Goal: Task Accomplishment & Management: Complete application form

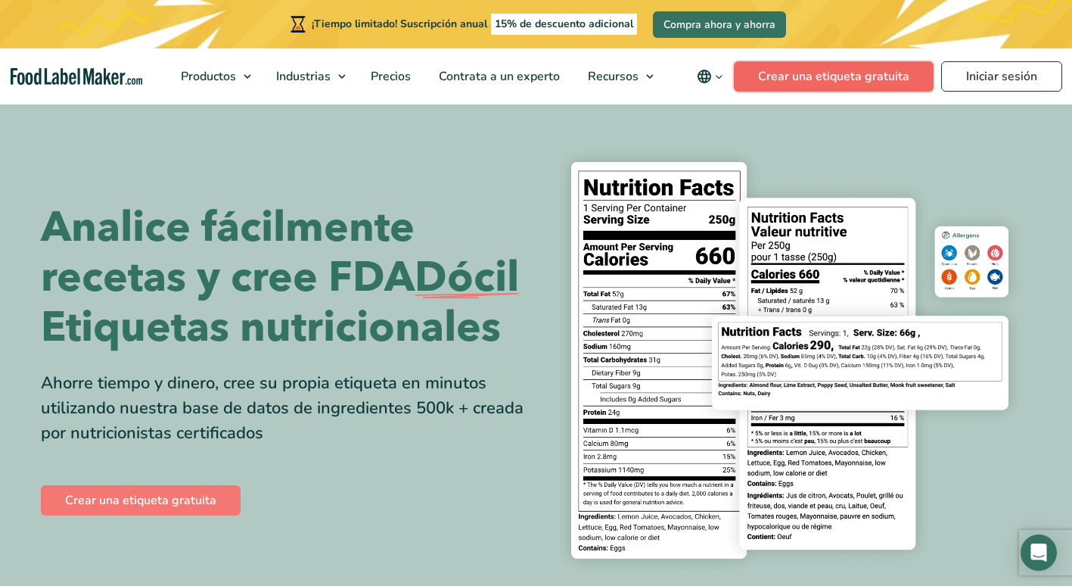
click at [859, 71] on link "Crear una etiqueta gratuita" at bounding box center [834, 76] width 200 height 30
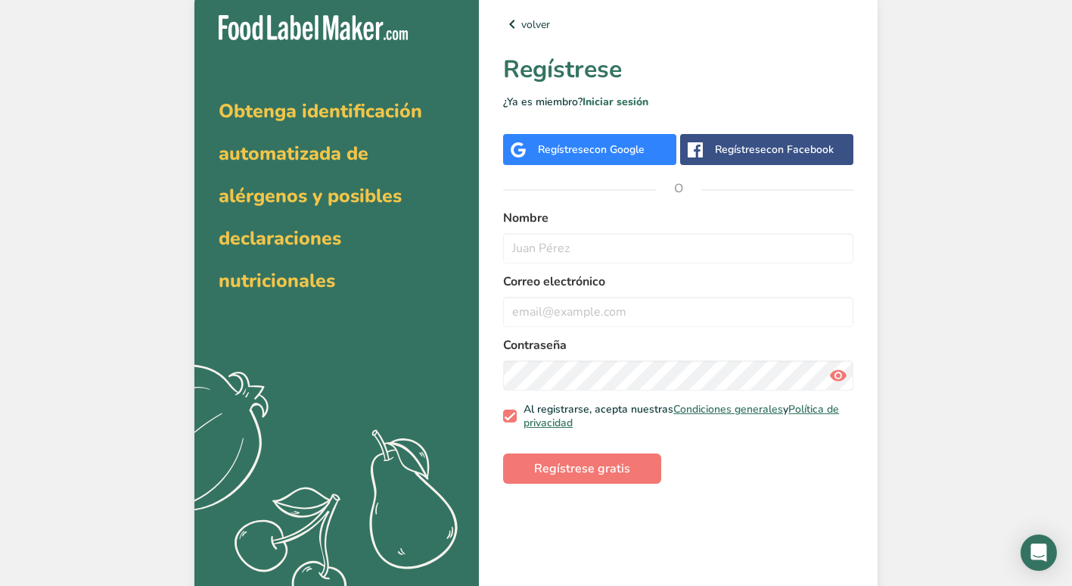
click at [749, 154] on div "Regístrese con Facebook" at bounding box center [774, 149] width 119 height 16
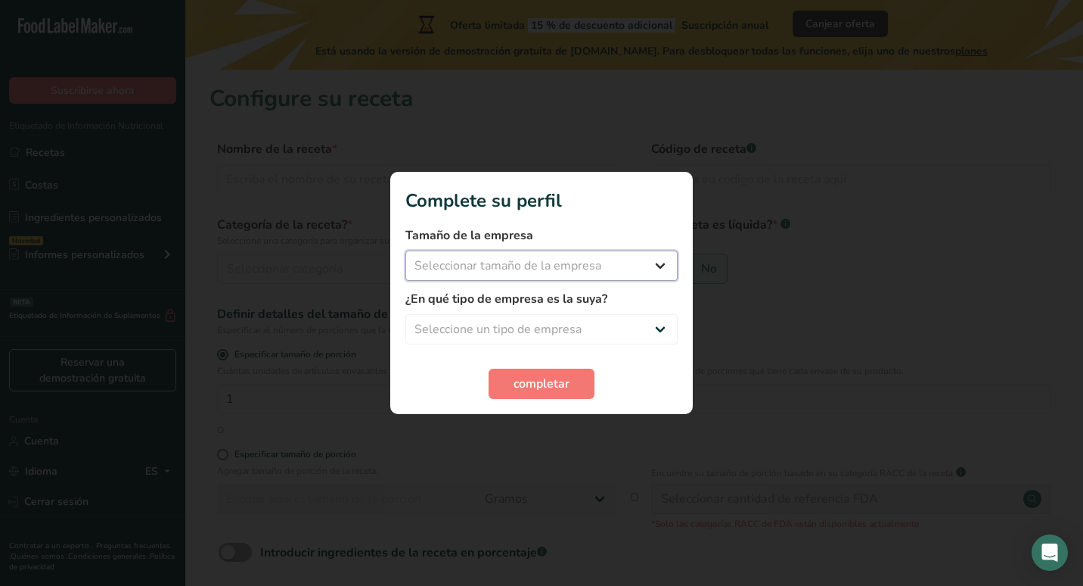
click at [660, 266] on select "Seleccionar tamaño de la empresa Menos de 10 empleados De 10 a 50 empleados De …" at bounding box center [541, 265] width 272 height 30
select select "1"
click at [405, 250] on select "Seleccionar tamaño de la empresa Menos de 10 empleados De 10 a 50 empleados De …" at bounding box center [541, 265] width 272 height 30
click at [649, 324] on select "Seleccione un tipo de empresa Fabricante de alimentos envasados Restaurante y c…" at bounding box center [541, 329] width 272 height 30
select select "8"
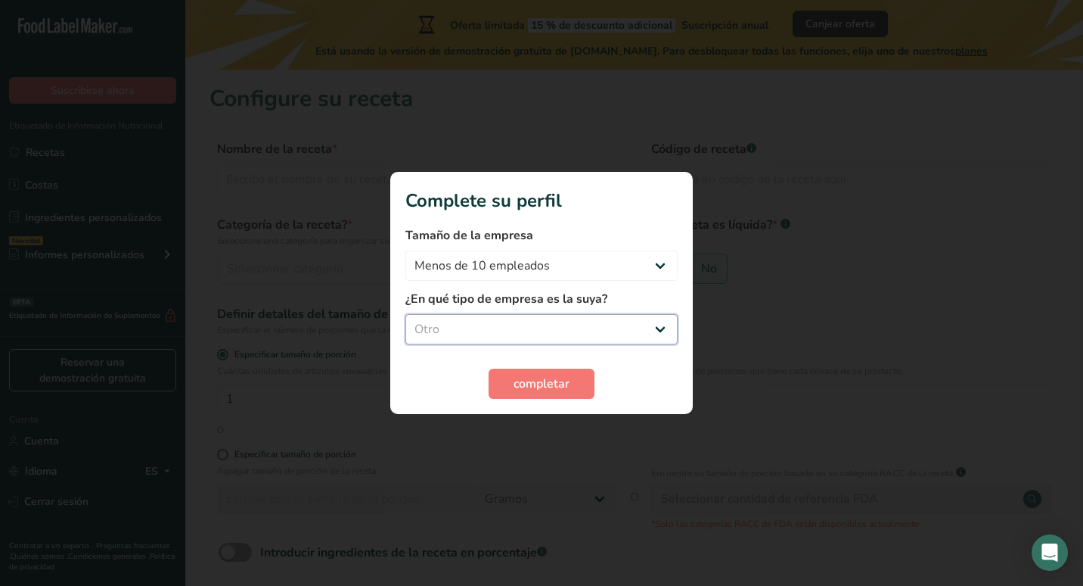
click at [405, 314] on select "Seleccione un tipo de empresa Fabricante de alimentos envasados Restaurante y c…" at bounding box center [541, 329] width 272 height 30
click at [553, 389] on span "completar" at bounding box center [542, 383] width 56 height 18
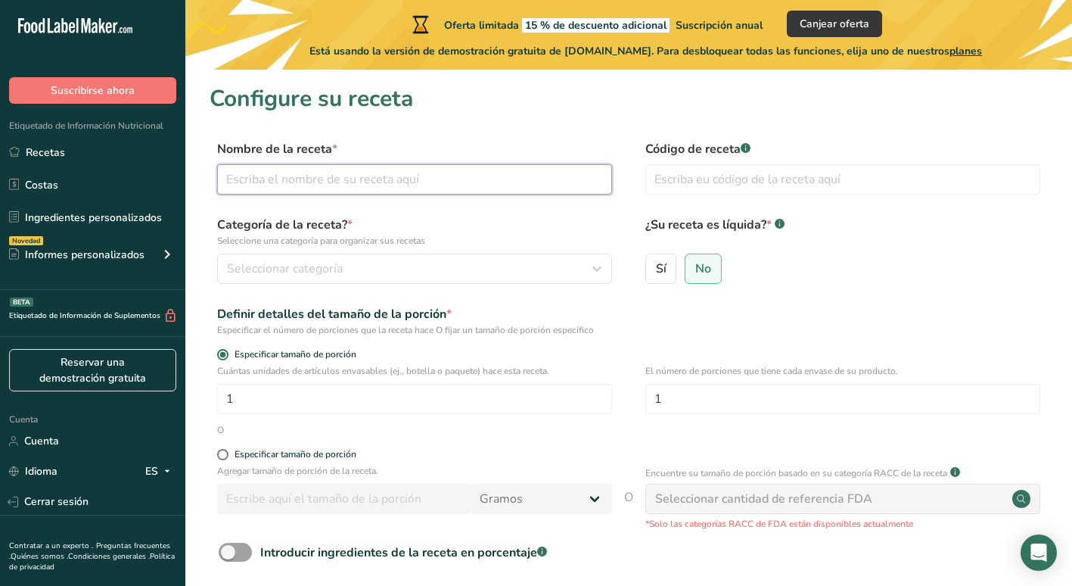
click at [582, 178] on input "text" at bounding box center [414, 179] width 395 height 30
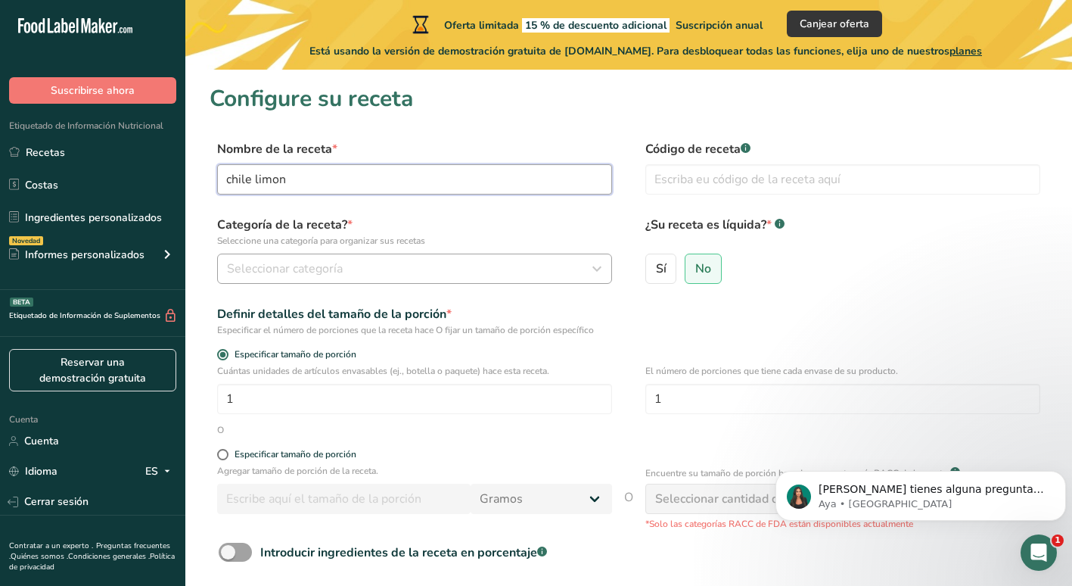
type input "chile limon"
click at [565, 270] on div "Seleccionar categoría" at bounding box center [410, 268] width 366 height 18
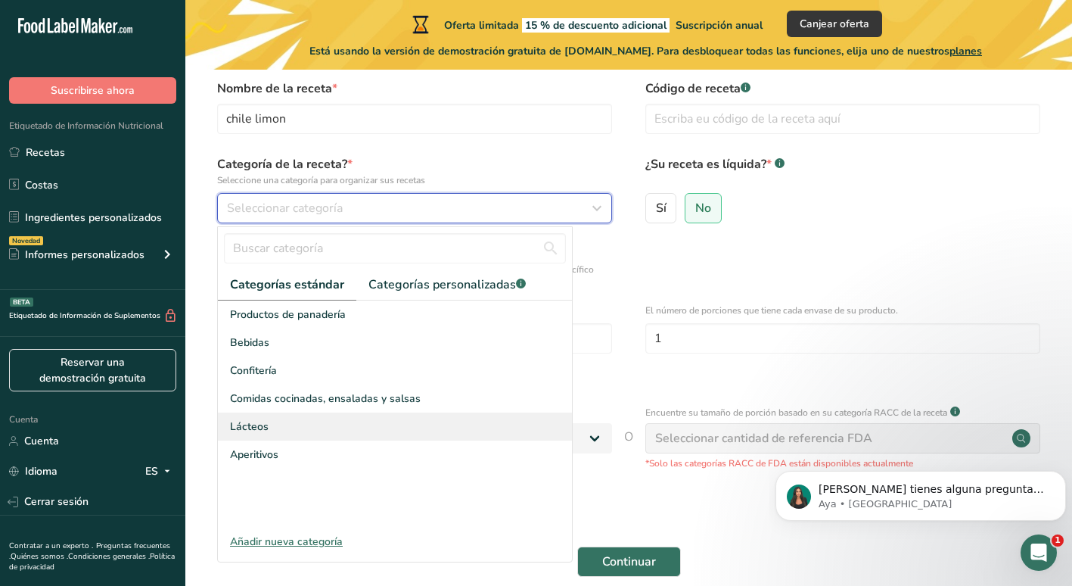
scroll to position [133, 0]
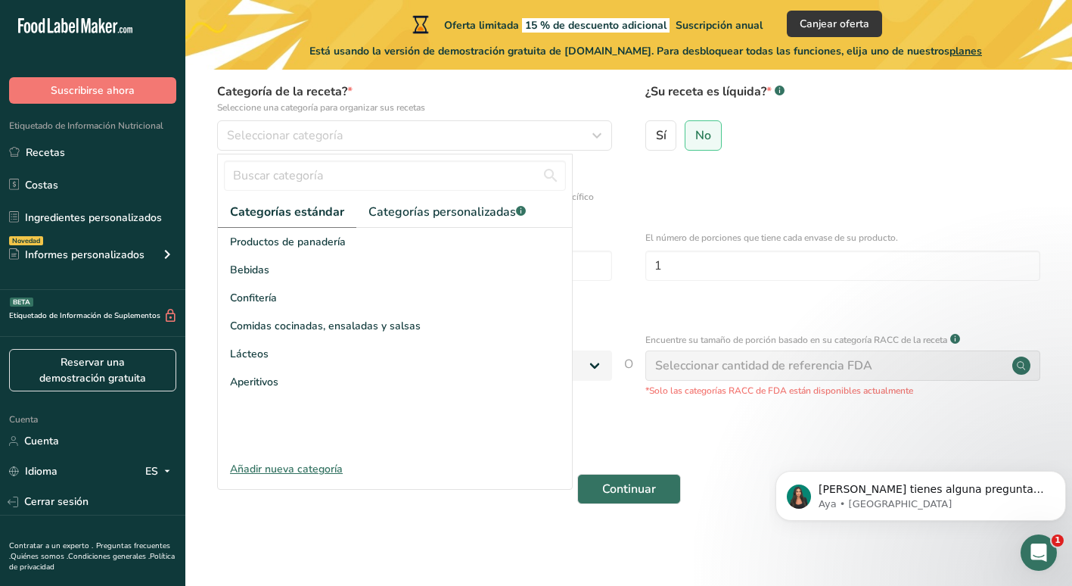
click at [339, 470] on div "Añadir nueva categoría" at bounding box center [395, 469] width 354 height 16
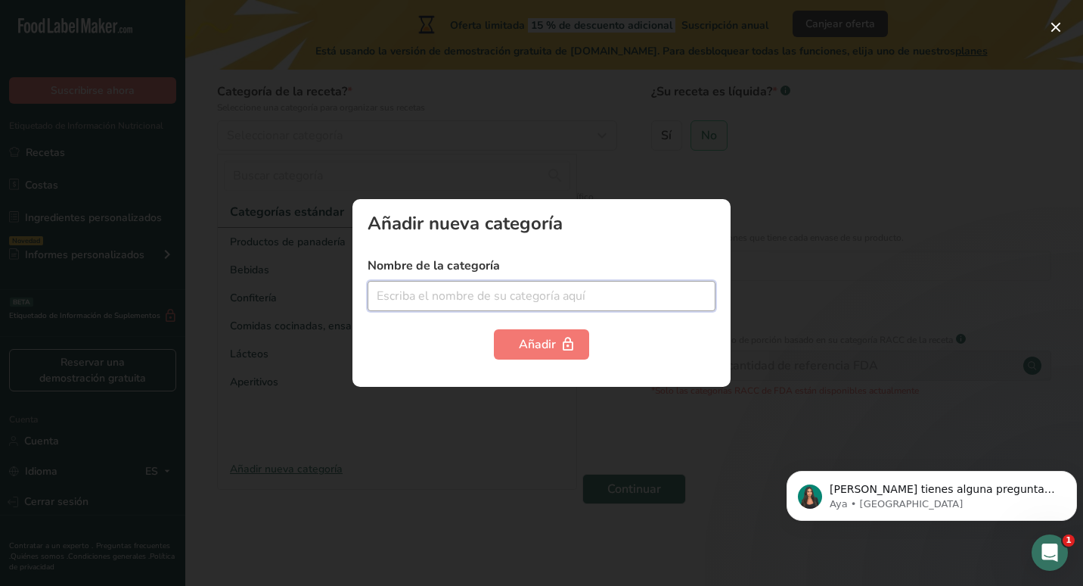
click at [483, 291] on input "text" at bounding box center [542, 296] width 348 height 30
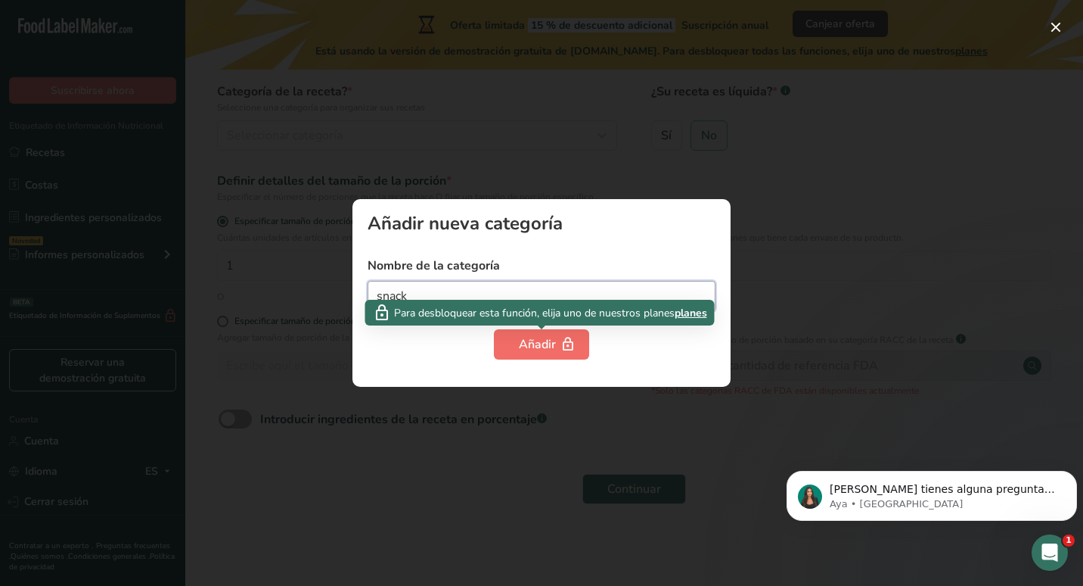
type input "snack"
click at [533, 348] on font "Añadir" at bounding box center [537, 344] width 37 height 18
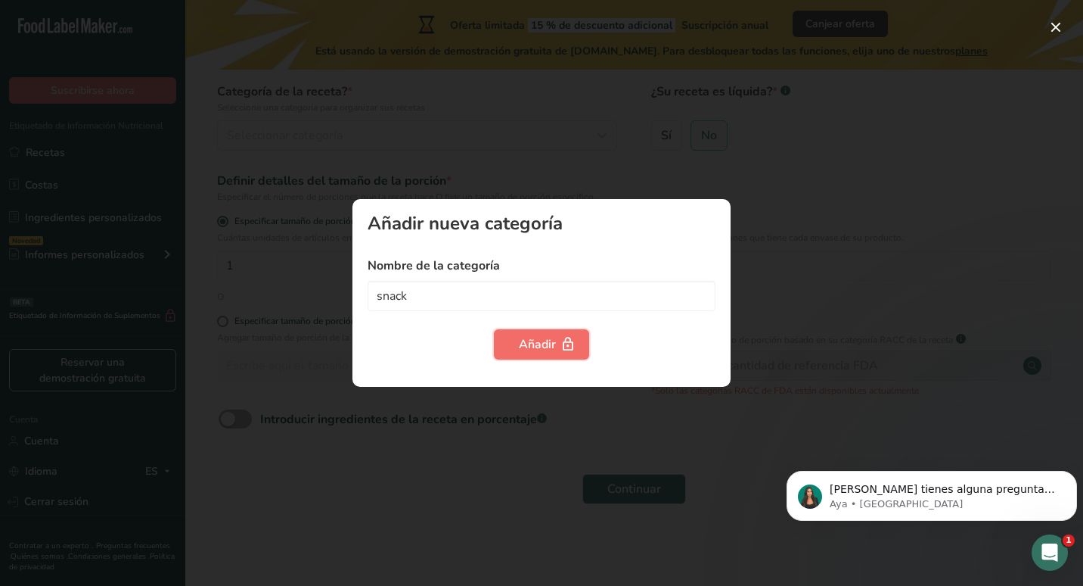
click at [535, 344] on font "Añadir" at bounding box center [537, 344] width 37 height 18
click at [732, 119] on div at bounding box center [541, 293] width 1083 height 586
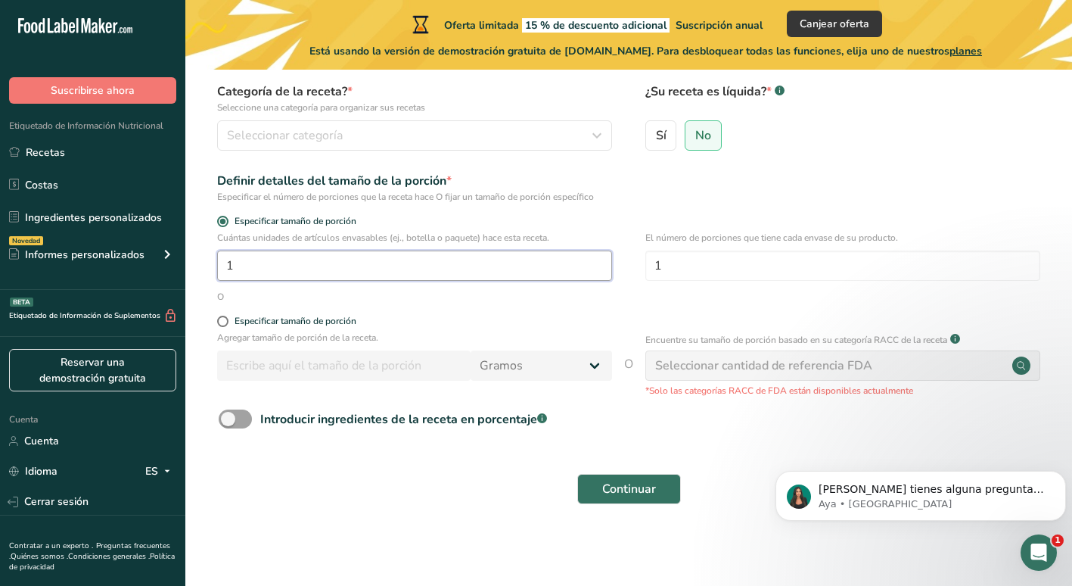
click at [374, 262] on input "1" at bounding box center [414, 265] width 395 height 30
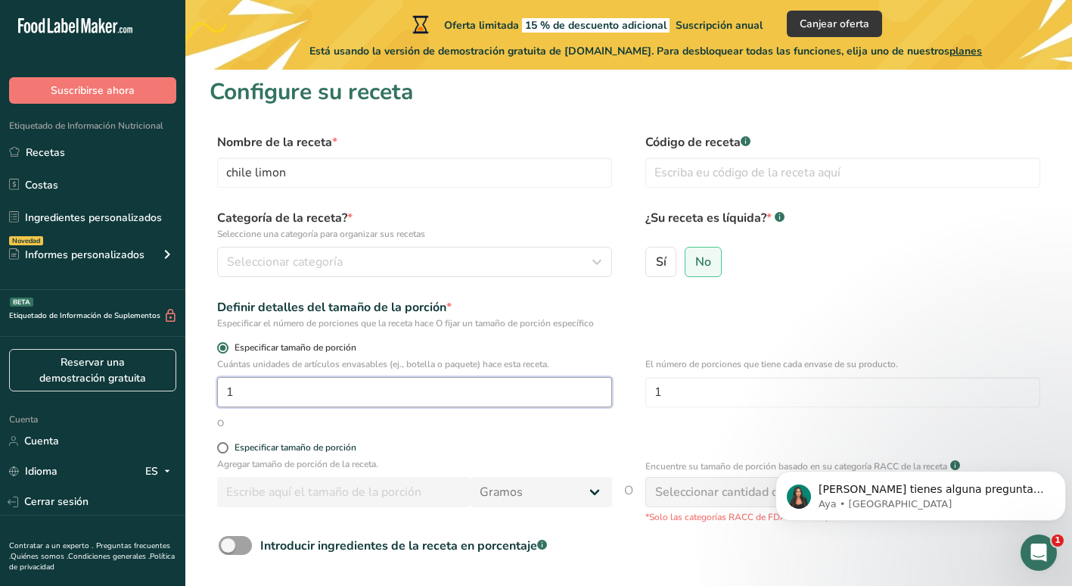
scroll to position [0, 0]
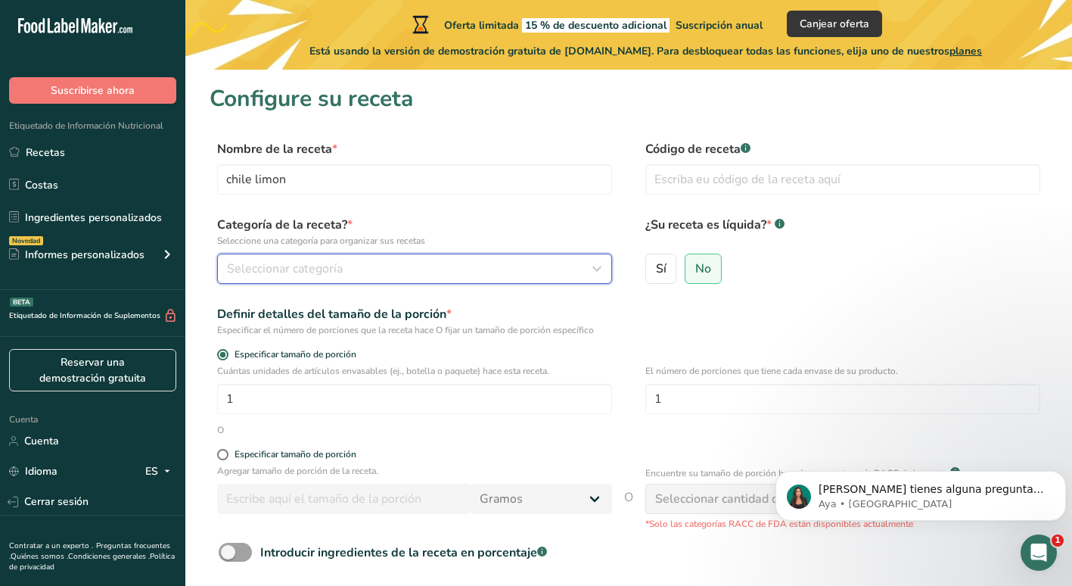
click at [608, 267] on button "Seleccionar categoría" at bounding box center [414, 268] width 395 height 30
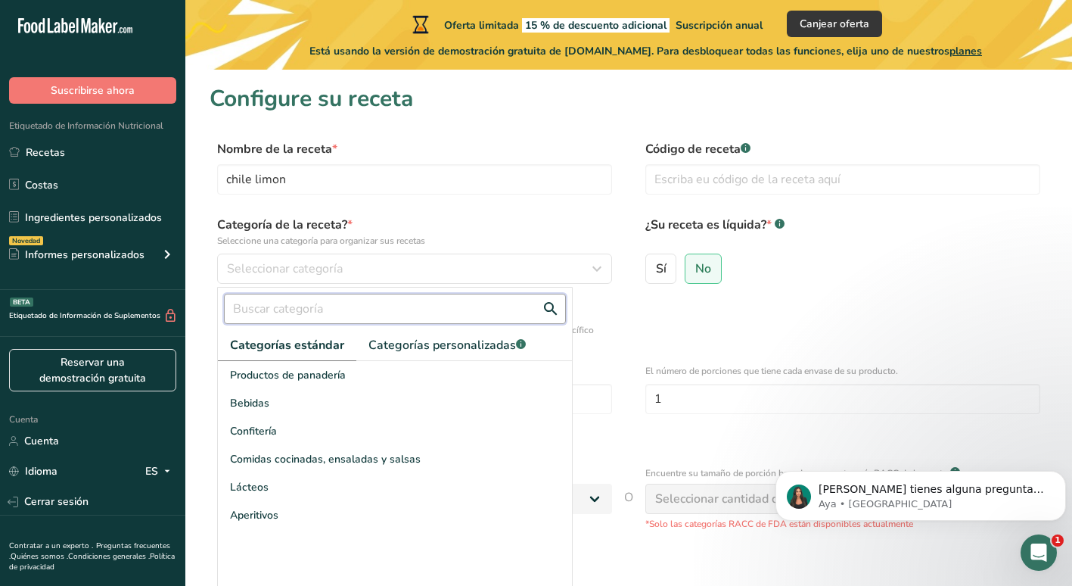
click at [486, 320] on input "text" at bounding box center [395, 309] width 342 height 30
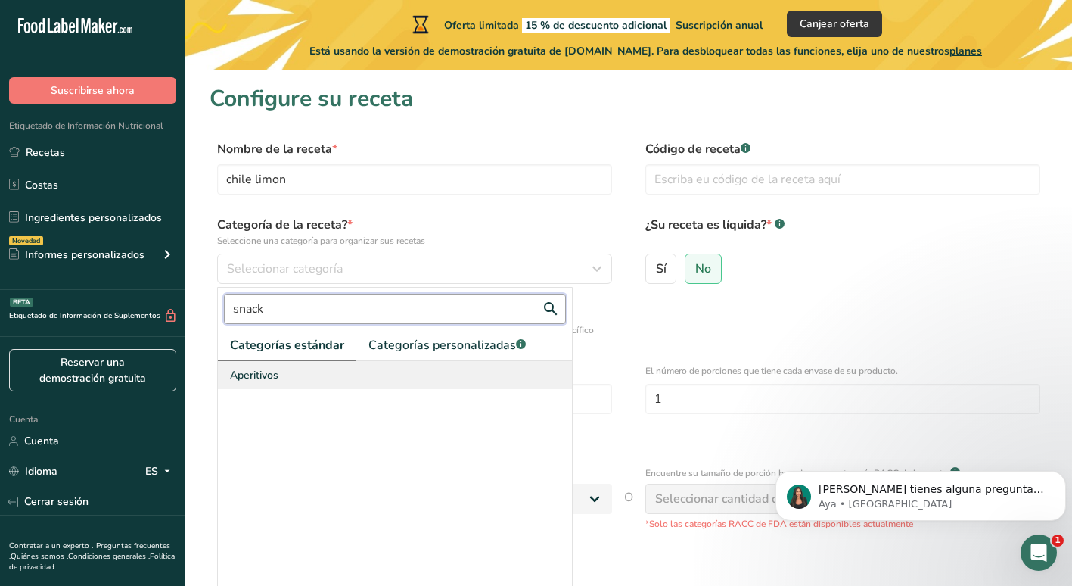
type input "snack"
click at [324, 374] on div "Aperitivos" at bounding box center [395, 375] width 354 height 28
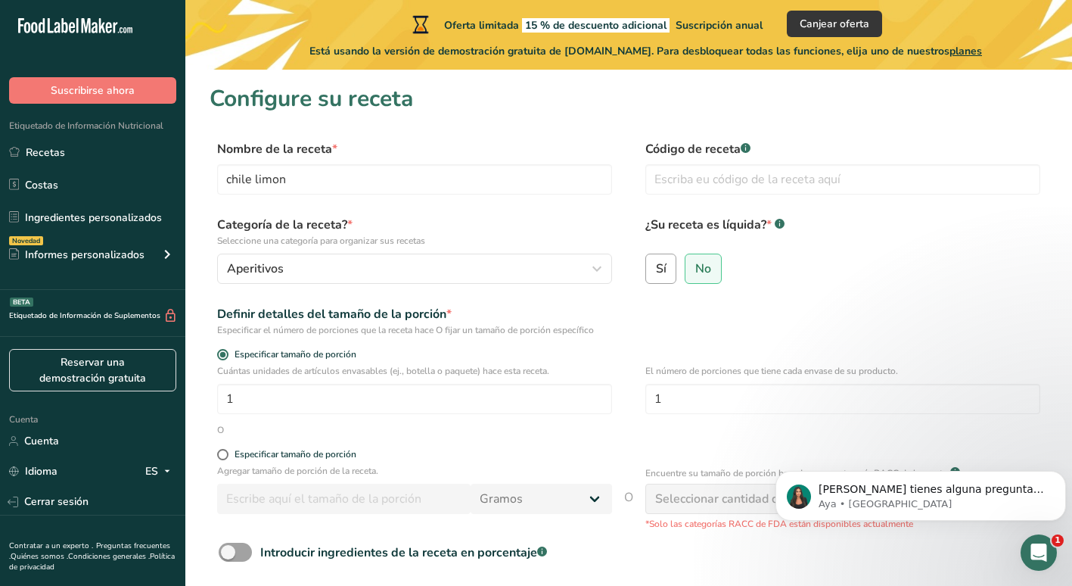
click at [657, 268] on span "Sí" at bounding box center [661, 268] width 11 height 15
click at [656, 268] on input "Sí" at bounding box center [651, 268] width 10 height 10
radio input "true"
radio input "false"
select select "22"
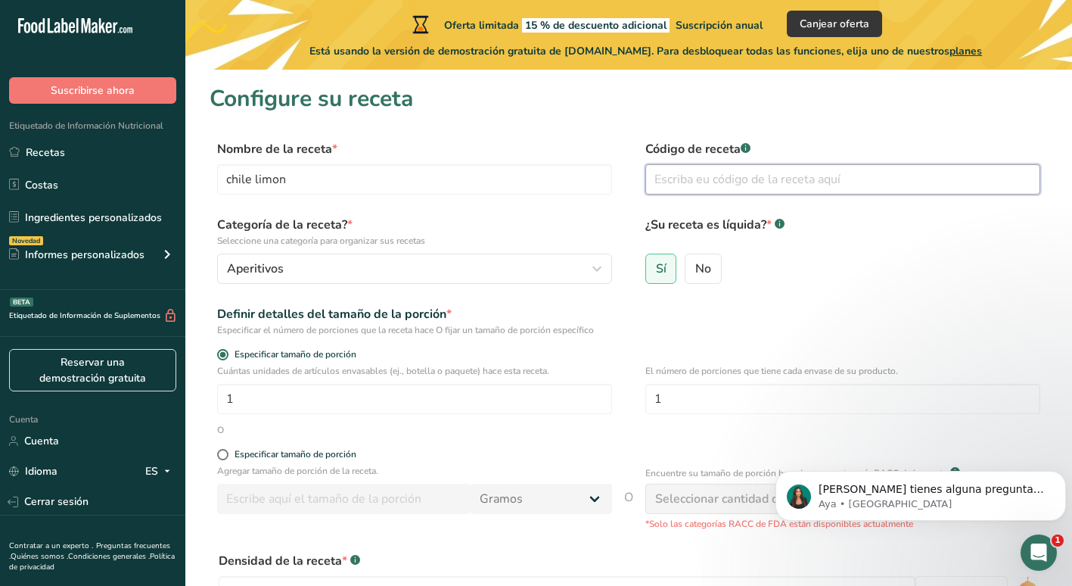
click at [756, 179] on input "text" at bounding box center [842, 179] width 395 height 30
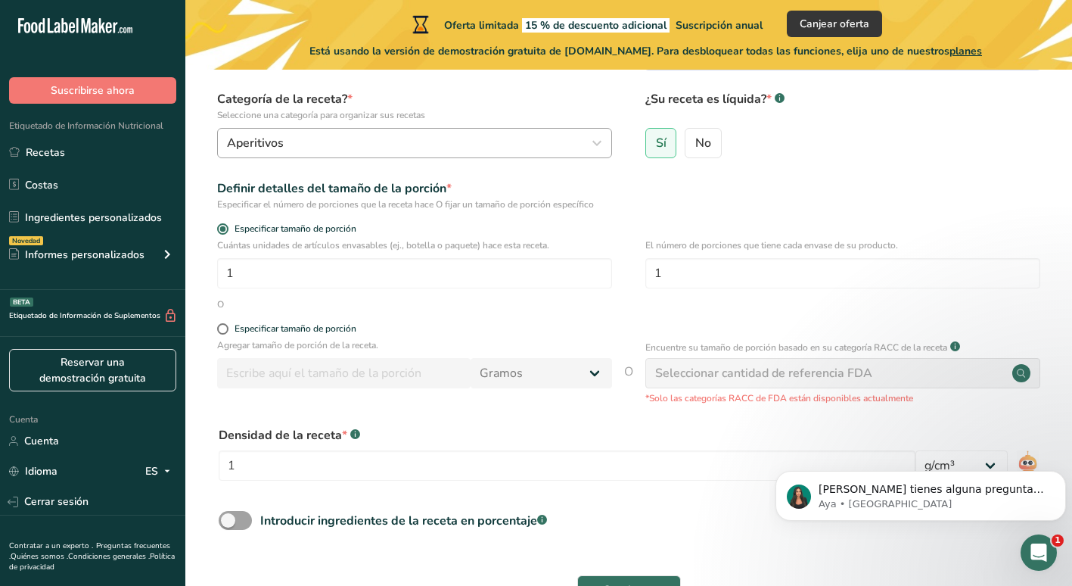
scroll to position [151, 0]
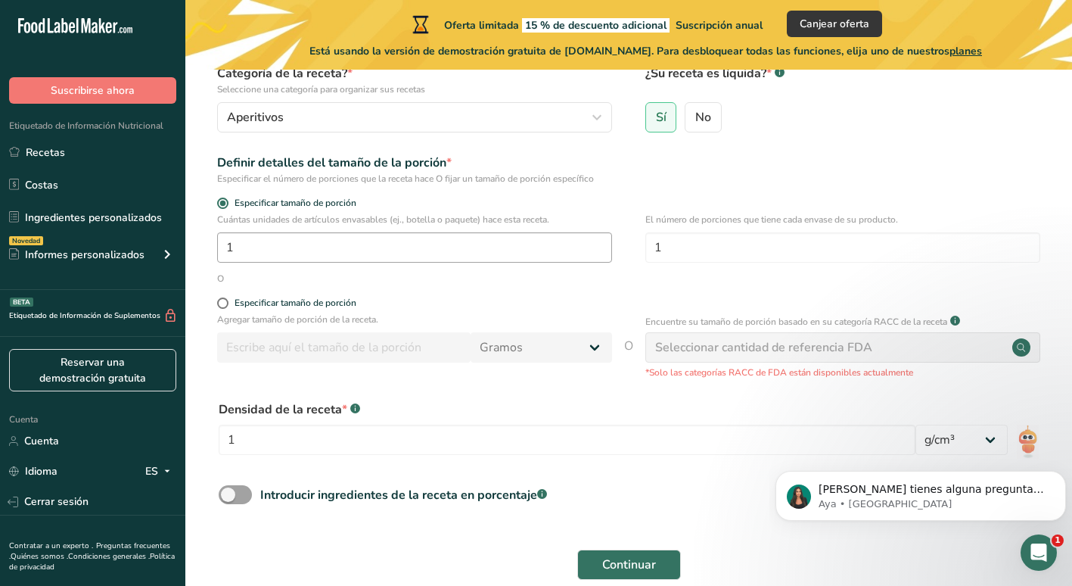
type input "001"
click at [387, 242] on input "1" at bounding box center [414, 247] width 395 height 30
type input "1"
drag, startPoint x: 392, startPoint y: 258, endPoint x: 477, endPoint y: 322, distance: 106.5
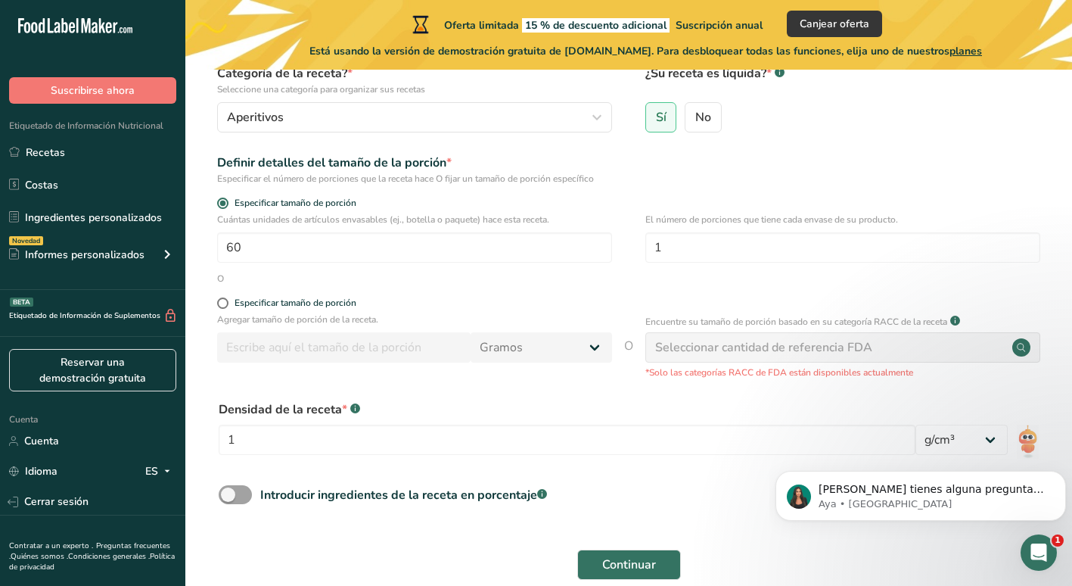
drag, startPoint x: 477, startPoint y: 322, endPoint x: 399, endPoint y: 311, distance: 79.4
click at [399, 311] on div "Especificar tamaño de porción" at bounding box center [414, 304] width 395 height 15
click at [429, 257] on input "60" at bounding box center [414, 247] width 395 height 30
type input "1"
click at [213, 297] on div "Especificar tamaño de porción" at bounding box center [629, 304] width 838 height 15
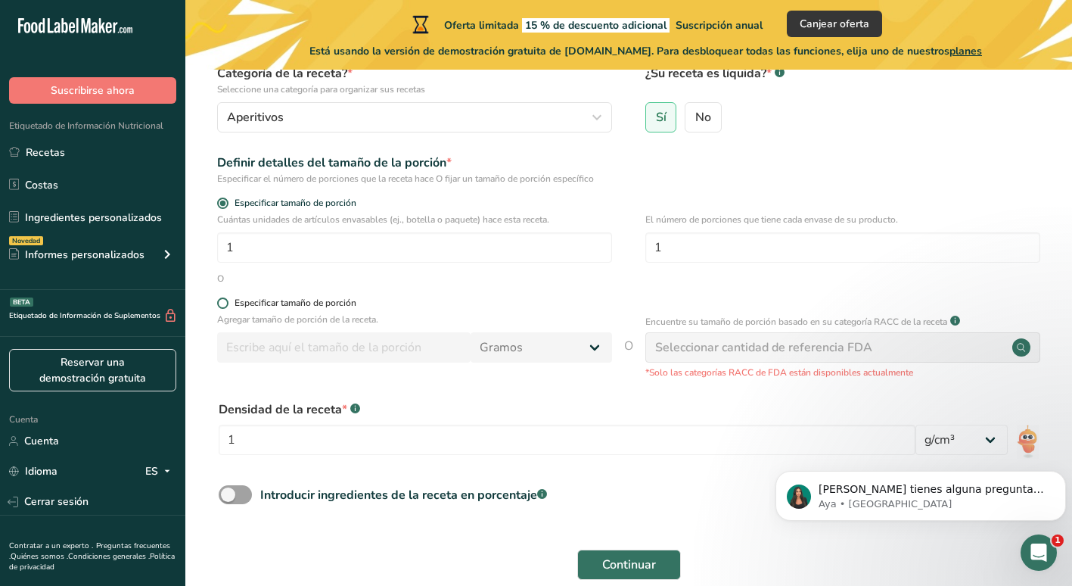
click at [225, 304] on span at bounding box center [222, 302] width 11 height 11
click at [225, 304] on input "Especificar tamaño de porción" at bounding box center [222, 303] width 10 height 10
radio input "true"
radio input "false"
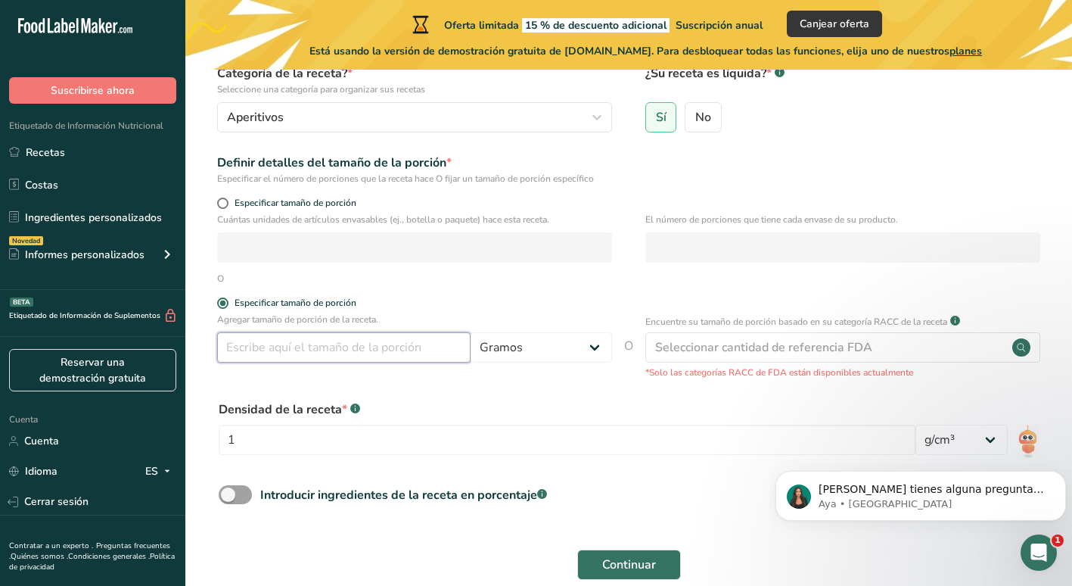
click at [243, 346] on input "number" at bounding box center [343, 347] width 253 height 30
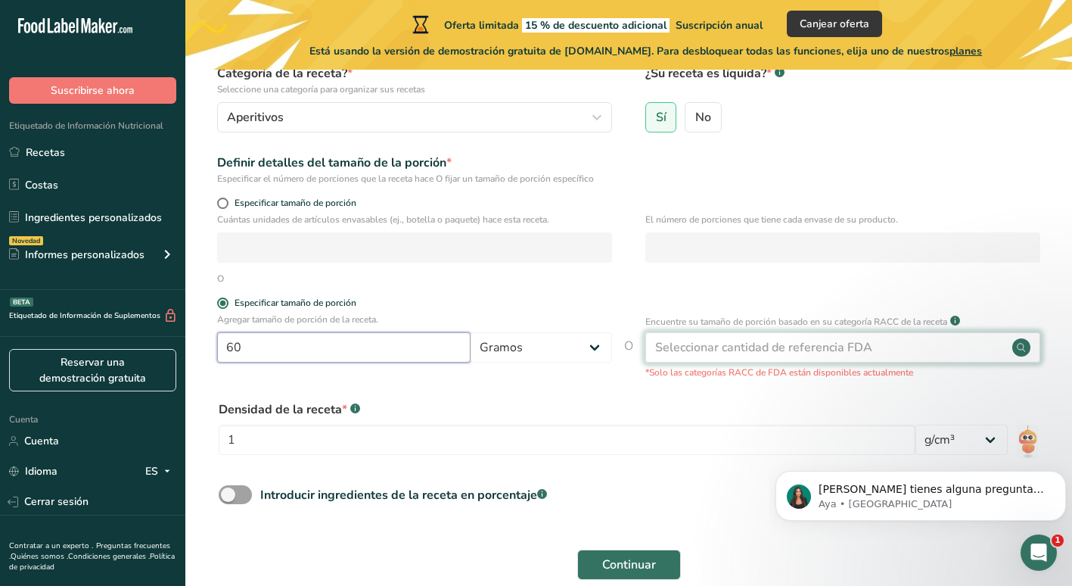
type input "60"
click at [878, 343] on div "Seleccionar cantidad de referencia FDA" at bounding box center [842, 347] width 395 height 30
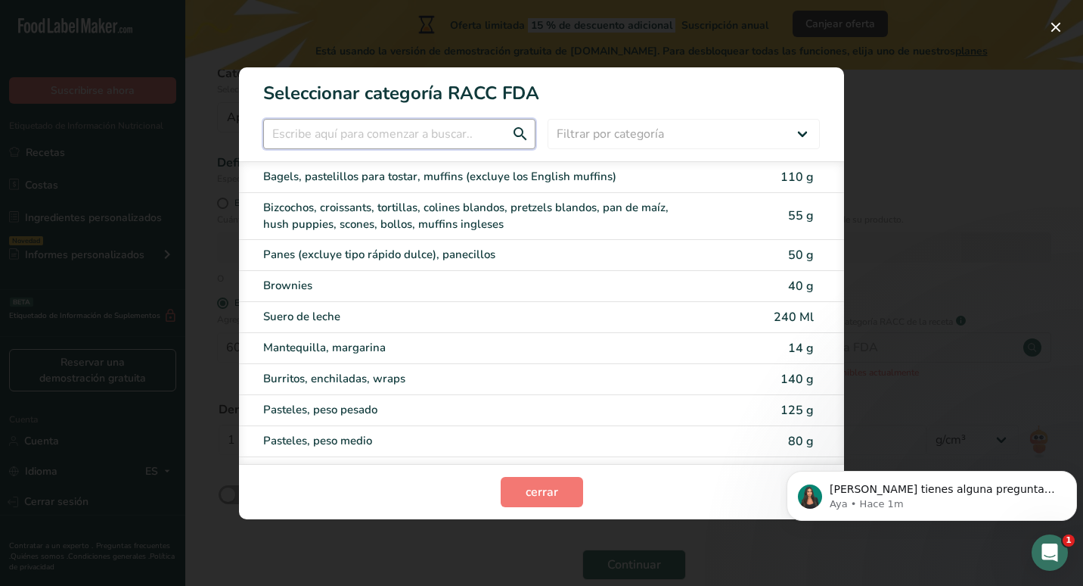
click at [444, 138] on input "Modal de selección de categoría RACC" at bounding box center [399, 134] width 272 height 30
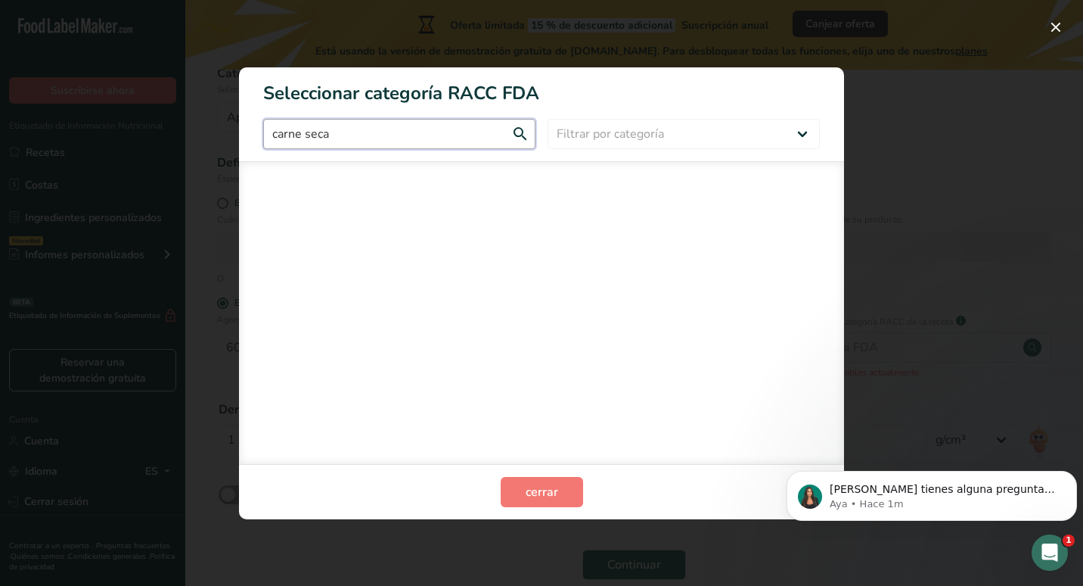
click at [516, 129] on input "carne seca" at bounding box center [399, 134] width 272 height 30
type input "carne seca"
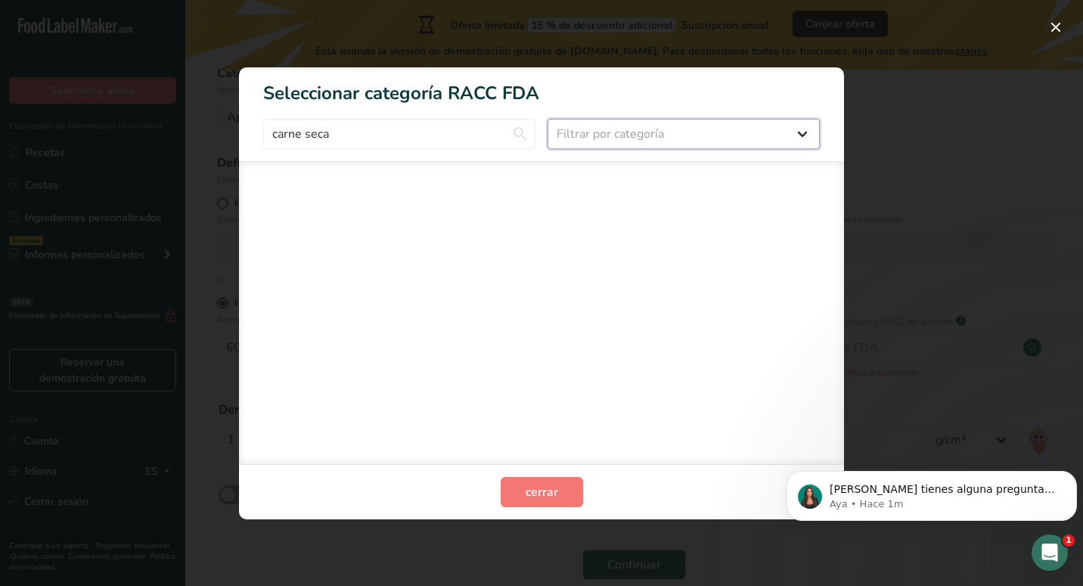
click at [794, 129] on select "Filtrar por categoría Todos Productos de panadería Bebidas Cereales y otros pro…" at bounding box center [684, 134] width 272 height 30
select select "Modal de selección de categoría RACC"
click at [548, 119] on select "Filtrar por categoría Todos Productos de panadería Bebidas Cereales y otros pro…" at bounding box center [684, 134] width 272 height 30
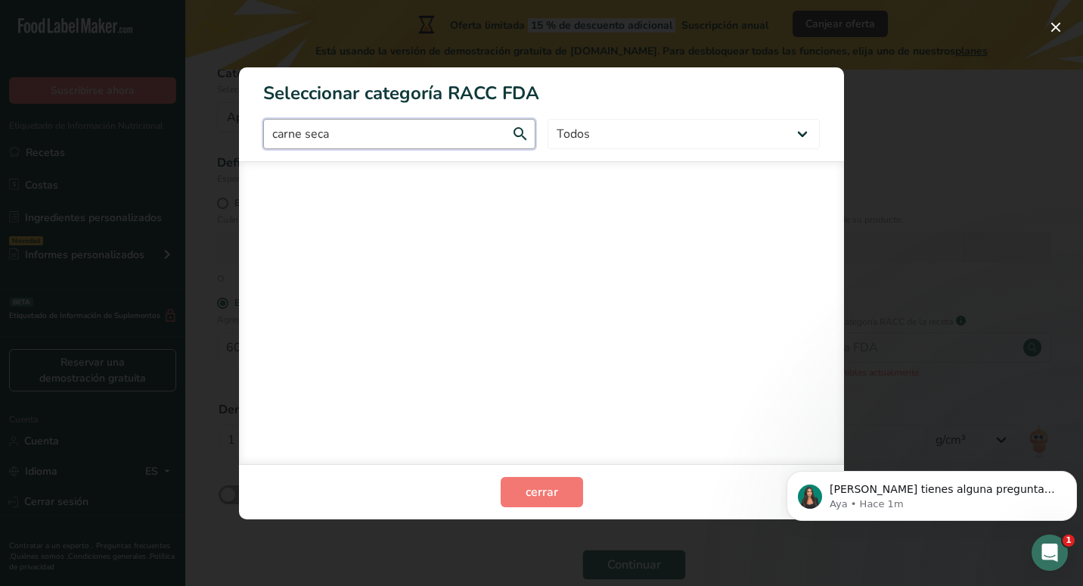
click at [477, 133] on input "carne seca" at bounding box center [399, 134] width 272 height 30
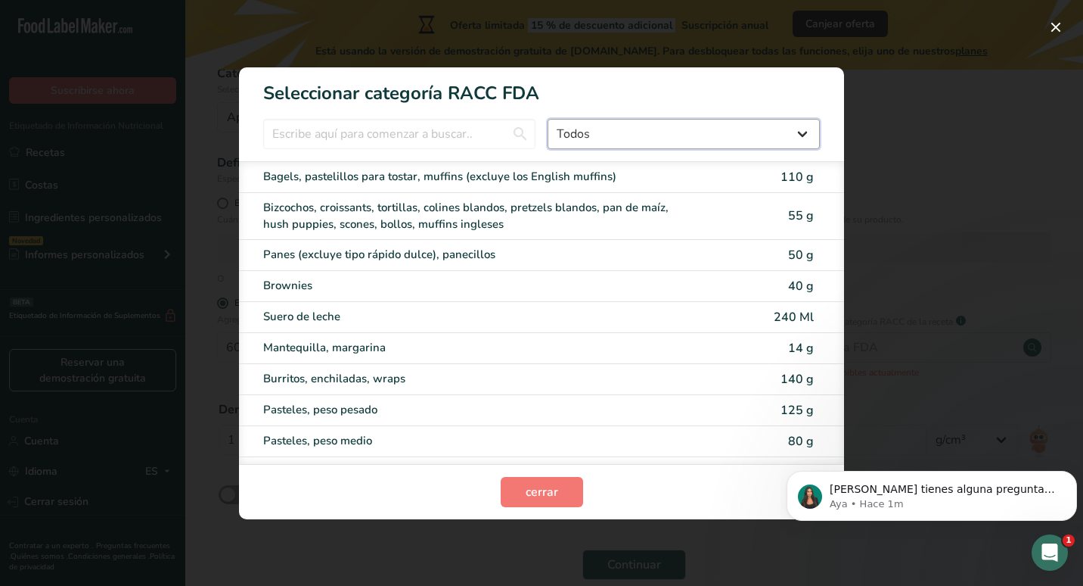
click at [648, 134] on select "Todos Productos de panadería Bebidas Cereales y otros productos de granos Produ…" at bounding box center [684, 134] width 272 height 30
click at [284, 501] on section "cerrar" at bounding box center [541, 491] width 605 height 55
click at [906, 101] on div "Modal de selección de categoría RACC" at bounding box center [541, 293] width 1083 height 586
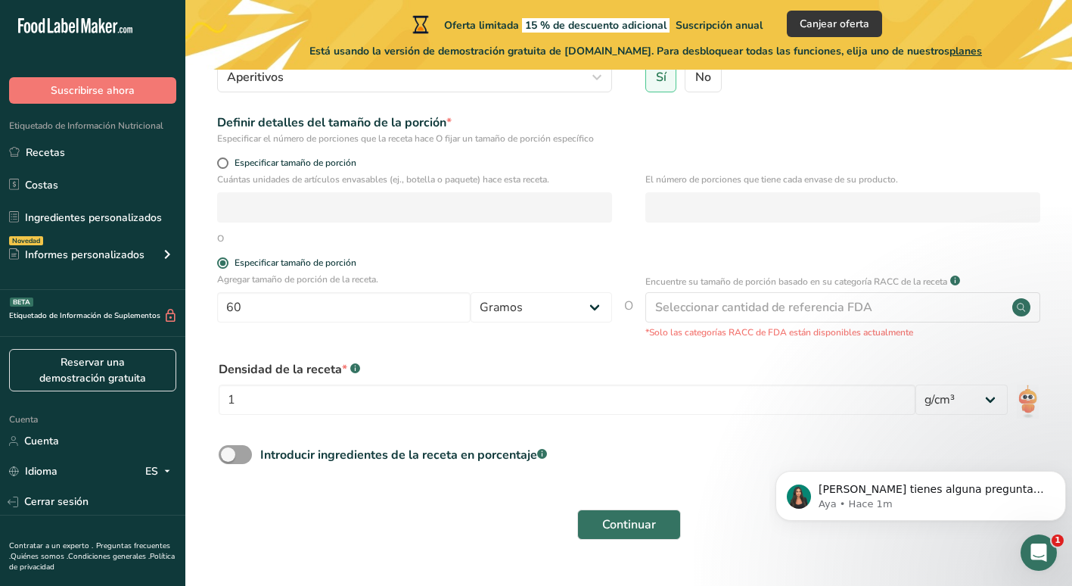
scroll to position [227, 0]
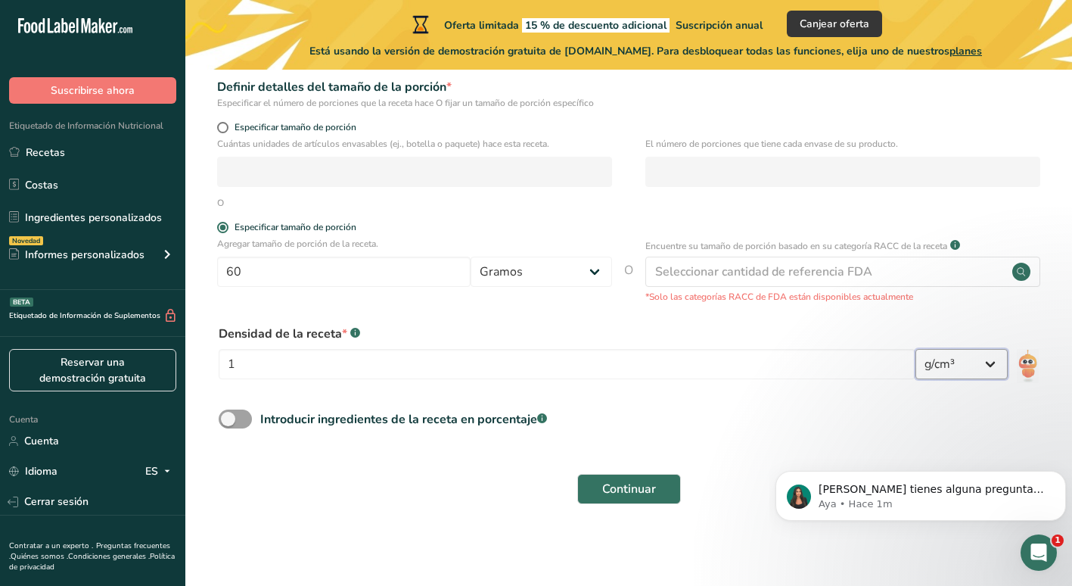
click at [1006, 365] on select "lb/pastel³ g/cm³" at bounding box center [961, 364] width 92 height 30
click at [1005, 365] on select "lb/pastel³ g/cm³" at bounding box center [961, 364] width 92 height 30
click at [216, 422] on div "Introducir ingredientes de la receta en porcentaje .a-a{fill:#347362;}.b-a{fill…" at bounding box center [629, 424] width 838 height 31
click at [239, 416] on span at bounding box center [235, 418] width 33 height 19
click at [228, 416] on input "Introducir ingredientes de la receta en porcentaje .a-a{fill:#347362;}.b-a{fill…" at bounding box center [224, 419] width 10 height 10
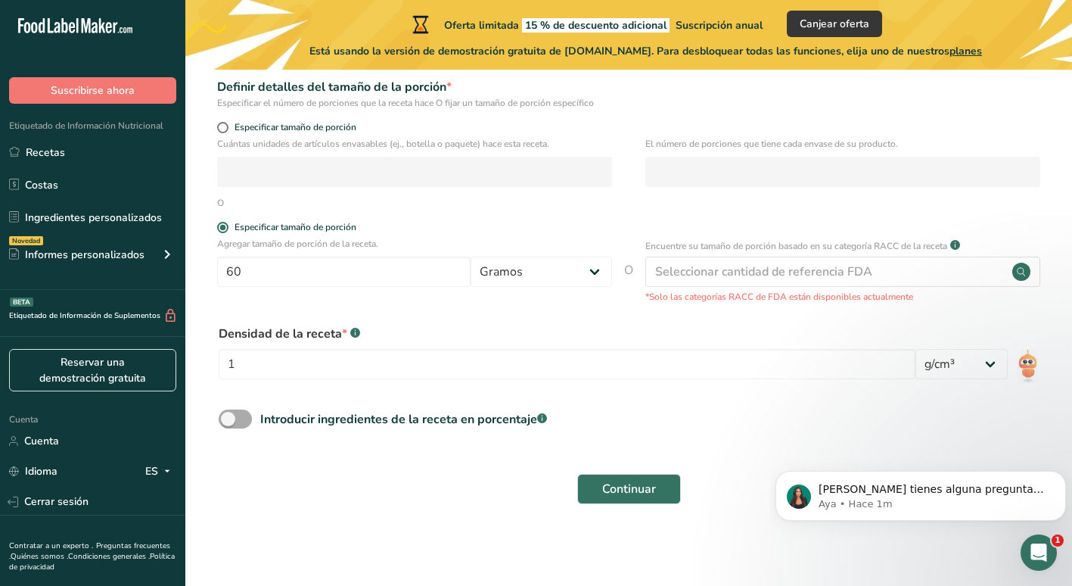
checkbox input "true"
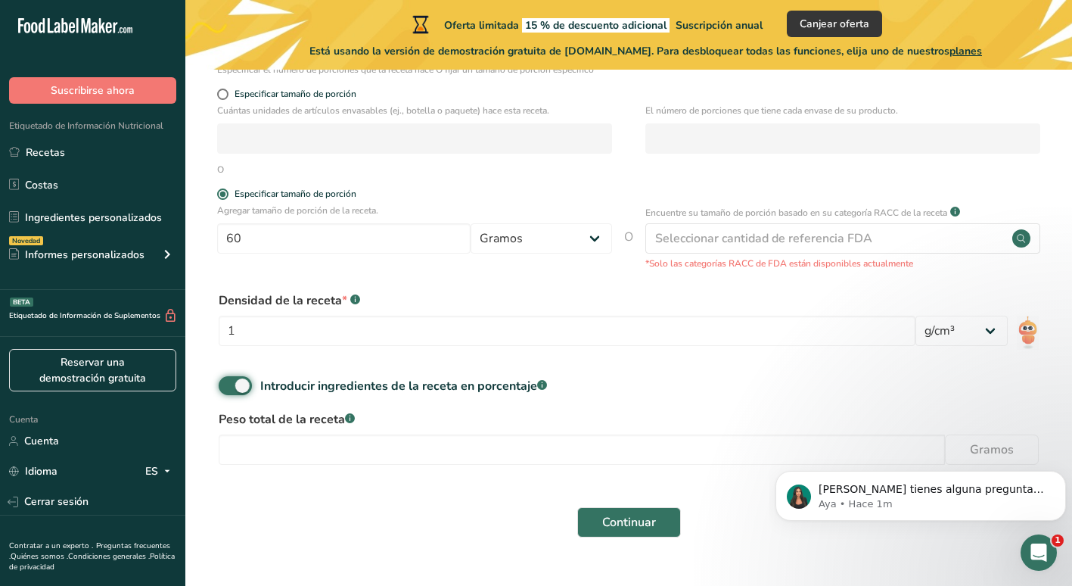
scroll to position [294, 0]
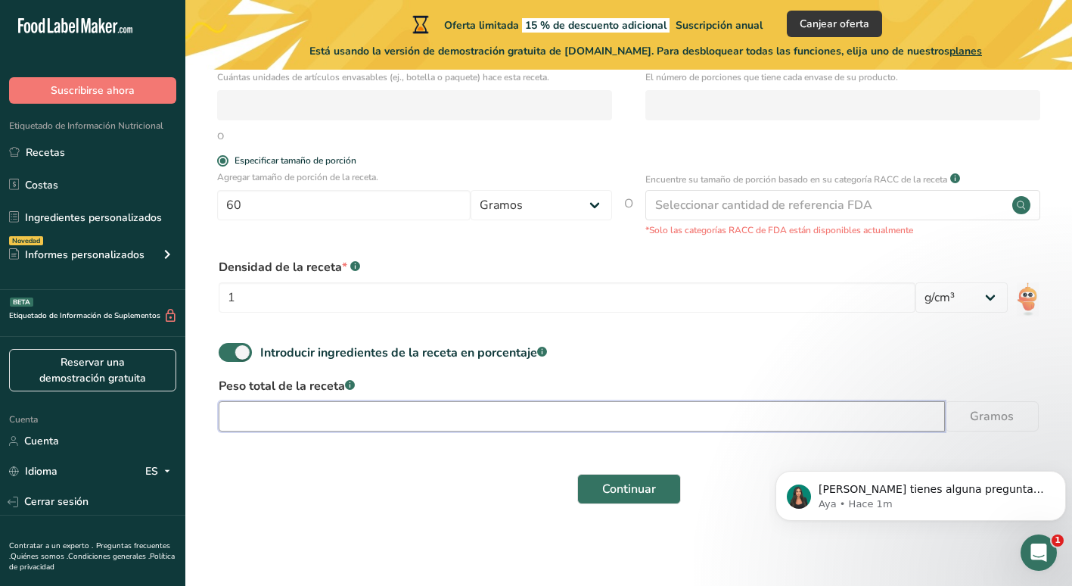
click at [492, 417] on input "number" at bounding box center [582, 416] width 726 height 30
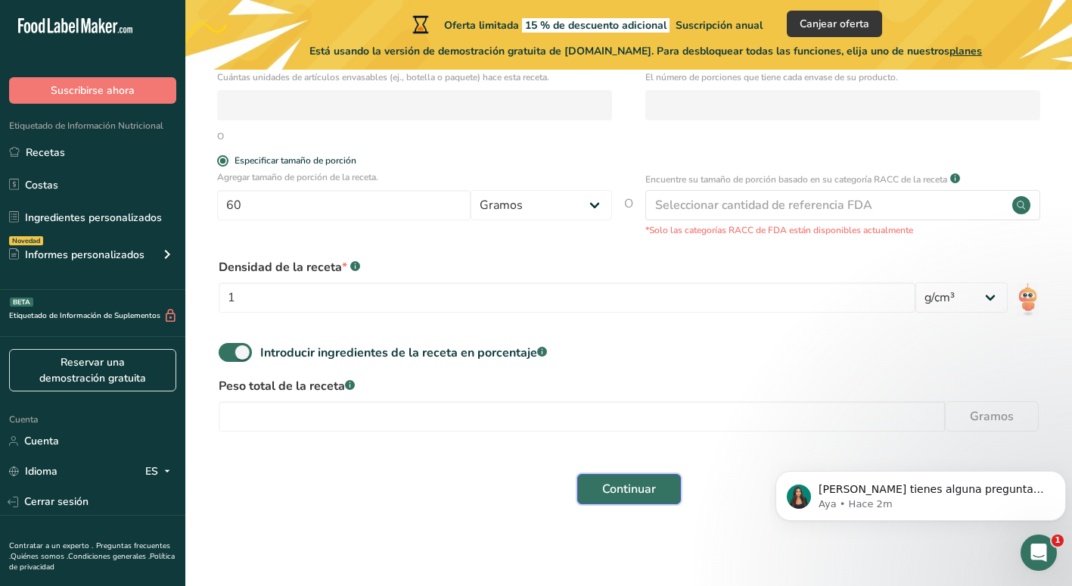
click at [648, 485] on span "Continuar" at bounding box center [629, 489] width 54 height 18
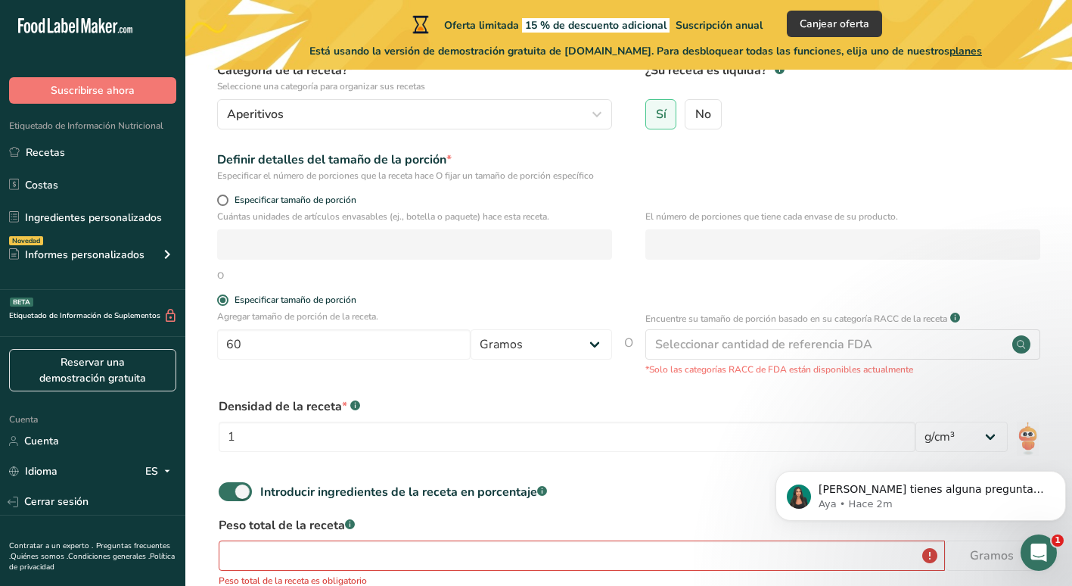
scroll to position [329, 0]
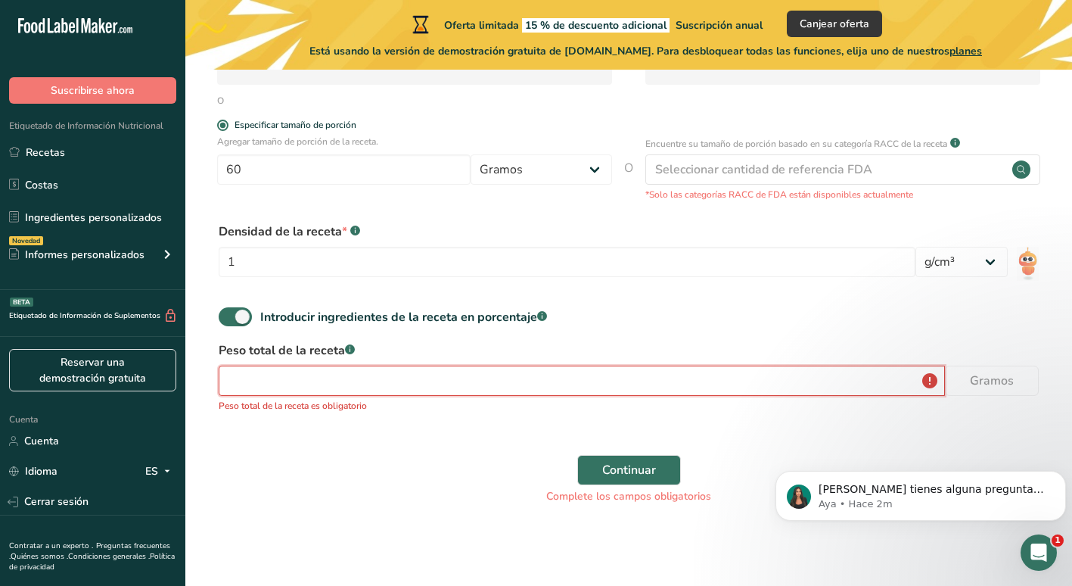
click at [686, 387] on input "number" at bounding box center [582, 380] width 726 height 30
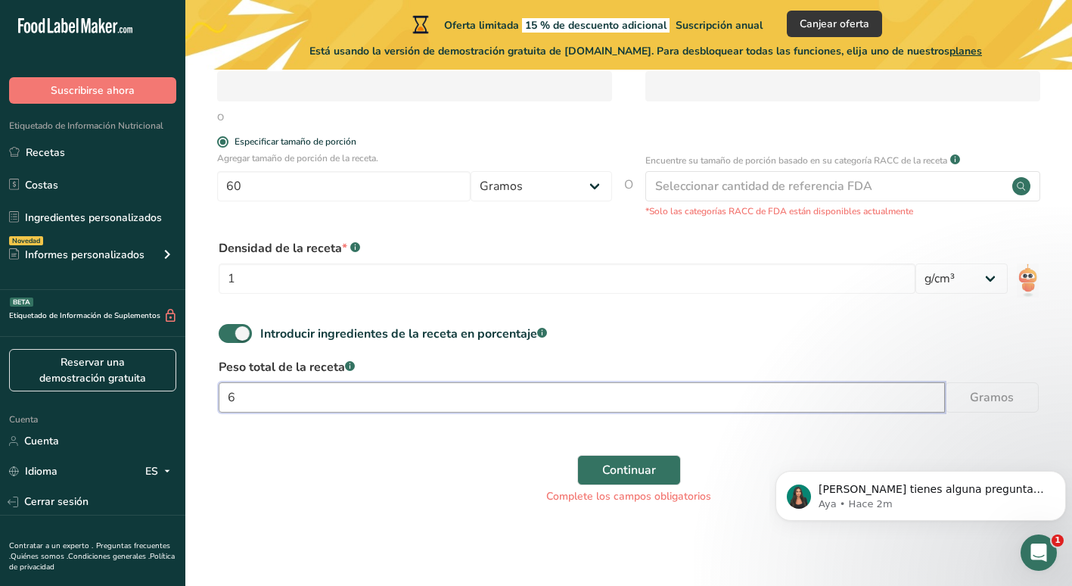
scroll to position [312, 0]
type input "60"
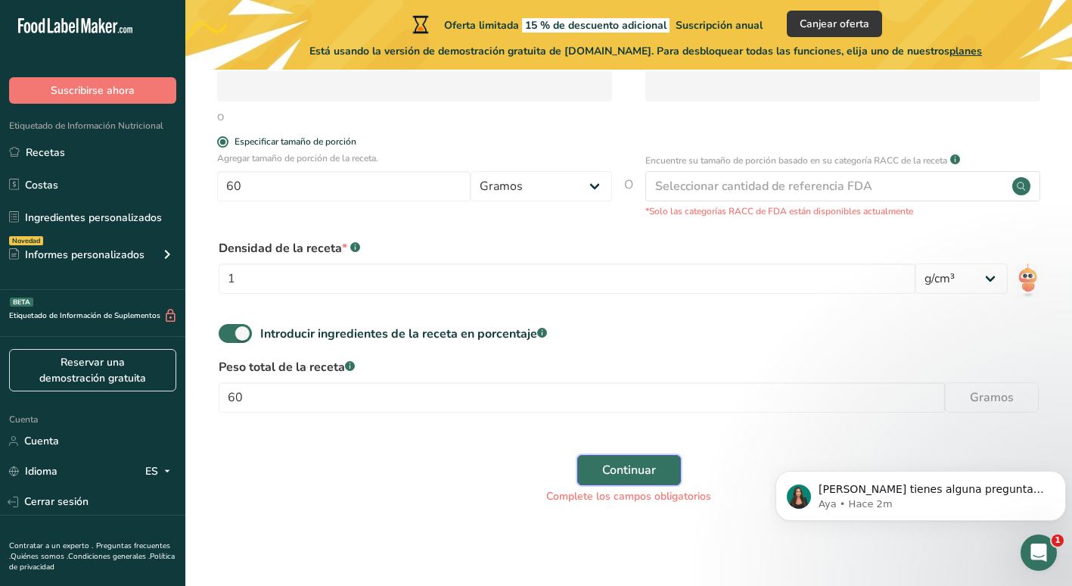
click at [659, 458] on button "Continuar" at bounding box center [629, 470] width 104 height 30
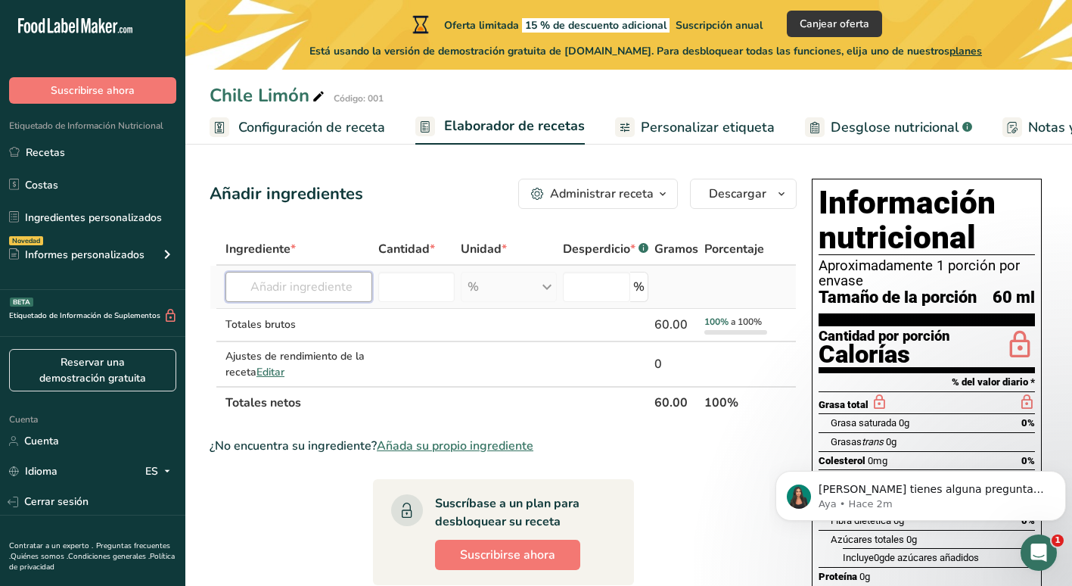
click at [327, 290] on input "text" at bounding box center [298, 287] width 147 height 30
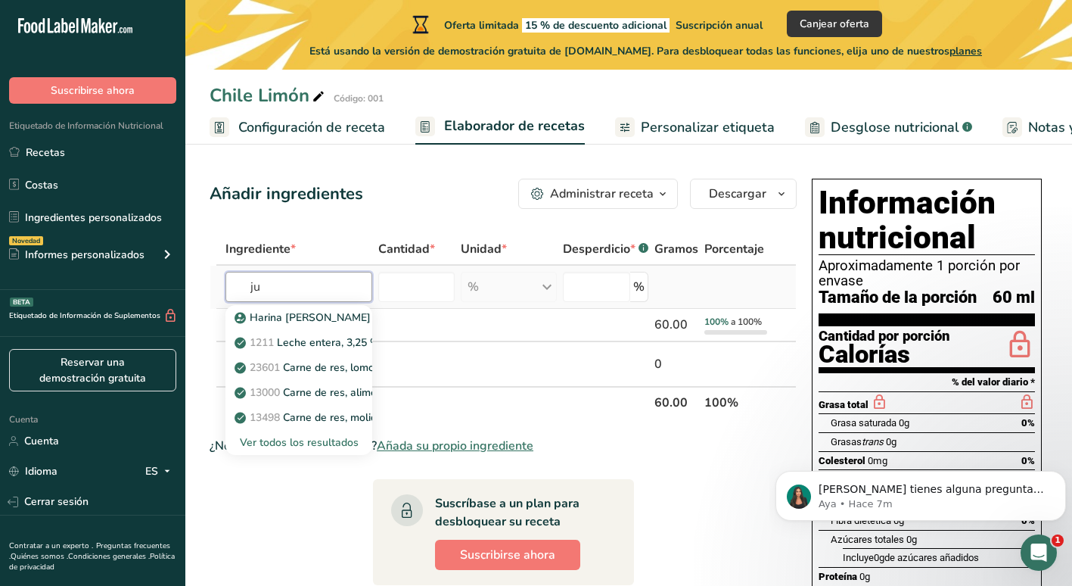
type input "j"
type input "limon"
click at [339, 336] on font "[PERSON_NAME], crudo" at bounding box center [336, 342] width 118 height 14
type input "Lemon juice, raw"
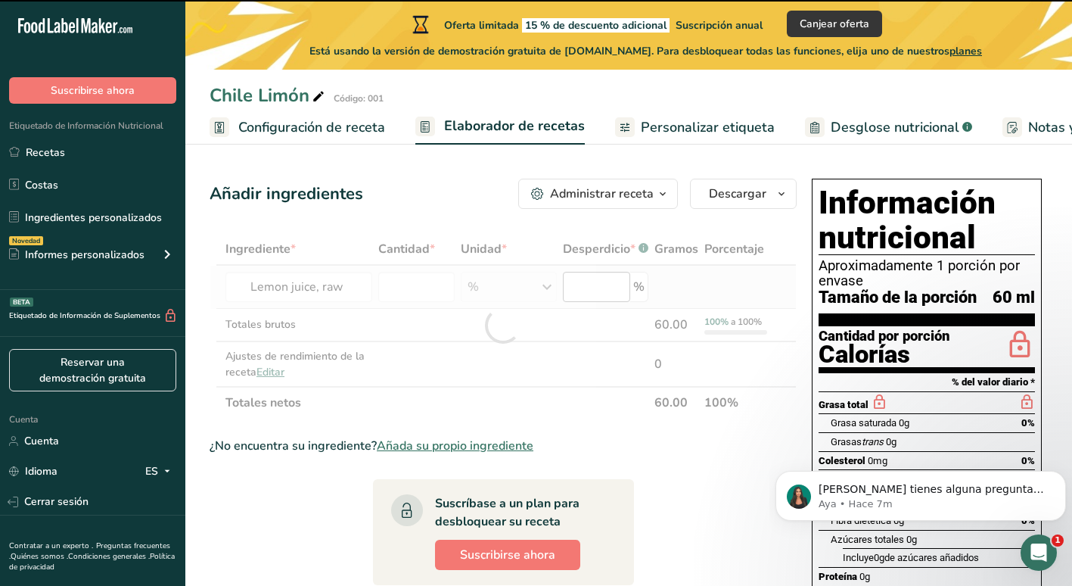
type input "0"
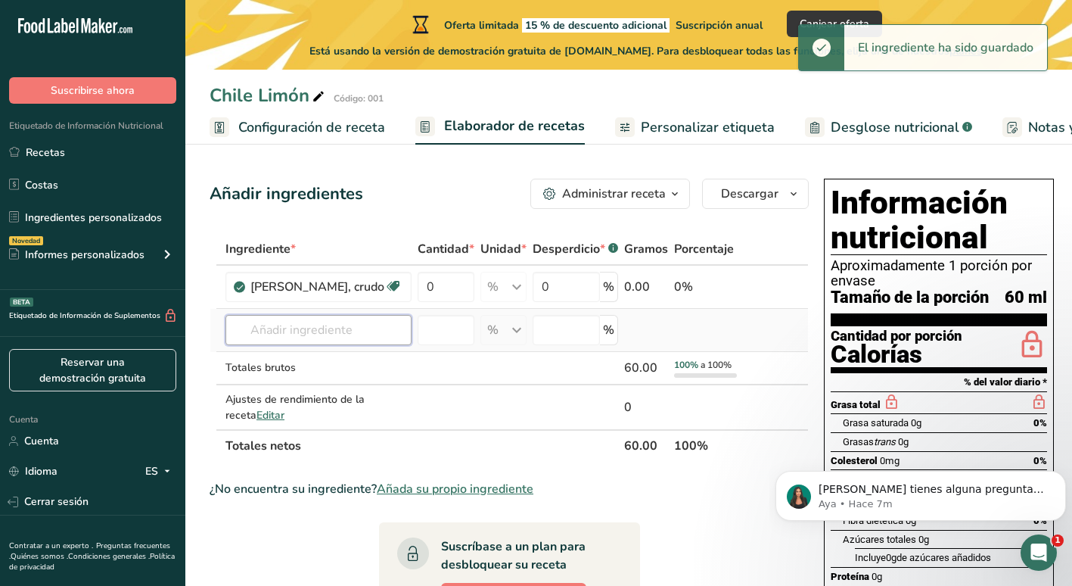
click at [371, 338] on input "text" at bounding box center [318, 330] width 186 height 30
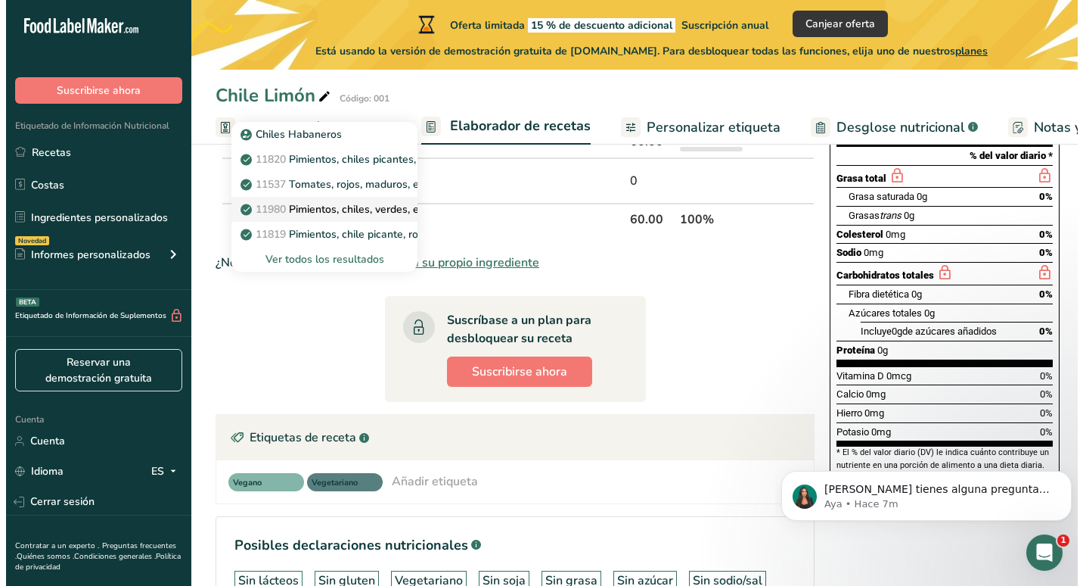
scroll to position [227, 0]
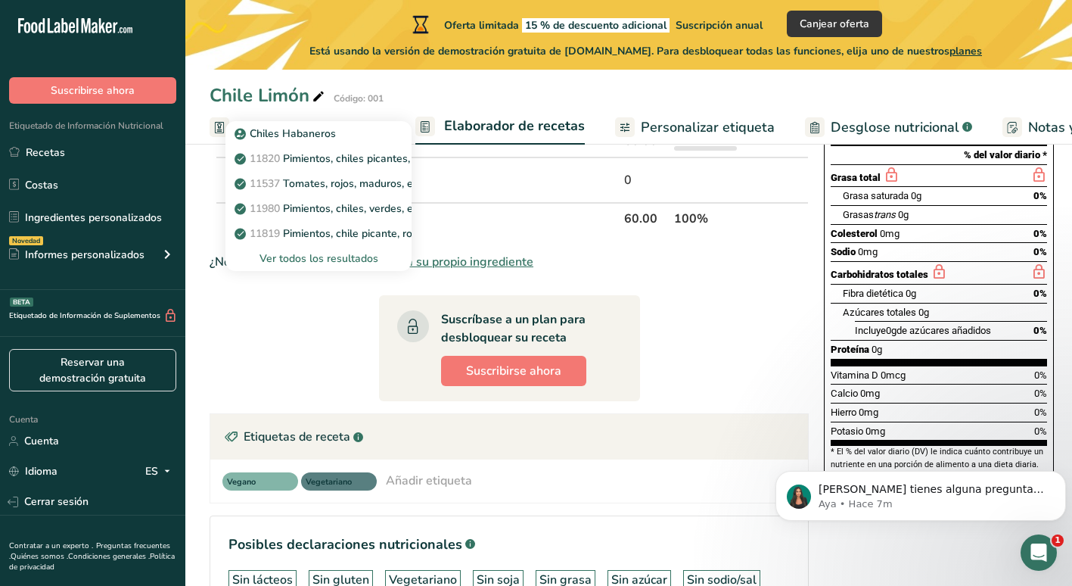
type input "chiles"
click at [324, 259] on div "Ver todos los resultados" at bounding box center [319, 258] width 162 height 16
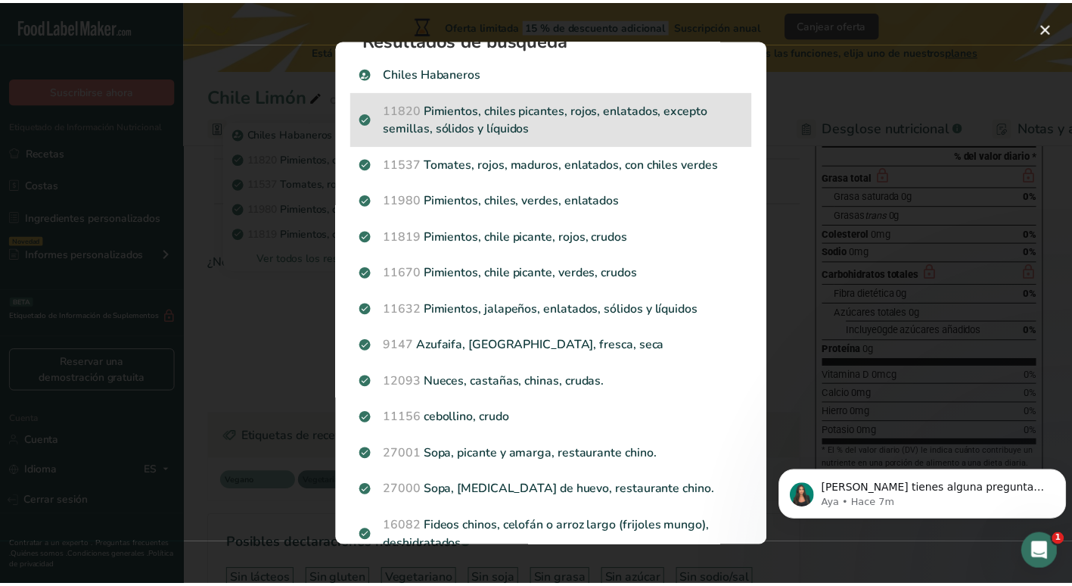
scroll to position [0, 0]
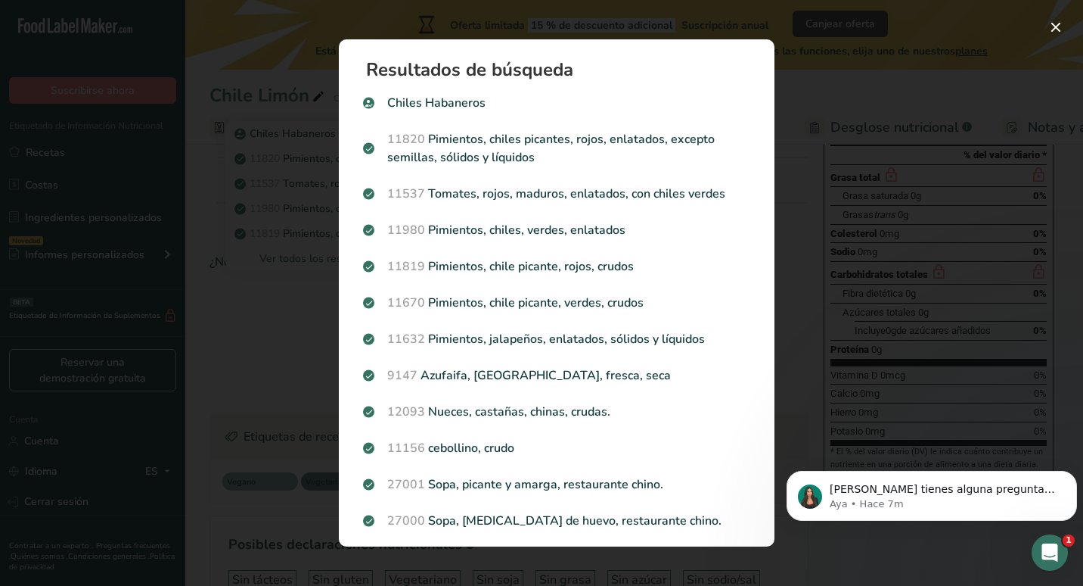
click at [213, 102] on div "Modal de resultados de búsqueda" at bounding box center [541, 293] width 1083 height 586
click at [217, 99] on div "Modal de resultados de búsqueda" at bounding box center [541, 293] width 1083 height 586
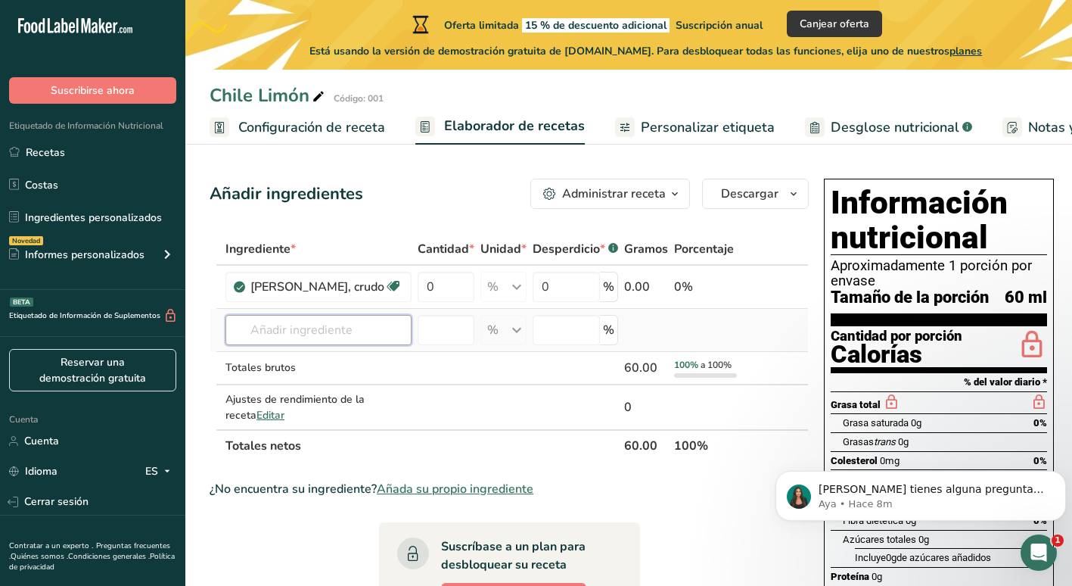
click at [358, 333] on input "text" at bounding box center [318, 330] width 186 height 30
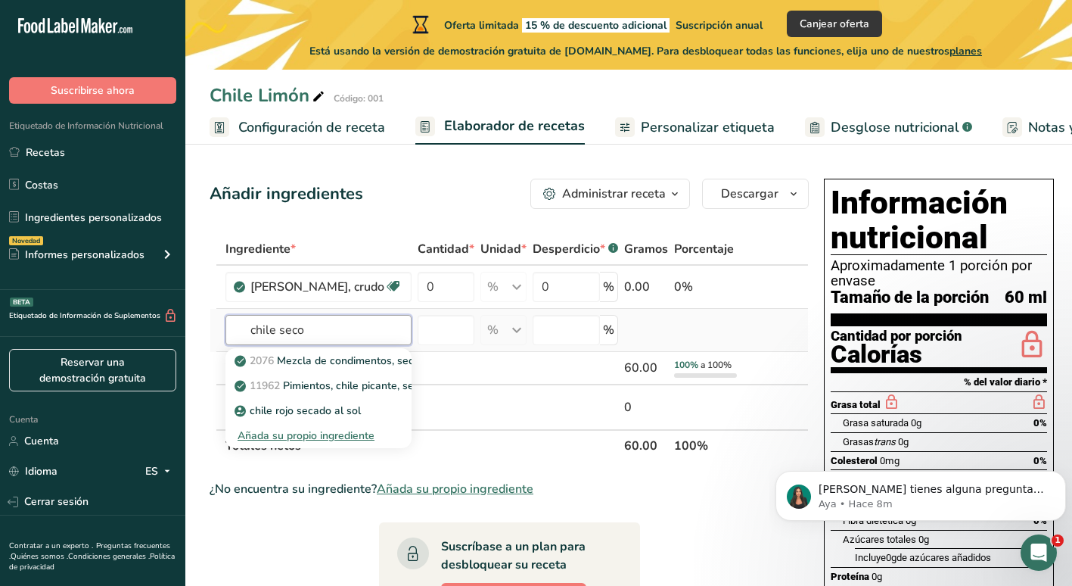
type input "chile seco"
click at [312, 440] on div "Añada su propio ingrediente" at bounding box center [319, 435] width 162 height 16
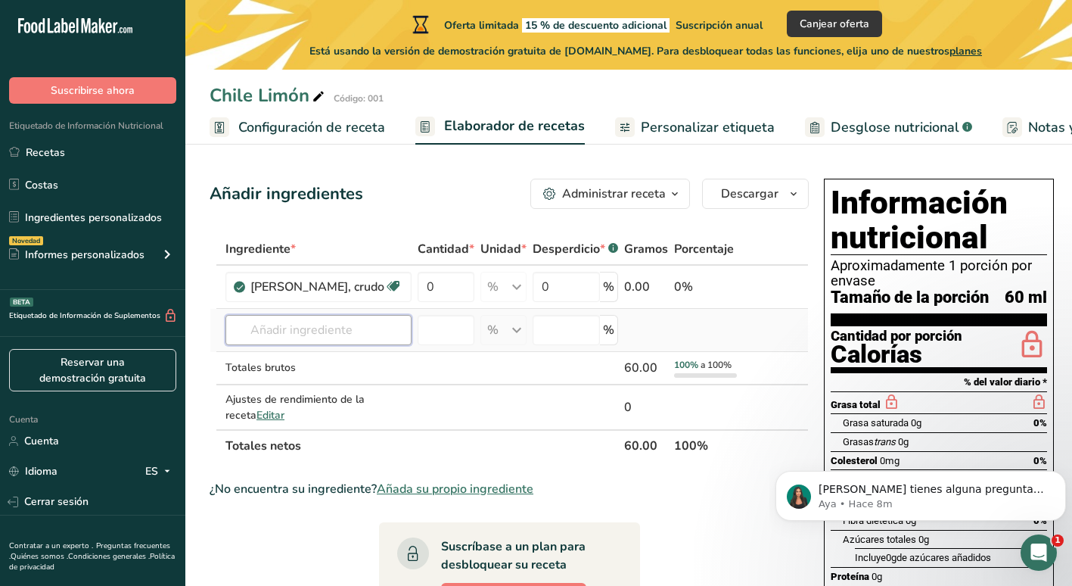
click at [344, 334] on input "text" at bounding box center [318, 330] width 186 height 30
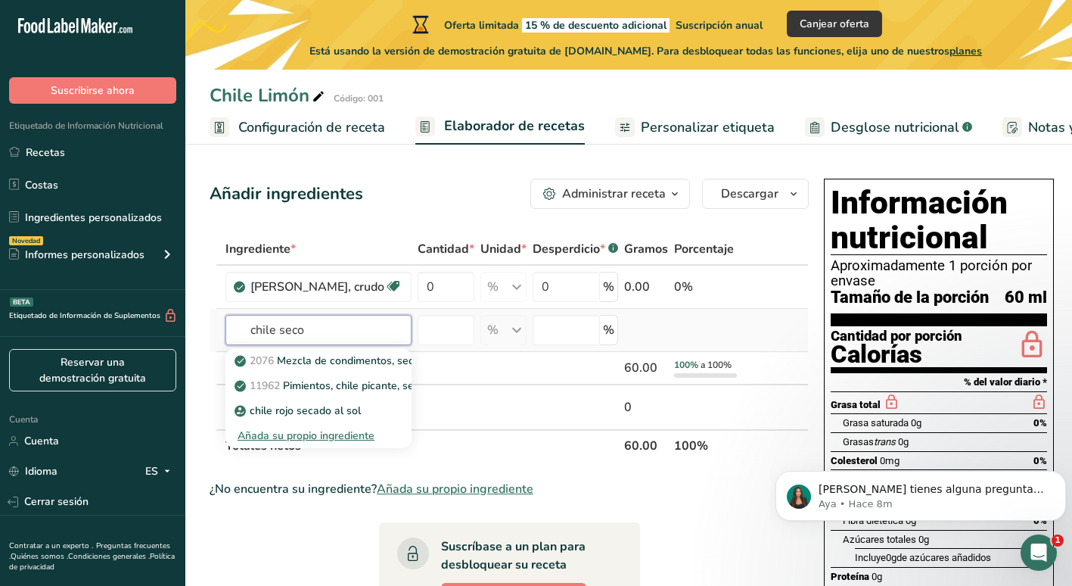
type input "chile seco"
click at [343, 435] on div "Añada su propio ingrediente" at bounding box center [319, 435] width 162 height 16
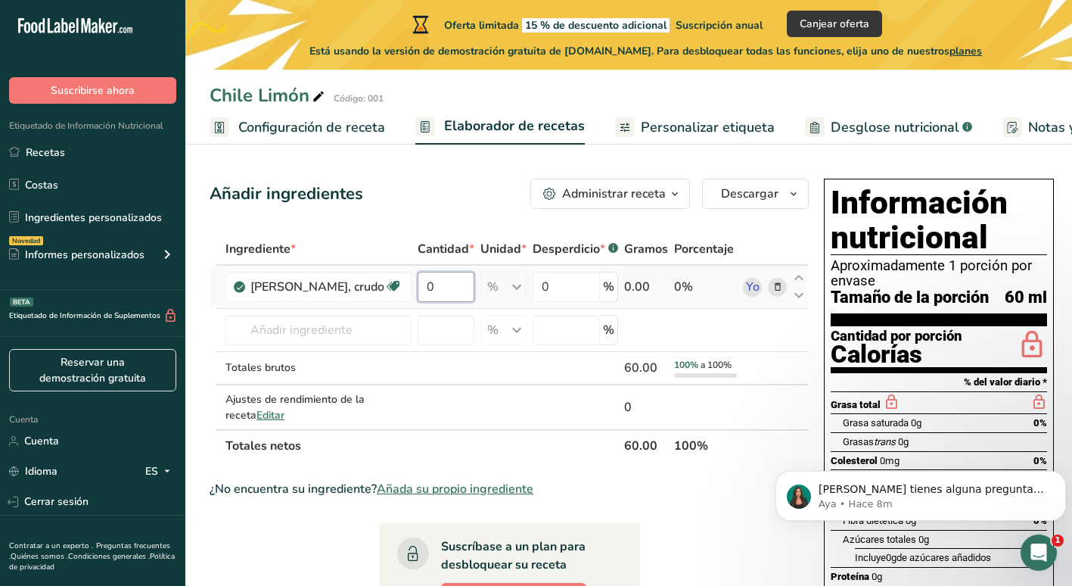
click at [424, 282] on input "0" at bounding box center [446, 287] width 57 height 30
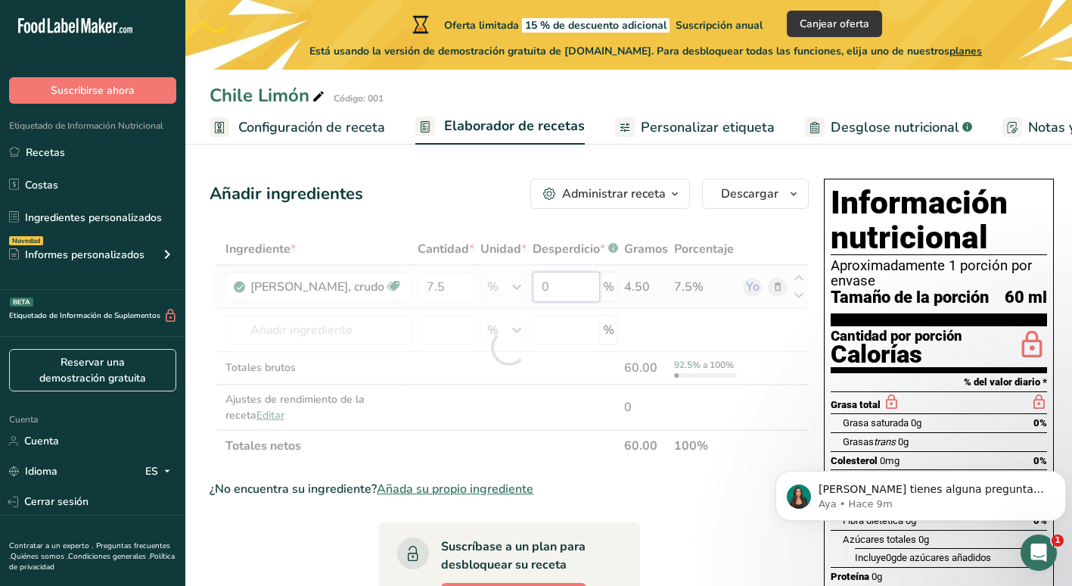
click at [555, 279] on div "Ingrediente * Cantidad * Unidad * Desperdicio * .a-a{fill:#347362;}.b-a{fill:#f…" at bounding box center [509, 347] width 599 height 228
click at [632, 284] on div "Ingrediente * Cantidad * Unidad * Desperdicio * .a-a{fill:#347362;}.b-a{fill:#f…" at bounding box center [509, 347] width 599 height 228
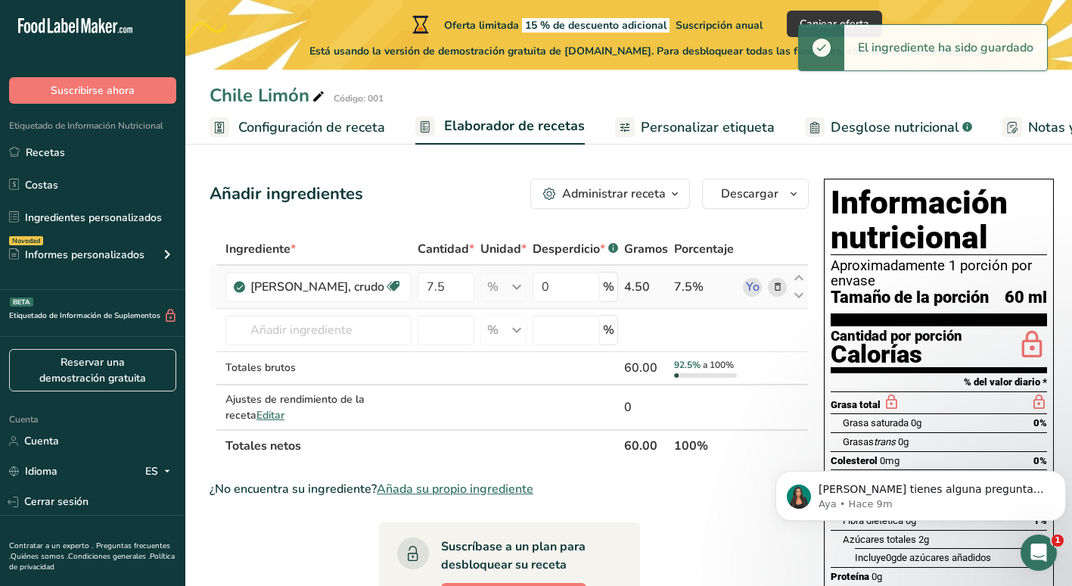
click at [635, 289] on div "4.50" at bounding box center [646, 287] width 44 height 18
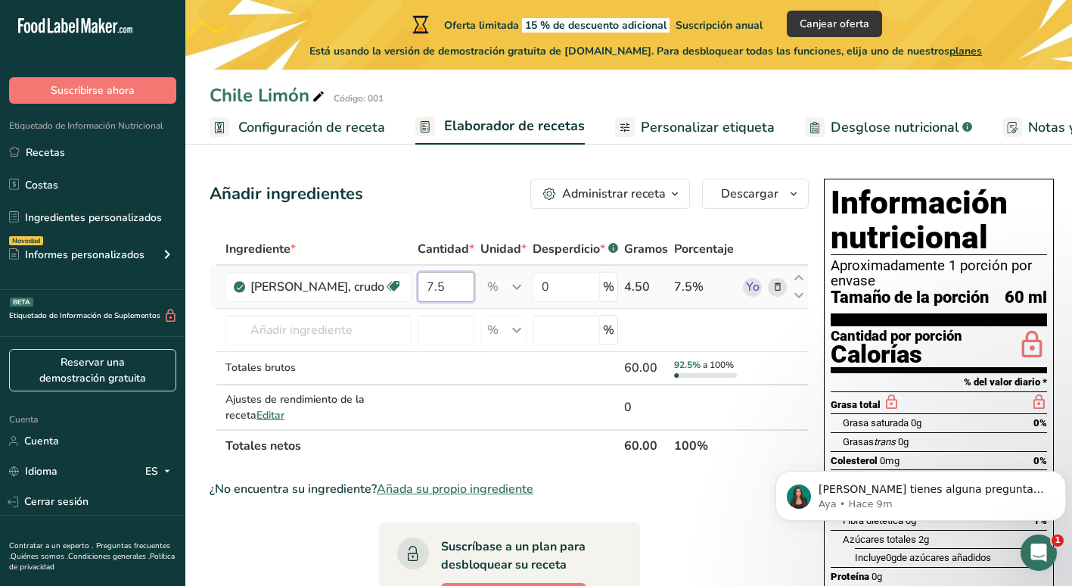
click at [436, 290] on input "7.5" at bounding box center [446, 287] width 57 height 30
type input "7"
type input "9"
click at [549, 282] on div "Ingrediente * Cantidad * Unidad * Desperdicio * .a-a{fill:#347362;}.b-a{fill:#f…" at bounding box center [509, 347] width 599 height 228
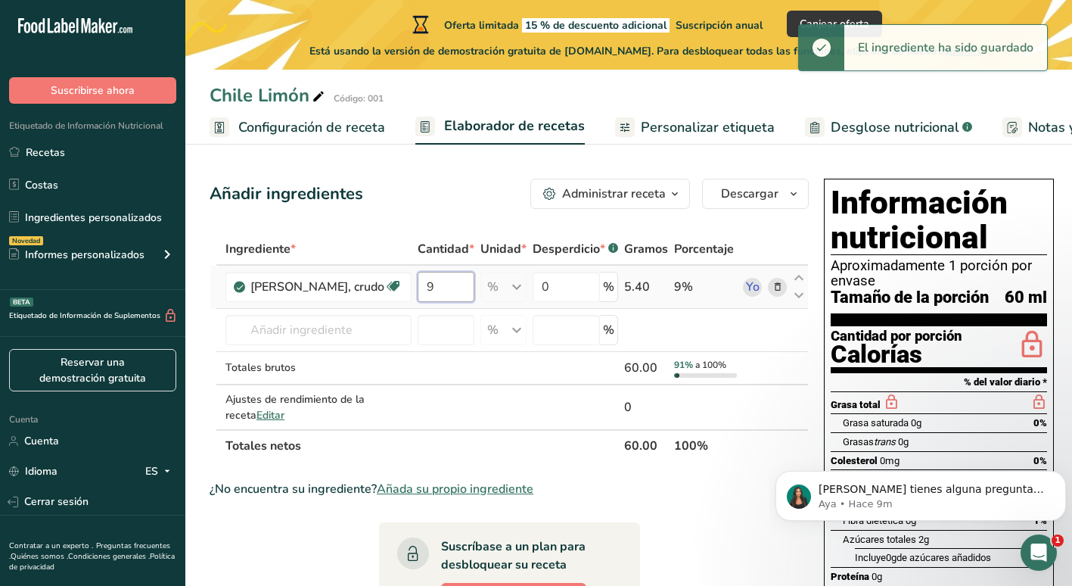
click at [422, 287] on div "Ingrediente * Cantidad * Unidad * Desperdicio * .a-a{fill:#347362;}.b-a{fill:#f…" at bounding box center [509, 347] width 599 height 228
type input "1"
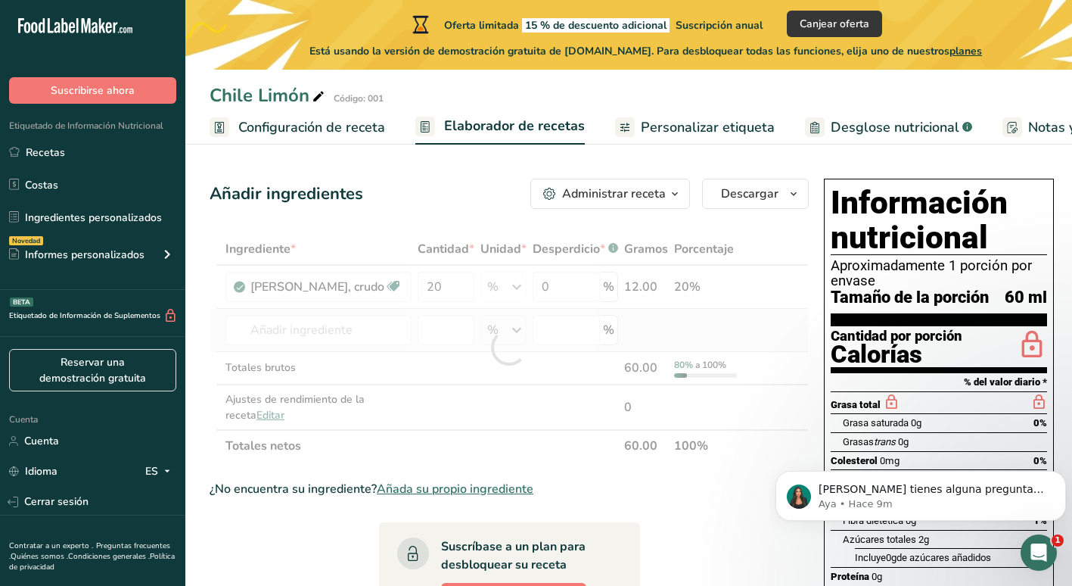
click at [645, 333] on div "Ingrediente * Cantidad * Unidad * Desperdicio * .a-a{fill:#347362;}.b-a{fill:#f…" at bounding box center [509, 347] width 599 height 228
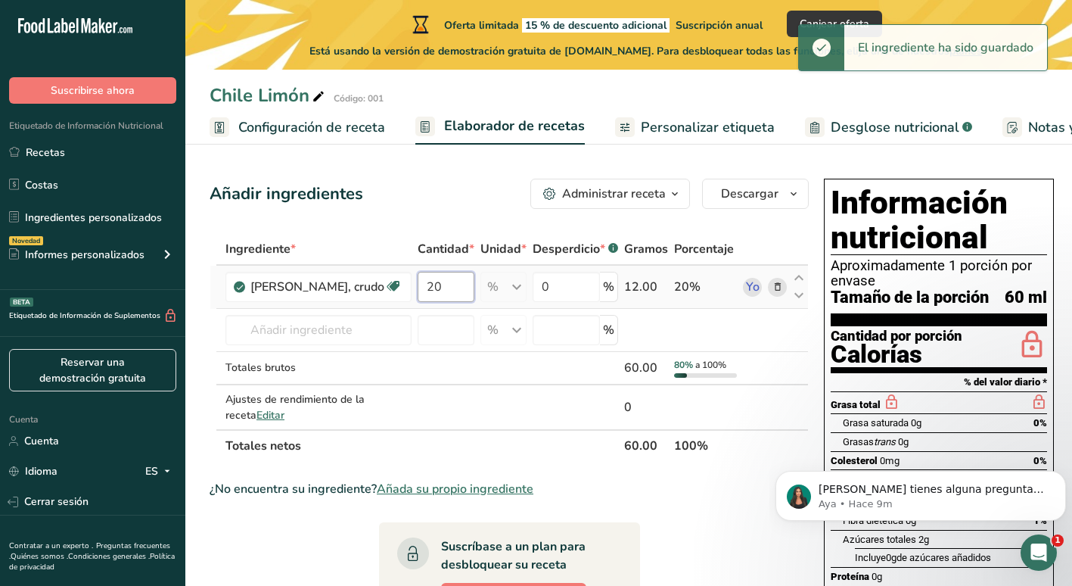
click at [431, 288] on input "20" at bounding box center [446, 287] width 57 height 30
type input "2"
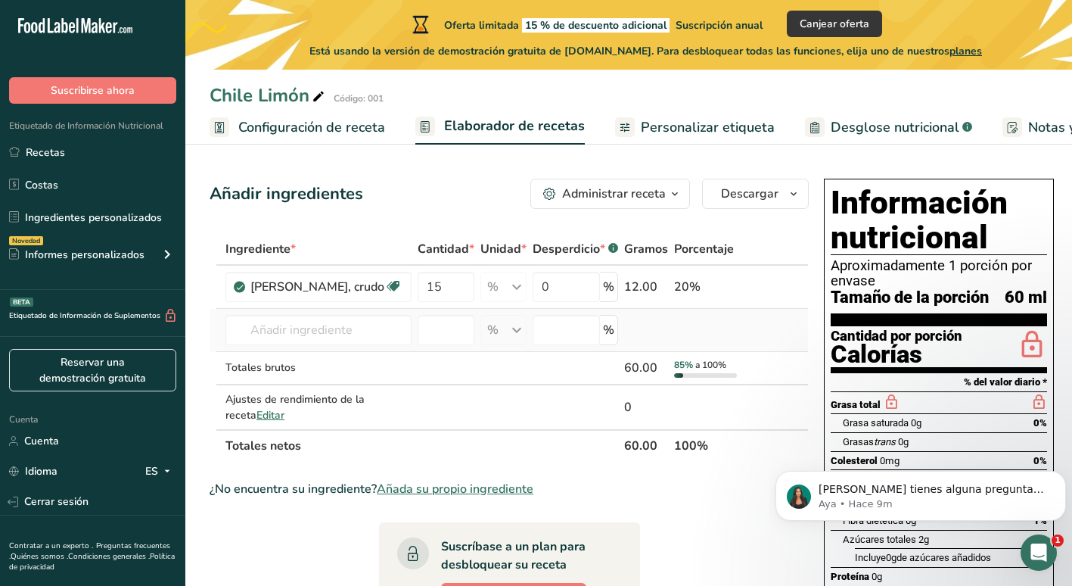
click at [703, 326] on div "Ingrediente * Cantidad * Unidad * Desperdicio * .a-a{fill:#347362;}.b-a{fill:#f…" at bounding box center [509, 347] width 599 height 228
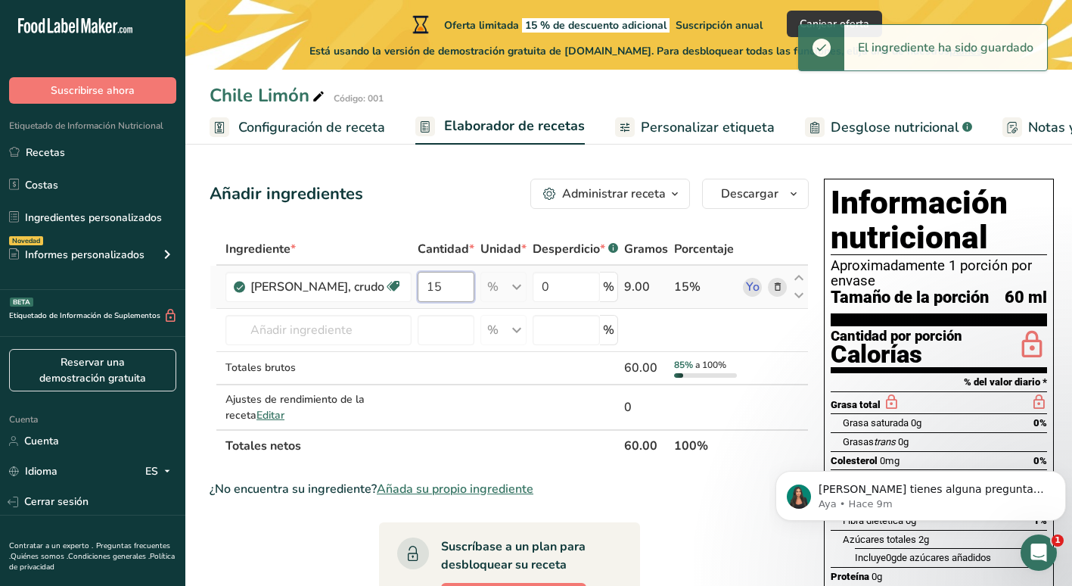
click at [418, 290] on input "15" at bounding box center [446, 287] width 57 height 30
click at [422, 289] on input "15" at bounding box center [446, 287] width 57 height 30
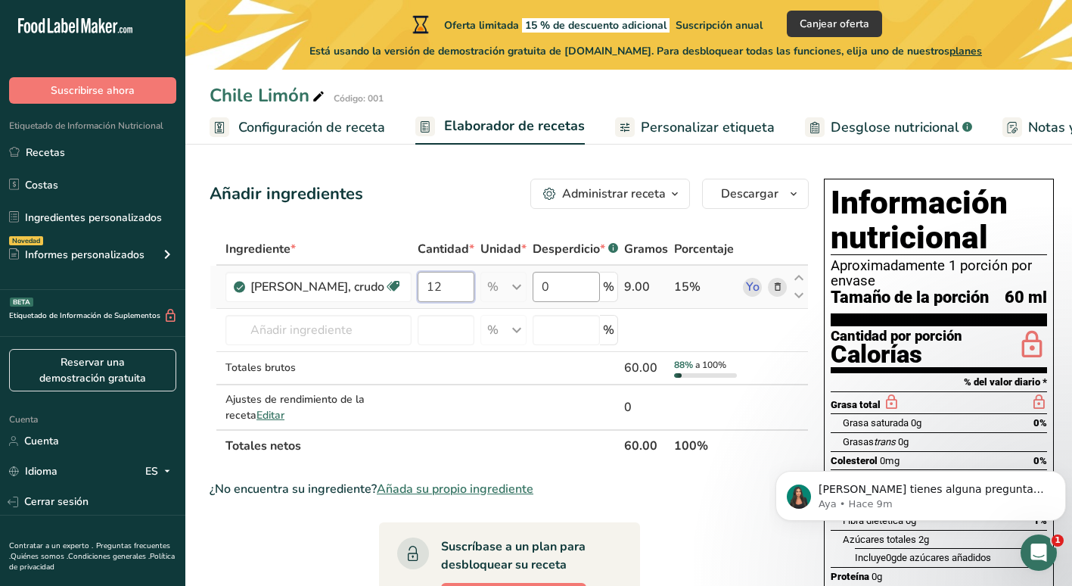
type input "12"
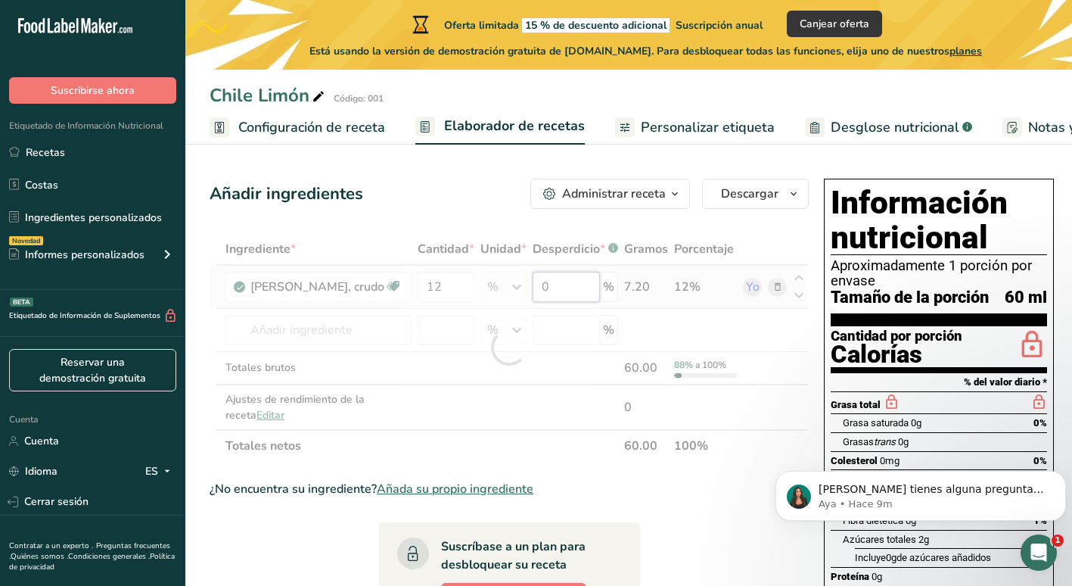
click at [560, 294] on div "Ingrediente * Cantidad * Unidad * Desperdicio * .a-a{fill:#347362;}.b-a{fill:#f…" at bounding box center [509, 347] width 599 height 228
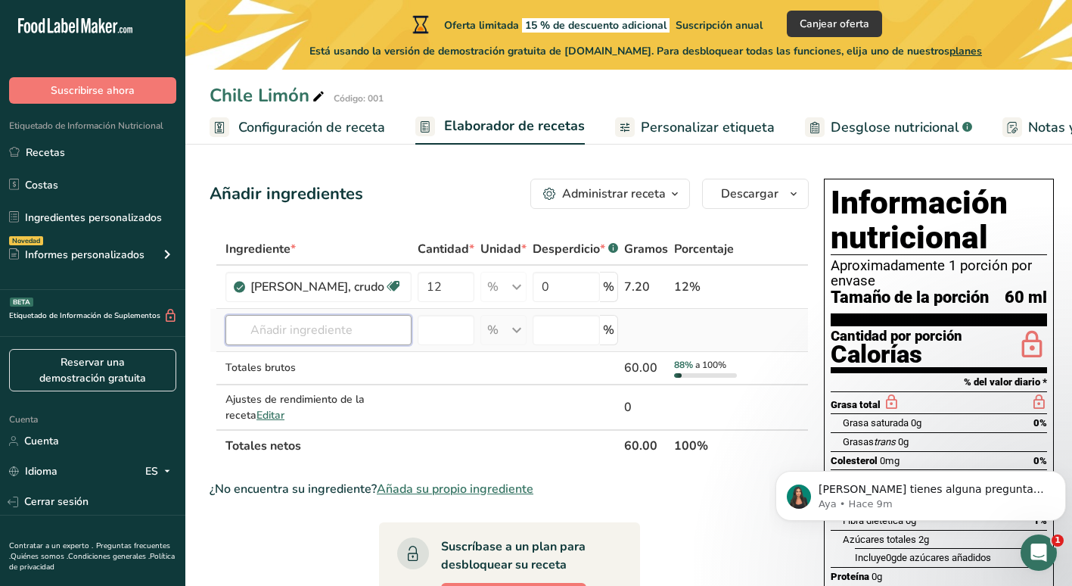
click at [353, 340] on div "Ingrediente * Cantidad * Unidad * Desperdicio * .a-a{fill:#347362;}.b-a{fill:#f…" at bounding box center [509, 347] width 599 height 228
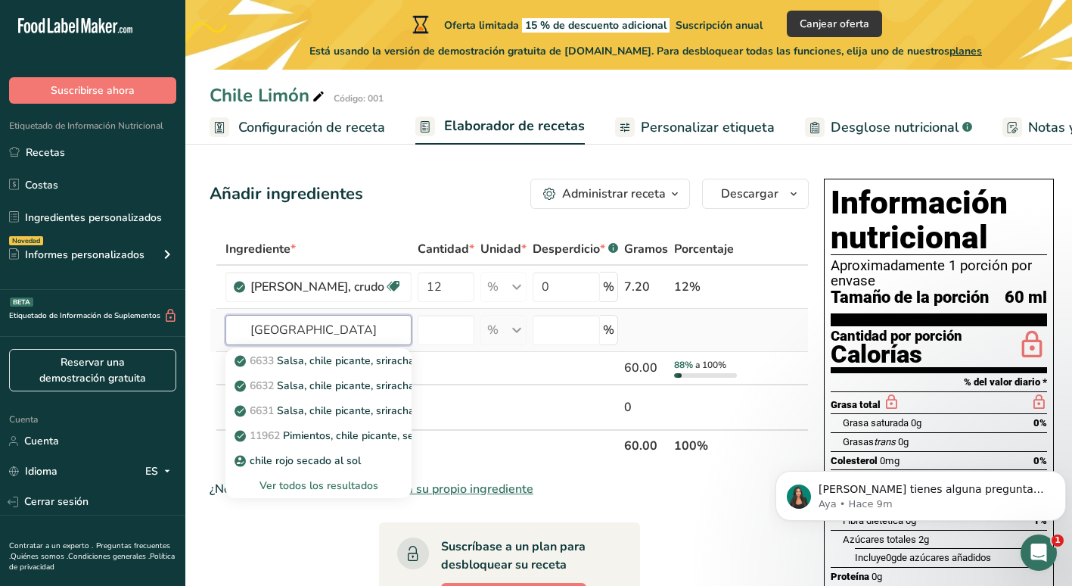
type input "[GEOGRAPHIC_DATA]"
click at [329, 485] on div "Ver todos los resultados" at bounding box center [319, 485] width 162 height 16
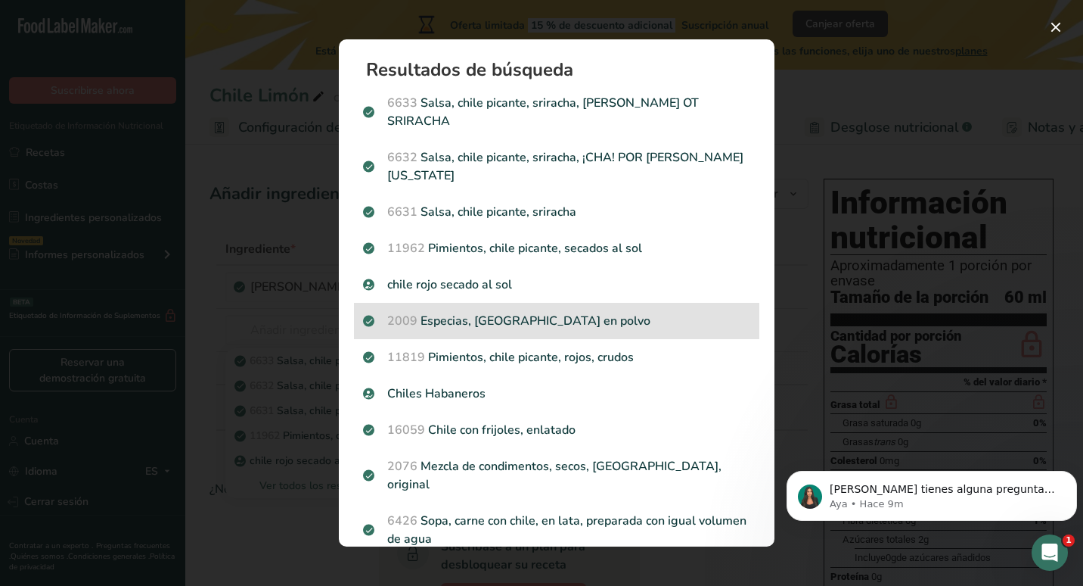
click at [565, 312] on p "2009 [GEOGRAPHIC_DATA], [GEOGRAPHIC_DATA] en polvo" at bounding box center [556, 321] width 387 height 18
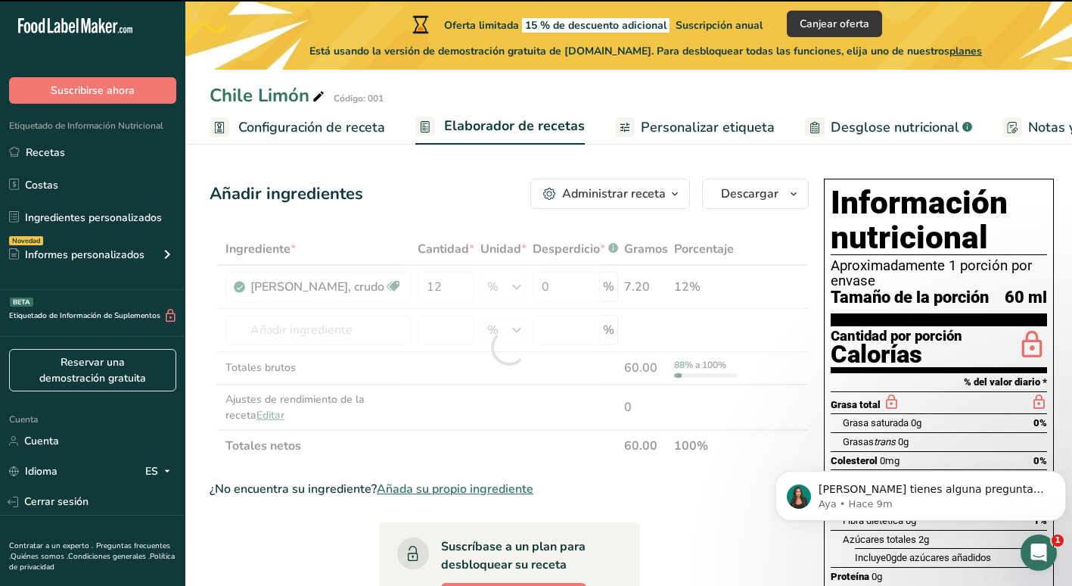
type input "0"
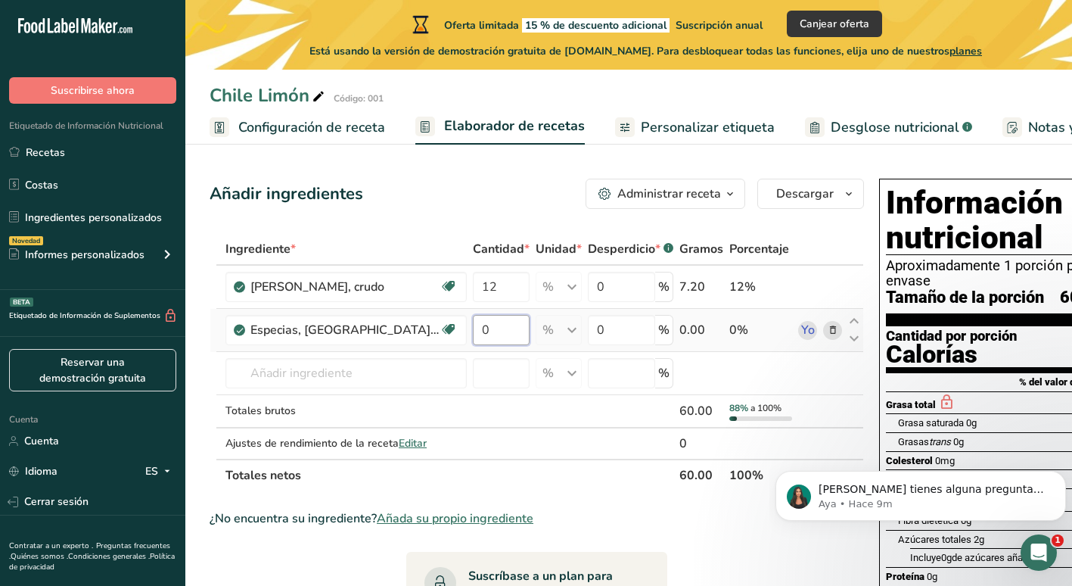
click at [473, 331] on input "0" at bounding box center [501, 330] width 57 height 30
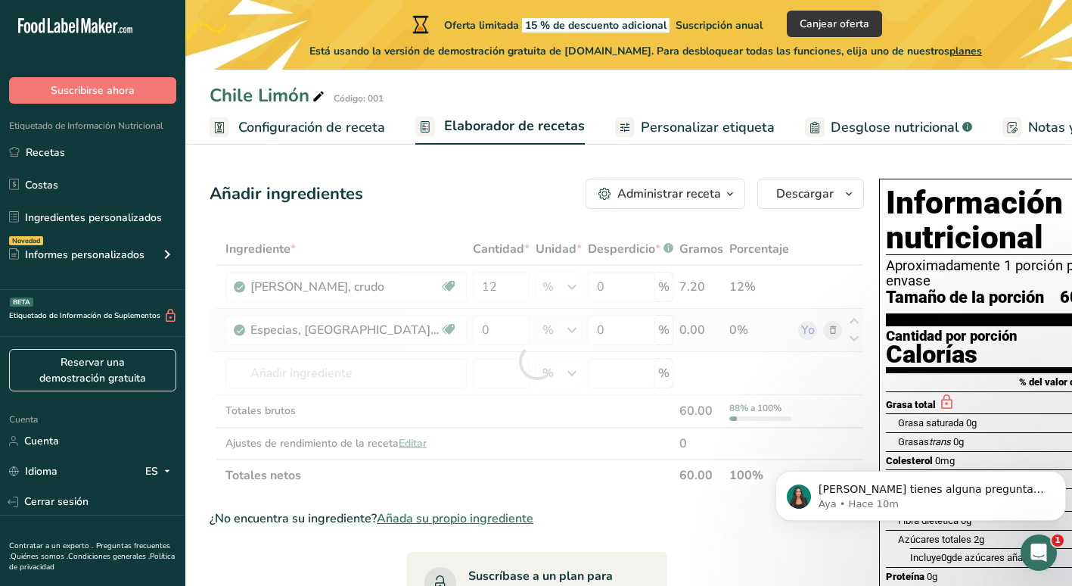
click at [625, 327] on div "Ingrediente * Cantidad * Unidad * Desperdicio * .a-a{fill:#347362;}.b-a{fill:#f…" at bounding box center [537, 362] width 654 height 258
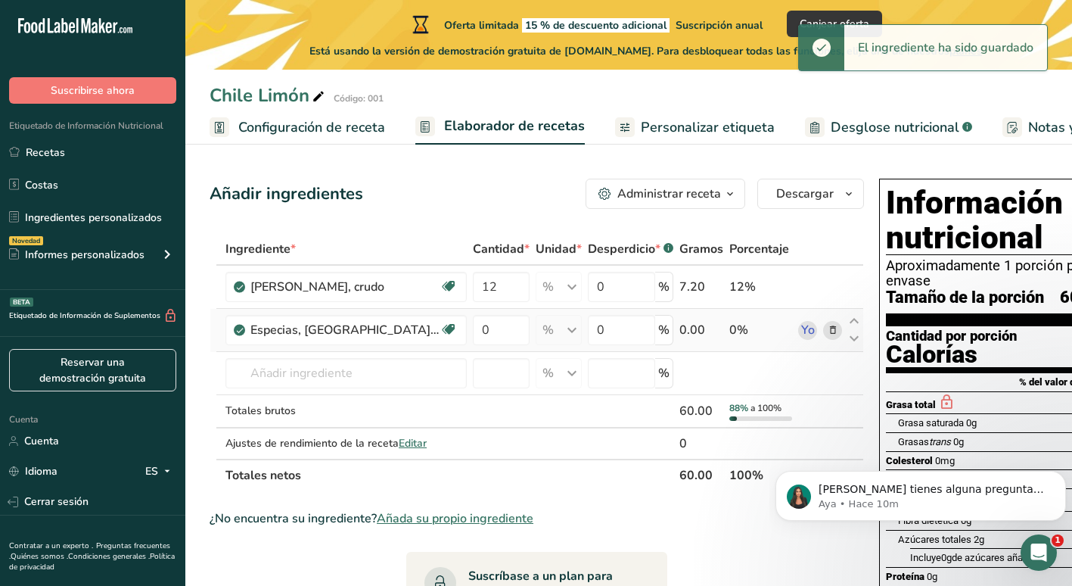
drag, startPoint x: 635, startPoint y: 331, endPoint x: 623, endPoint y: 334, distance: 13.1
click at [679, 334] on div "0.00" at bounding box center [701, 330] width 44 height 18
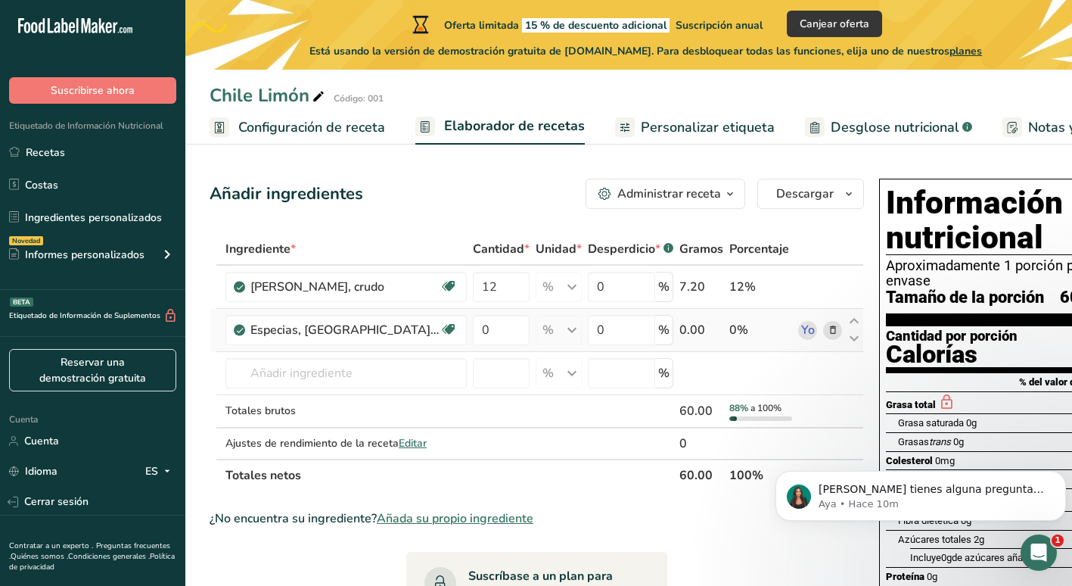
click at [679, 331] on div "0.00" at bounding box center [701, 330] width 44 height 18
click at [473, 330] on input "0" at bounding box center [501, 330] width 57 height 30
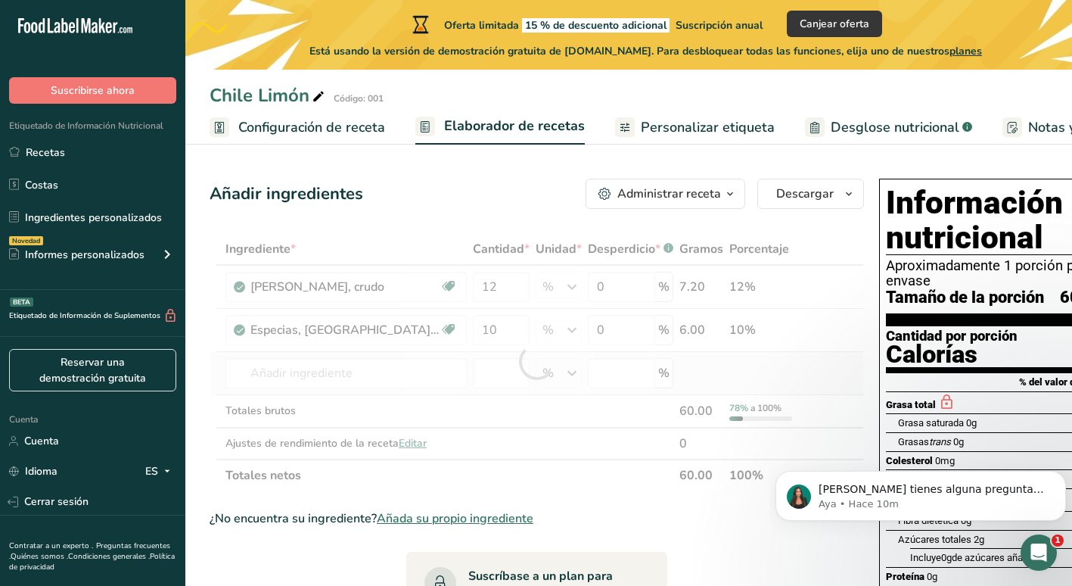
click at [638, 359] on div "Ingrediente * Cantidad * Unidad * Desperdicio * .a-a{fill:#347362;}.b-a{fill:#f…" at bounding box center [537, 362] width 654 height 258
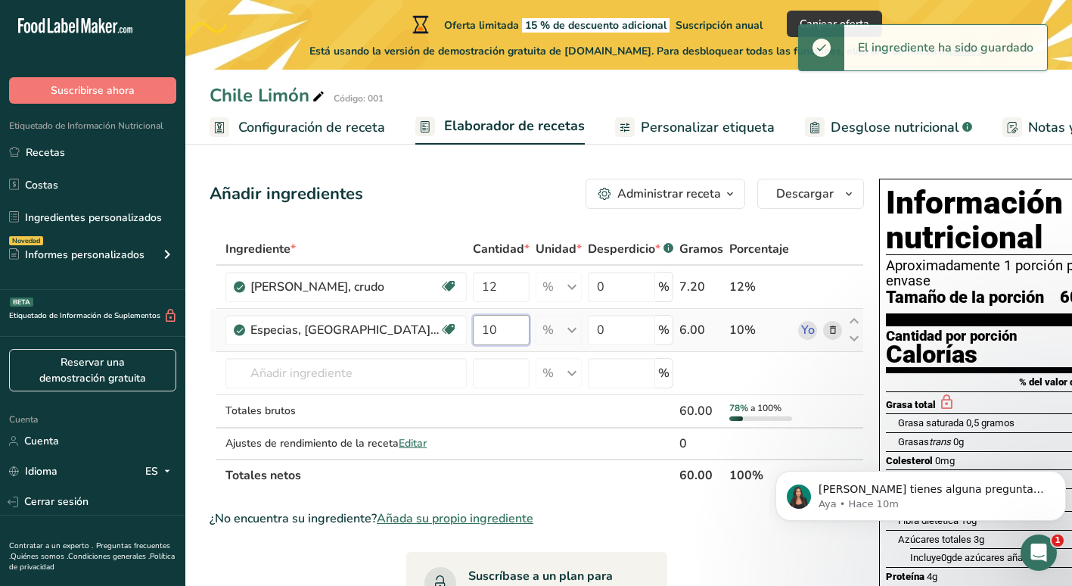
click at [473, 324] on input "10" at bounding box center [501, 330] width 57 height 30
type input "1"
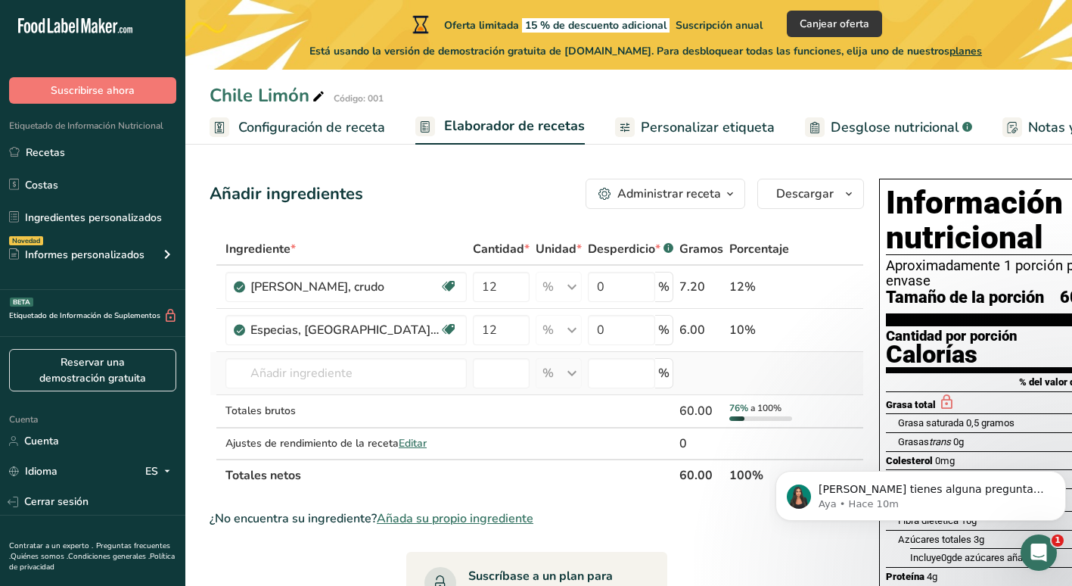
click at [665, 376] on div "Ingrediente * Cantidad * Unidad * Desperdicio * .a-a{fill:#347362;}.b-a{fill:#f…" at bounding box center [537, 362] width 654 height 258
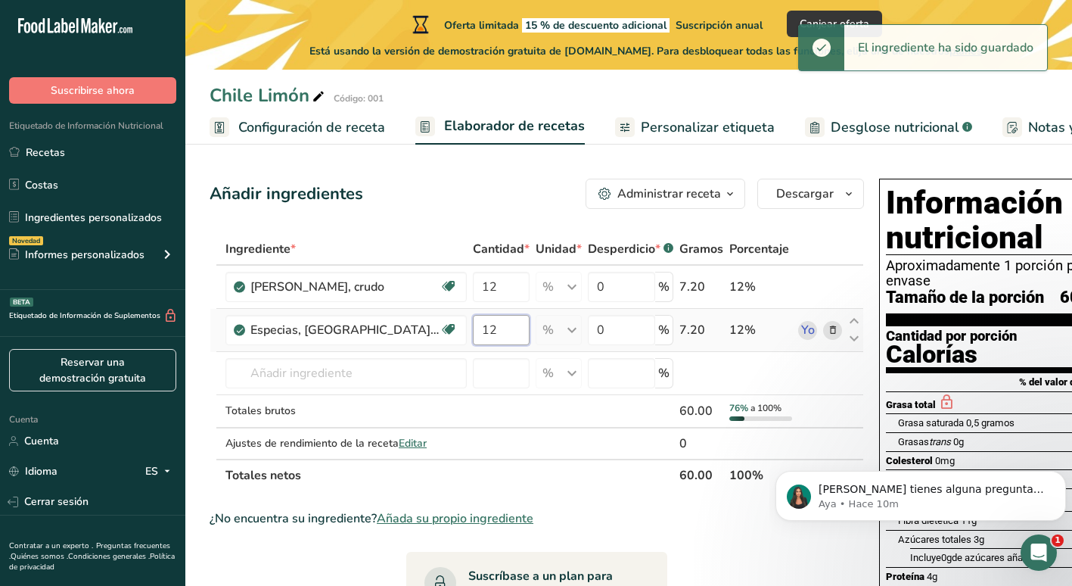
click at [473, 330] on input "12" at bounding box center [501, 330] width 57 height 30
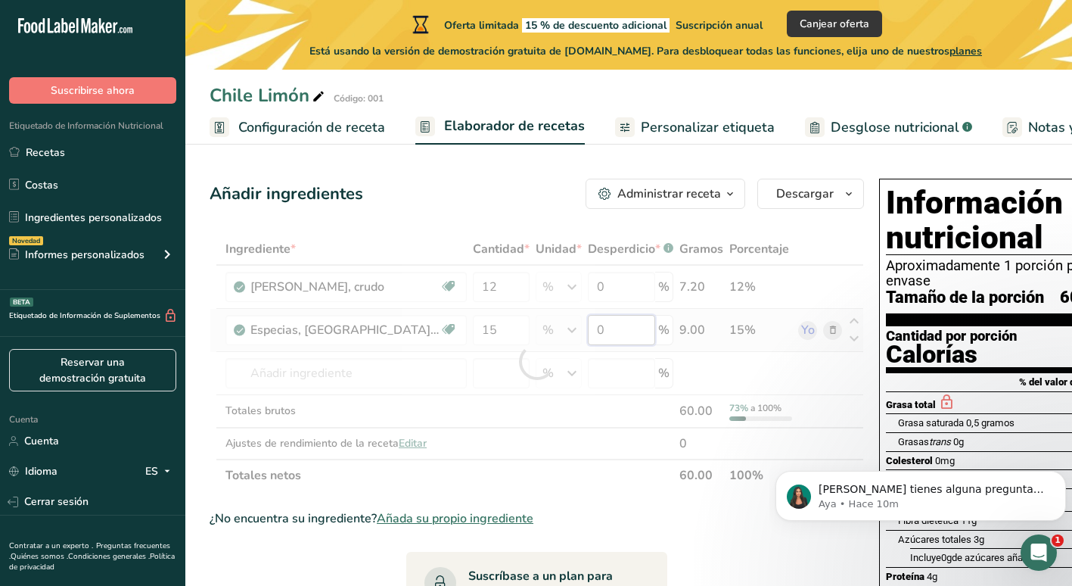
click at [581, 334] on div "Ingrediente * Cantidad * Unidad * Desperdicio * .a-a{fill:#347362;}.b-a{fill:#f…" at bounding box center [537, 362] width 654 height 258
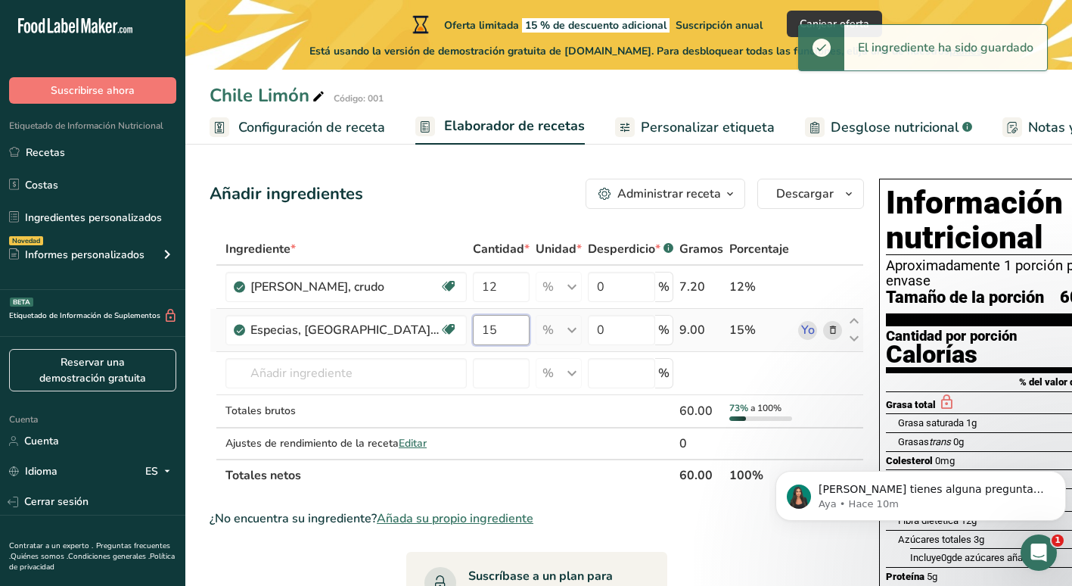
click at [448, 327] on div "Ingrediente * Cantidad * Unidad * Desperdicio * .a-a{fill:#347362;}.b-a{fill:#f…" at bounding box center [537, 362] width 654 height 258
type input "16"
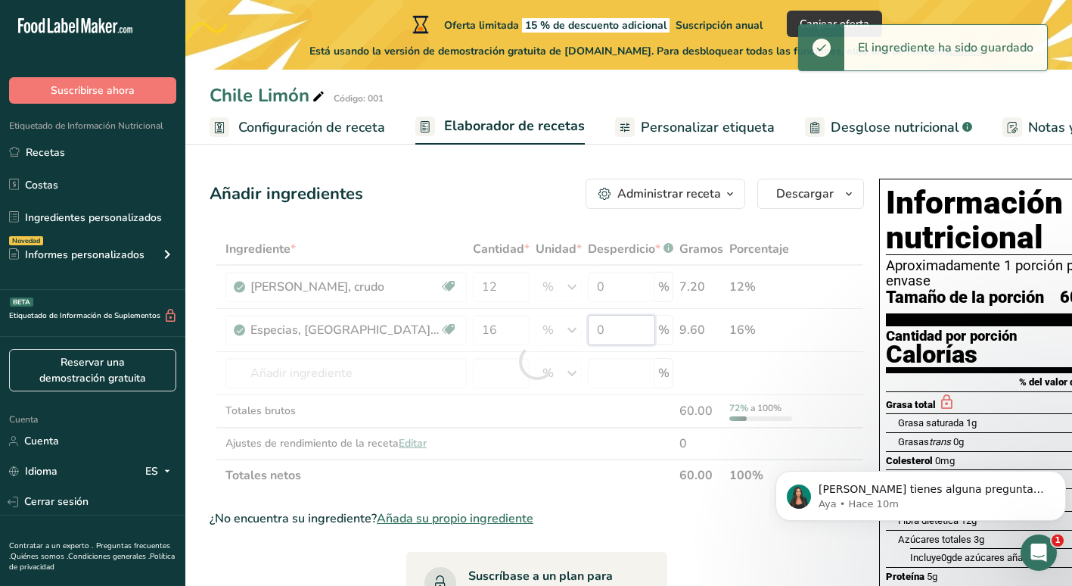
click at [565, 334] on div "Ingrediente * Cantidad * Unidad * Desperdicio * .a-a{fill:#347362;}.b-a{fill:#f…" at bounding box center [537, 362] width 654 height 258
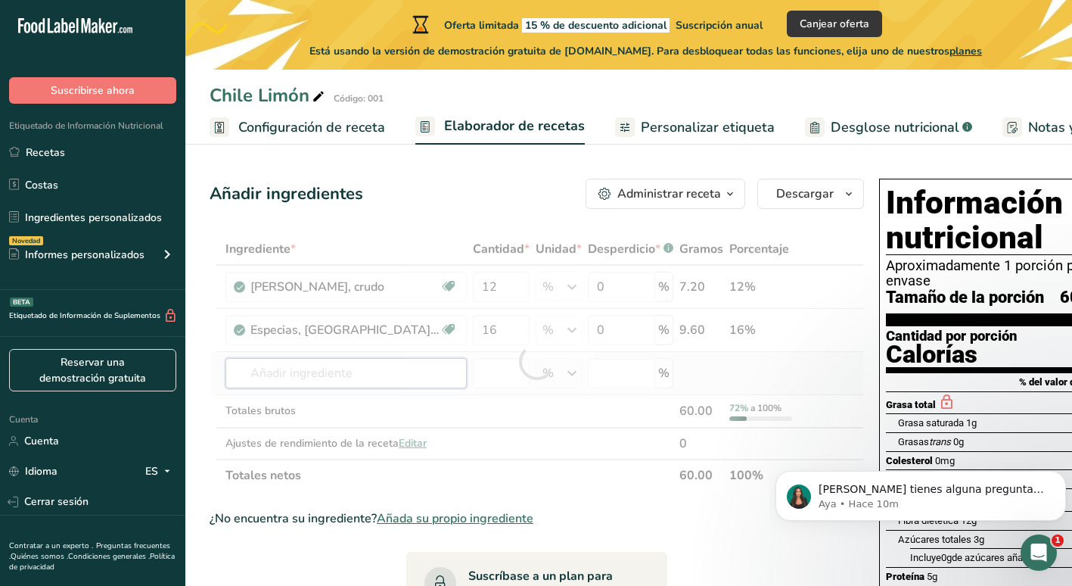
click at [329, 379] on div "Ingrediente * Cantidad * Unidad * Desperdicio * .a-a{fill:#347362;}.b-a{fill:#f…" at bounding box center [537, 362] width 654 height 258
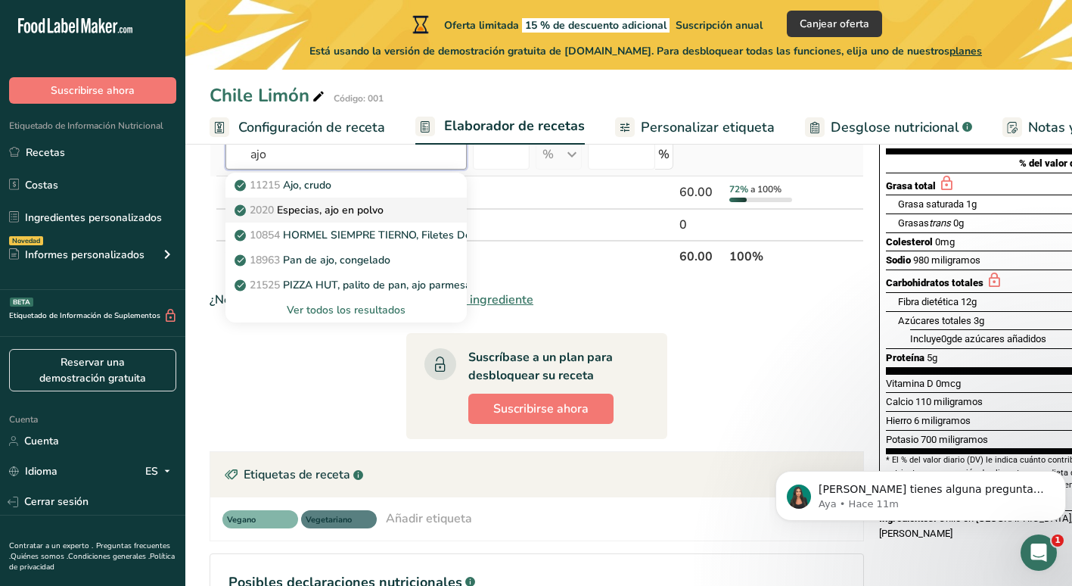
scroll to position [227, 0]
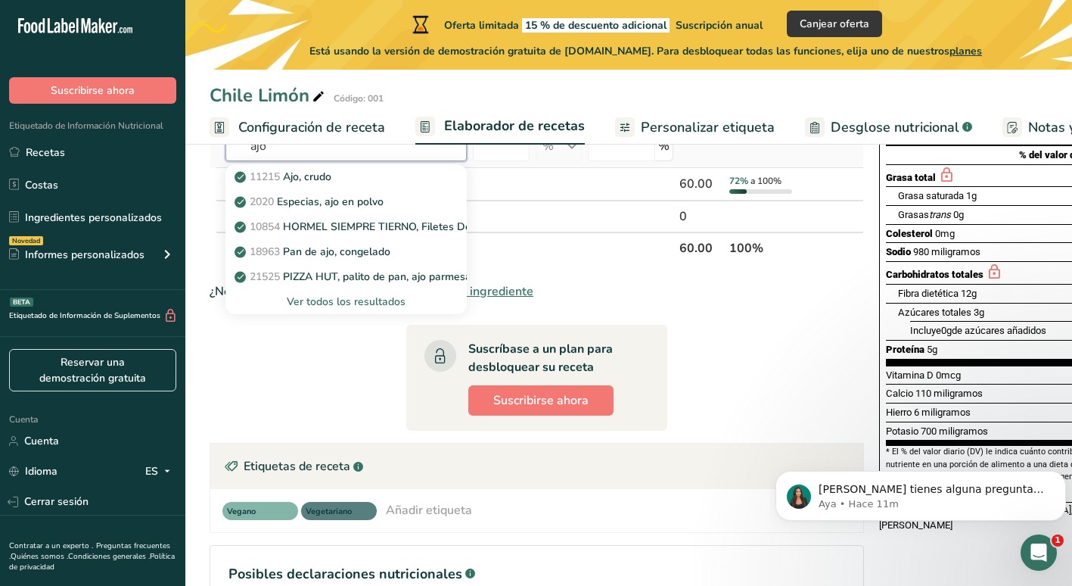
type input "ajo"
click at [338, 301] on div "Ver todos los resultados" at bounding box center [346, 302] width 217 height 16
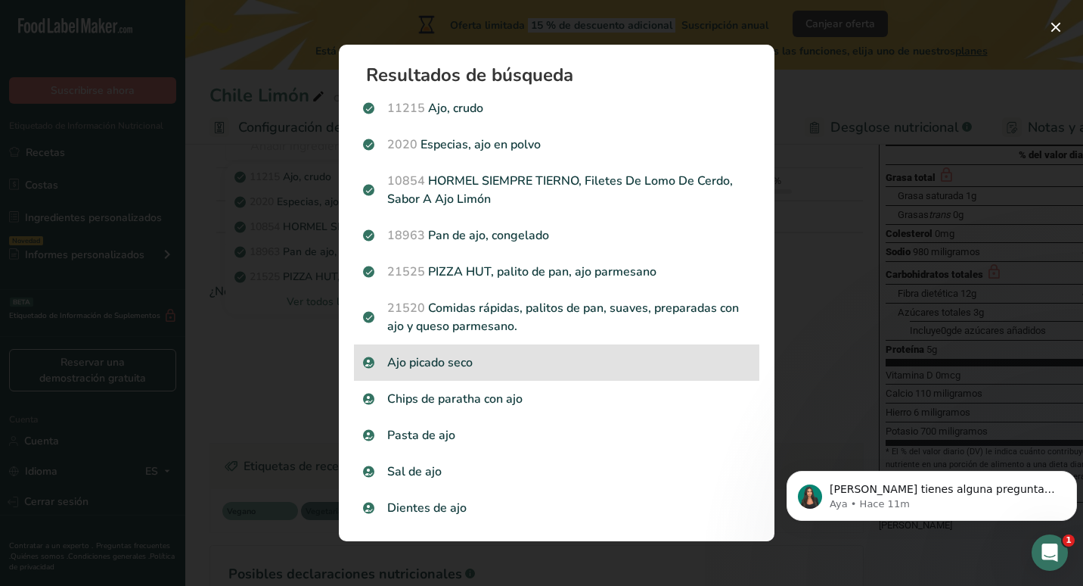
click at [545, 355] on p "Ajo picado seco" at bounding box center [556, 362] width 387 height 18
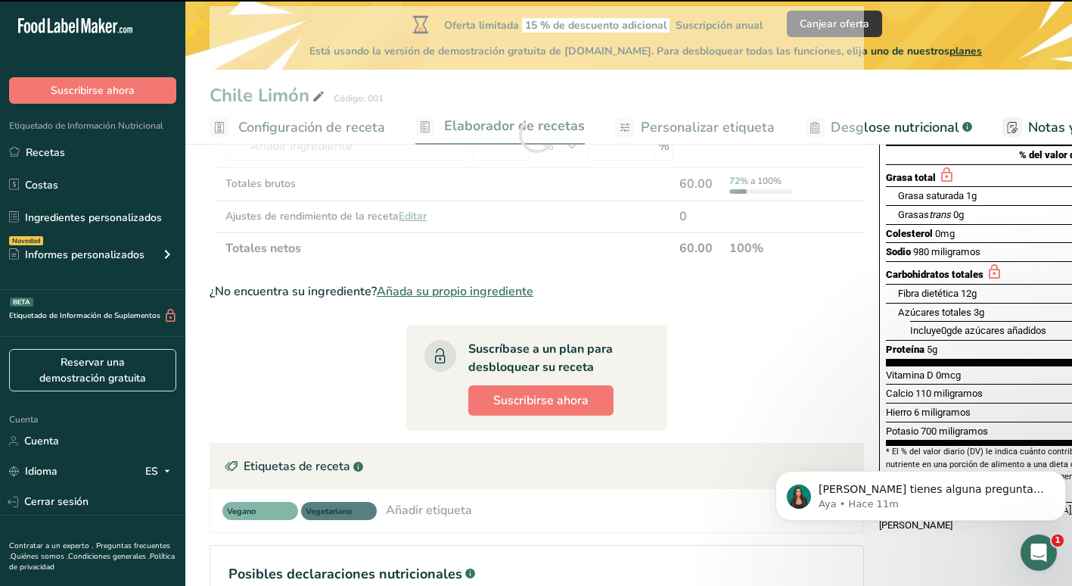
type input "0"
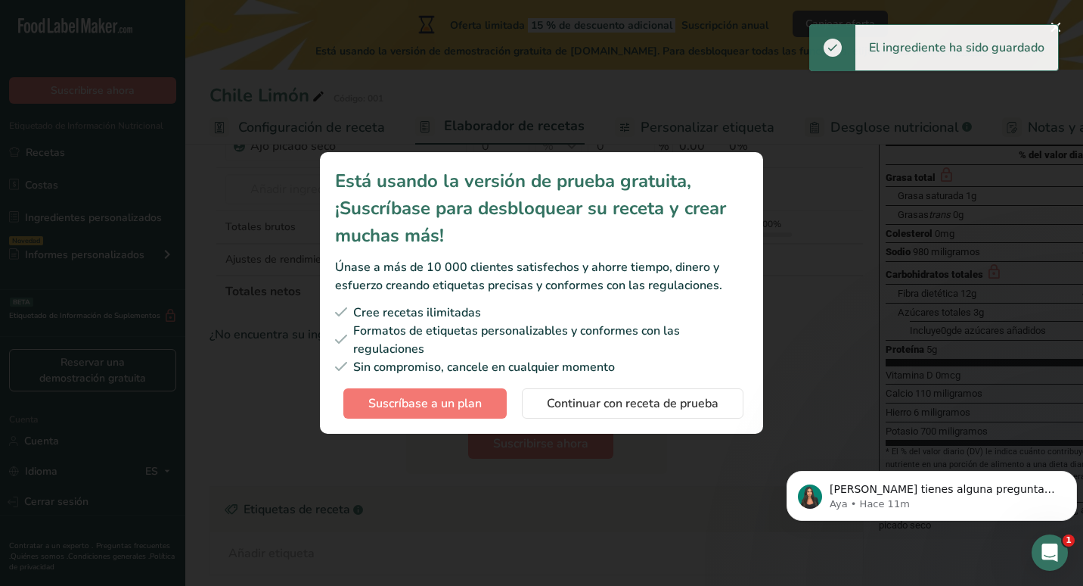
click at [791, 251] on div "Modal de suscripción" at bounding box center [541, 293] width 1083 height 586
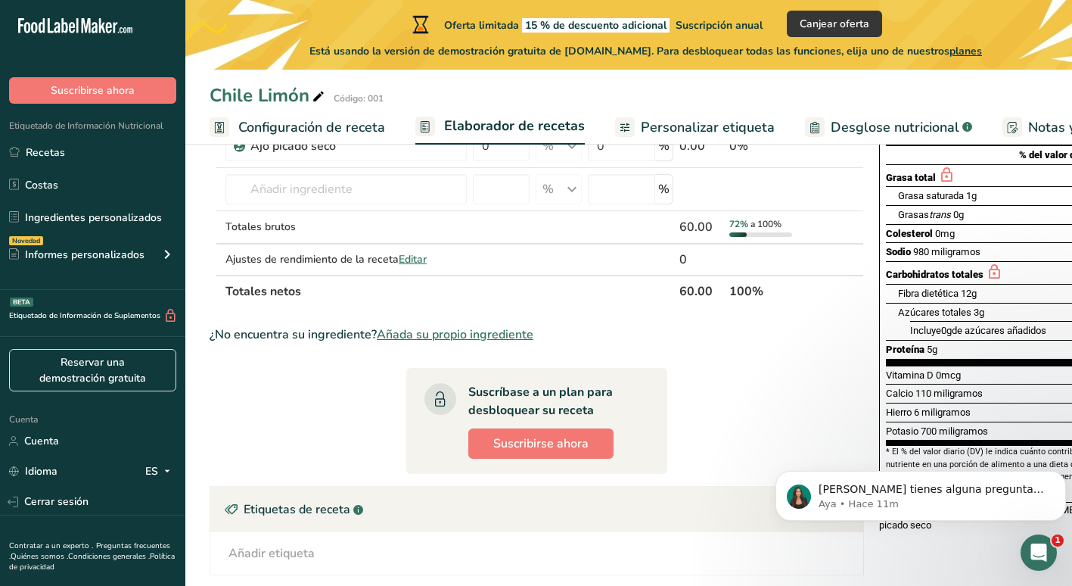
scroll to position [0, 0]
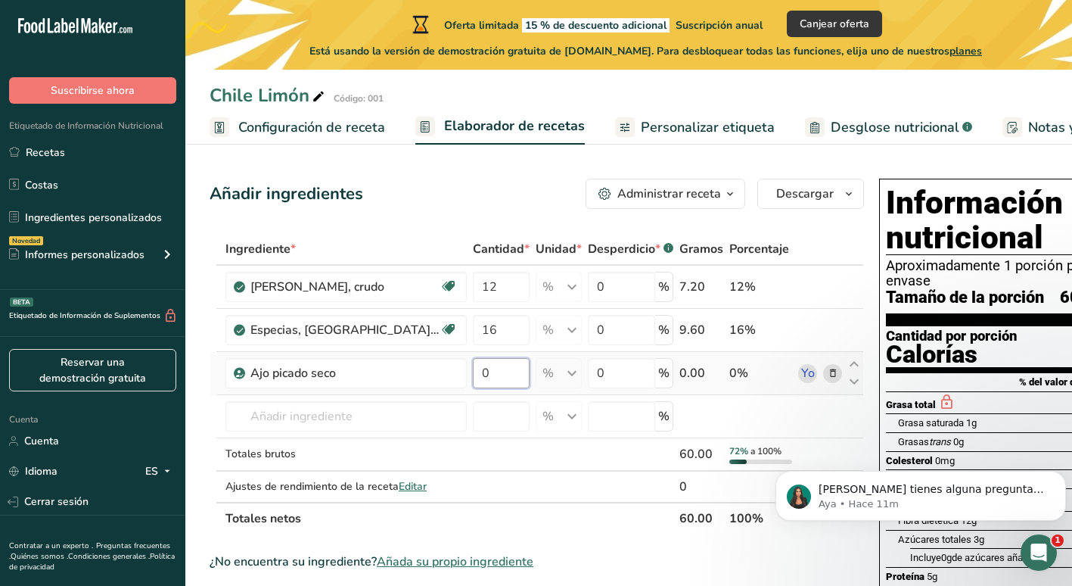
click at [473, 374] on input "0" at bounding box center [501, 373] width 57 height 30
click at [561, 370] on div "Ingrediente * Cantidad * Unidad * Desperdicio * .a-a{fill:#347362;}.b-a{fill:#f…" at bounding box center [537, 383] width 654 height 301
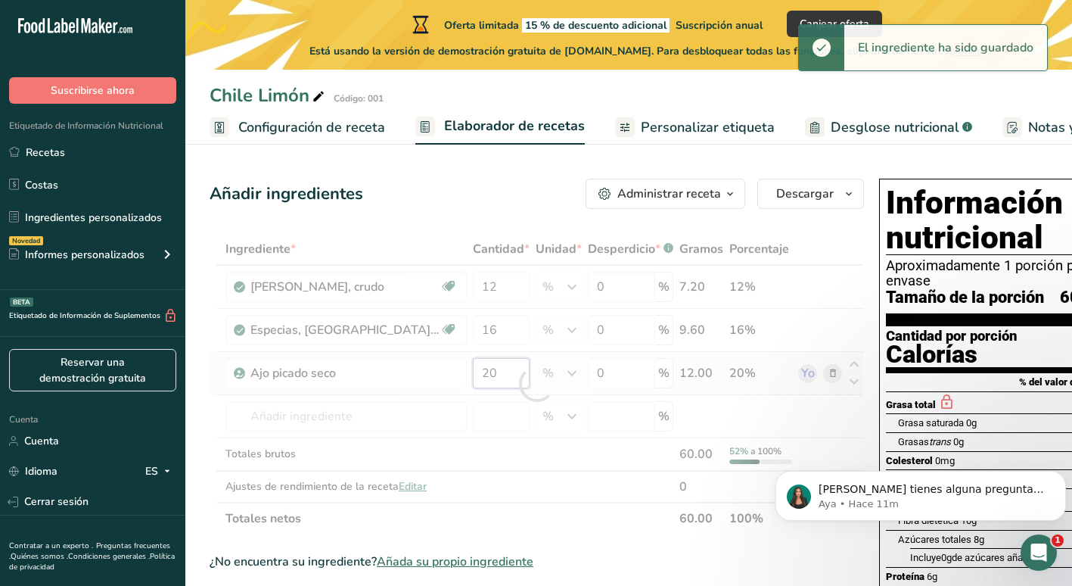
click at [440, 379] on div "Ingrediente * Cantidad * Unidad * Desperdicio * .a-a{fill:#347362;}.b-a{fill:#f…" at bounding box center [537, 383] width 654 height 301
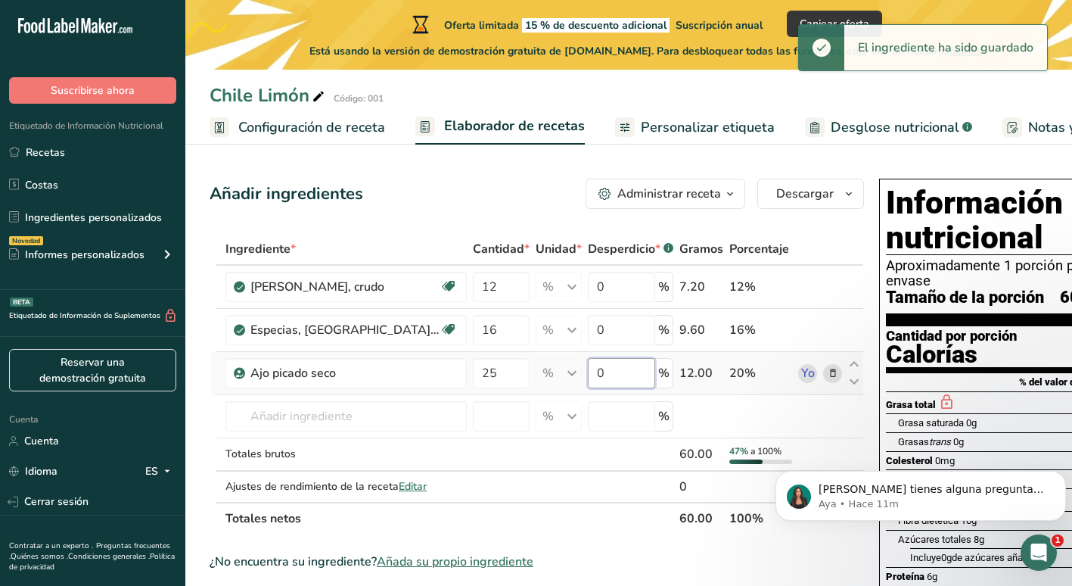
click at [576, 379] on div "Ingrediente * Cantidad * Unidad * Desperdicio * .a-a{fill:#347362;}.b-a{fill:#f…" at bounding box center [537, 383] width 654 height 301
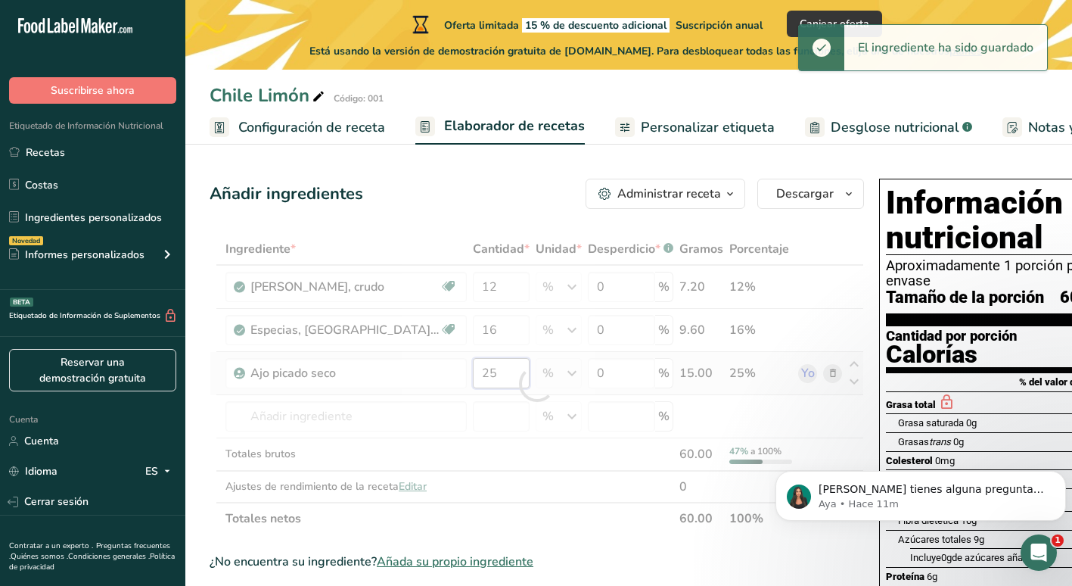
click at [440, 382] on div "Ingrediente * Cantidad * Unidad * Desperdicio * .a-a{fill:#347362;}.b-a{fill:#f…" at bounding box center [537, 383] width 654 height 301
click at [440, 382] on div at bounding box center [537, 383] width 654 height 301
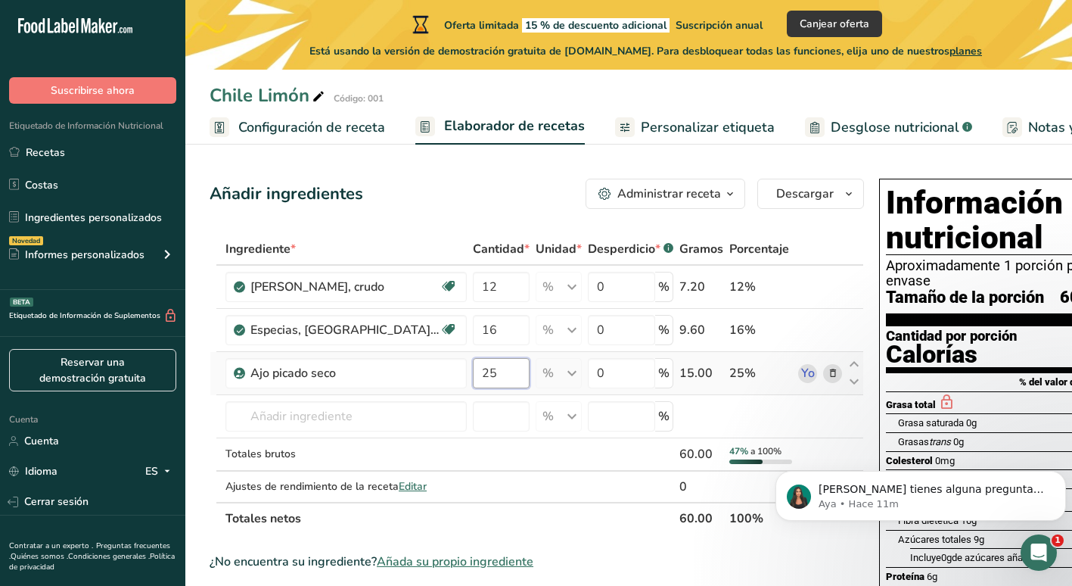
drag, startPoint x: 427, startPoint y: 368, endPoint x: 437, endPoint y: 371, distance: 11.0
click at [473, 371] on input "25" at bounding box center [501, 373] width 57 height 30
drag, startPoint x: 458, startPoint y: 372, endPoint x: 423, endPoint y: 377, distance: 35.8
click at [473, 377] on input "52" at bounding box center [501, 373] width 57 height 30
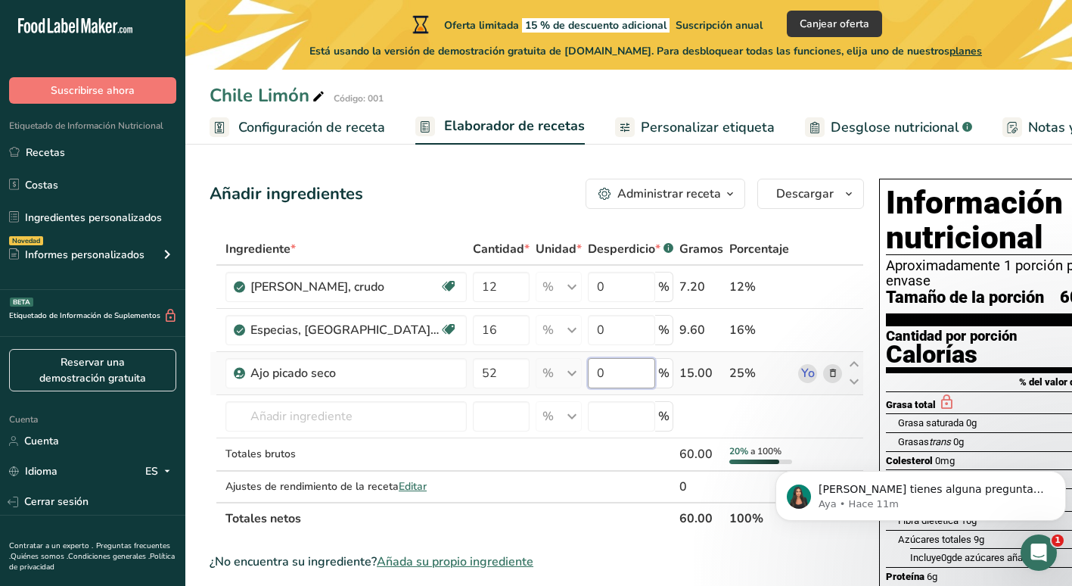
click at [551, 379] on div "Ingrediente * Cantidad * Unidad * Desperdicio * .a-a{fill:#347362;}.b-a{fill:#f…" at bounding box center [537, 383] width 654 height 301
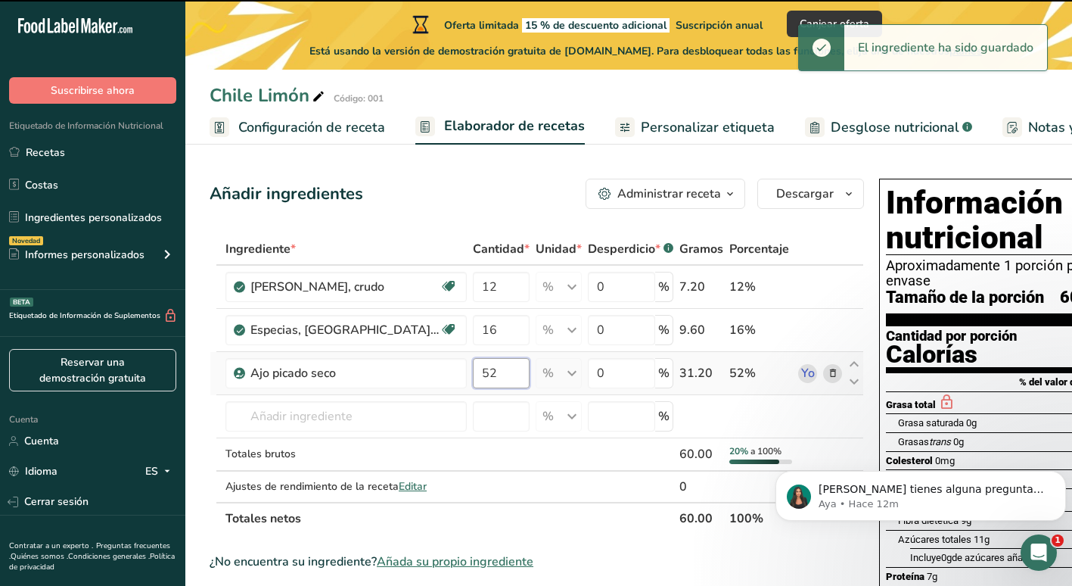
click at [438, 379] on div "Ingrediente * Cantidad * Unidad * Desperdicio * .a-a{fill:#347362;}.b-a{fill:#f…" at bounding box center [537, 383] width 654 height 301
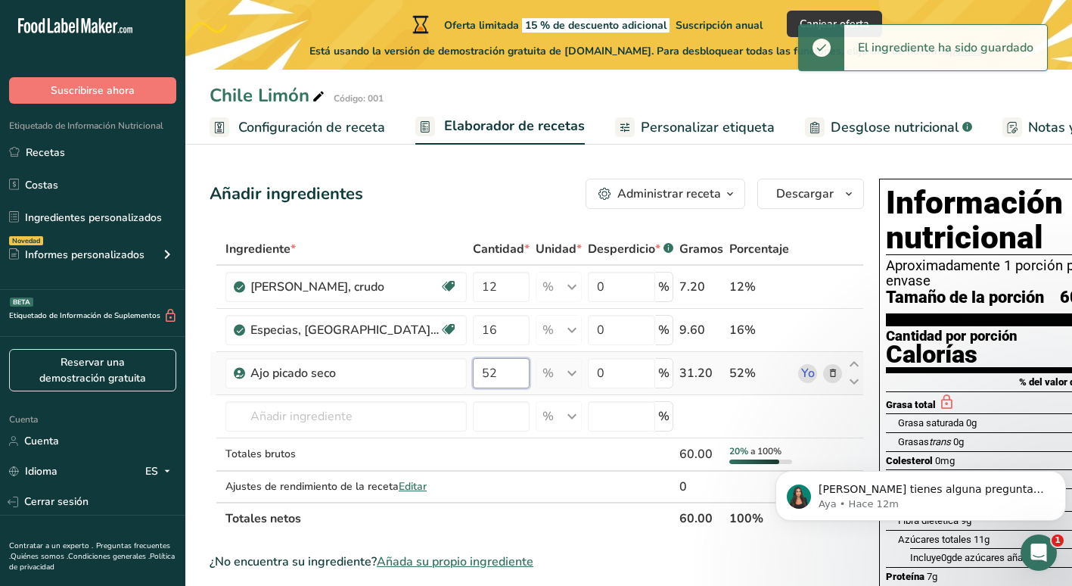
drag, startPoint x: 440, startPoint y: 374, endPoint x: 421, endPoint y: 375, distance: 19.7
click at [473, 375] on input "52" at bounding box center [501, 373] width 57 height 30
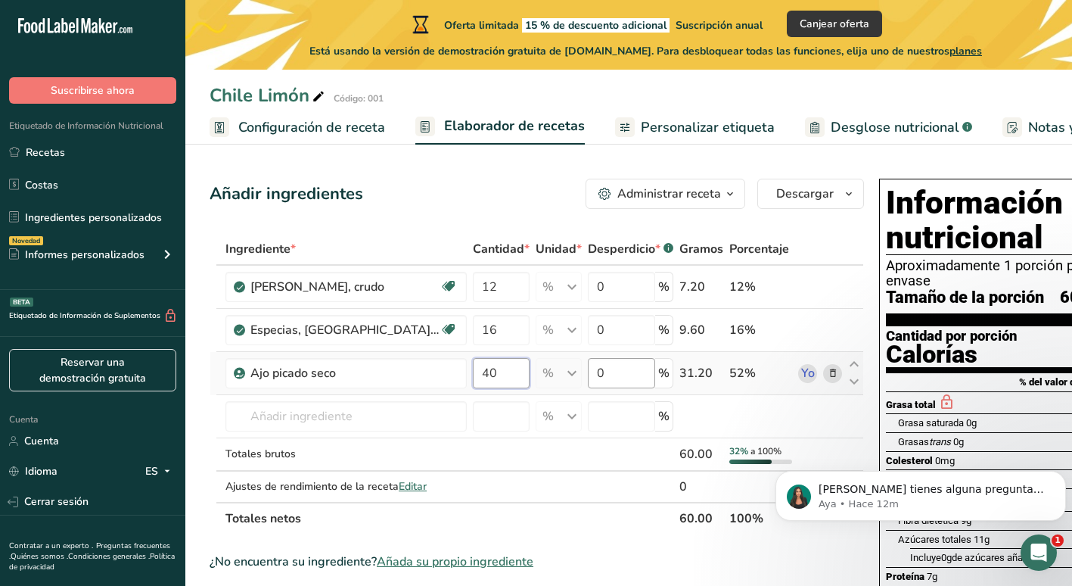
type input "40"
click at [567, 372] on div "Ingrediente * Cantidad * Unidad * Desperdicio * .a-a{fill:#347362;}.b-a{fill:#f…" at bounding box center [537, 383] width 654 height 301
click at [325, 410] on div "Ingrediente * Cantidad * Unidad * Desperdicio * .a-a{fill:#347362;}.b-a{fill:#f…" at bounding box center [537, 383] width 654 height 301
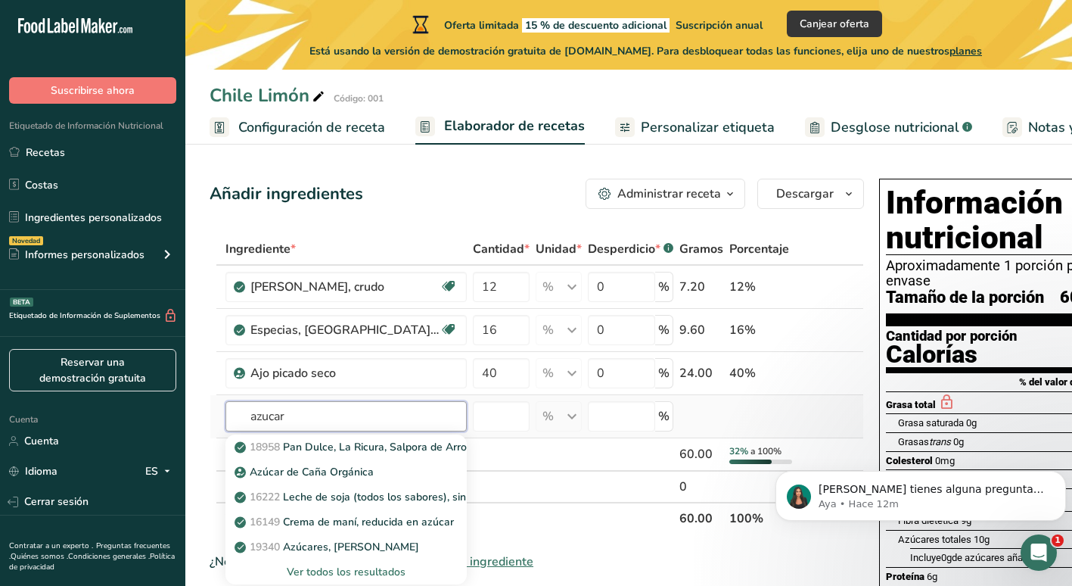
type input "azucar"
click at [354, 570] on div "Ver todos los resultados" at bounding box center [346, 572] width 217 height 16
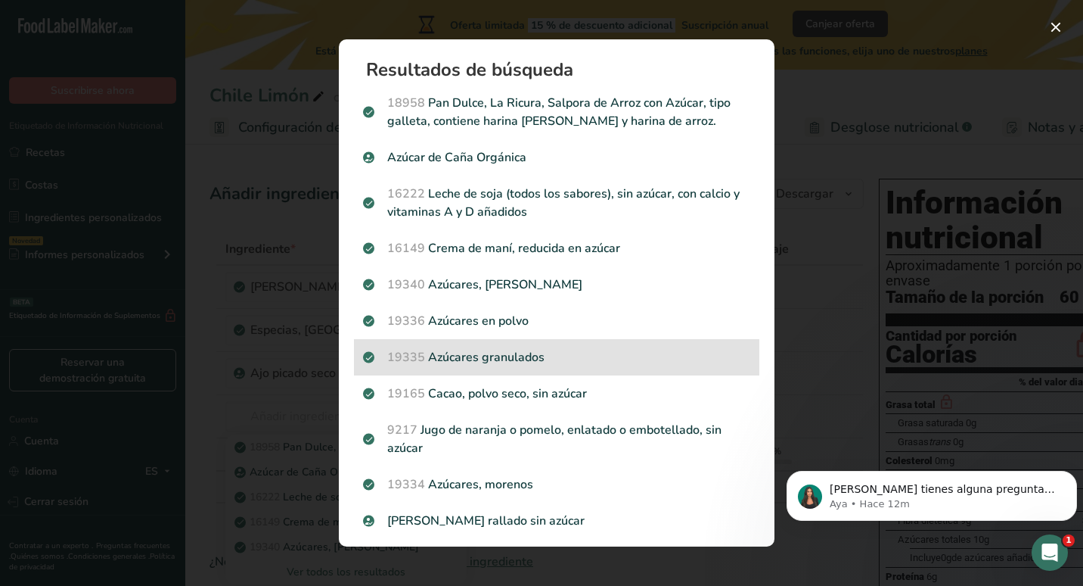
click at [553, 349] on p "19335 Azúcares granulados" at bounding box center [556, 357] width 387 height 18
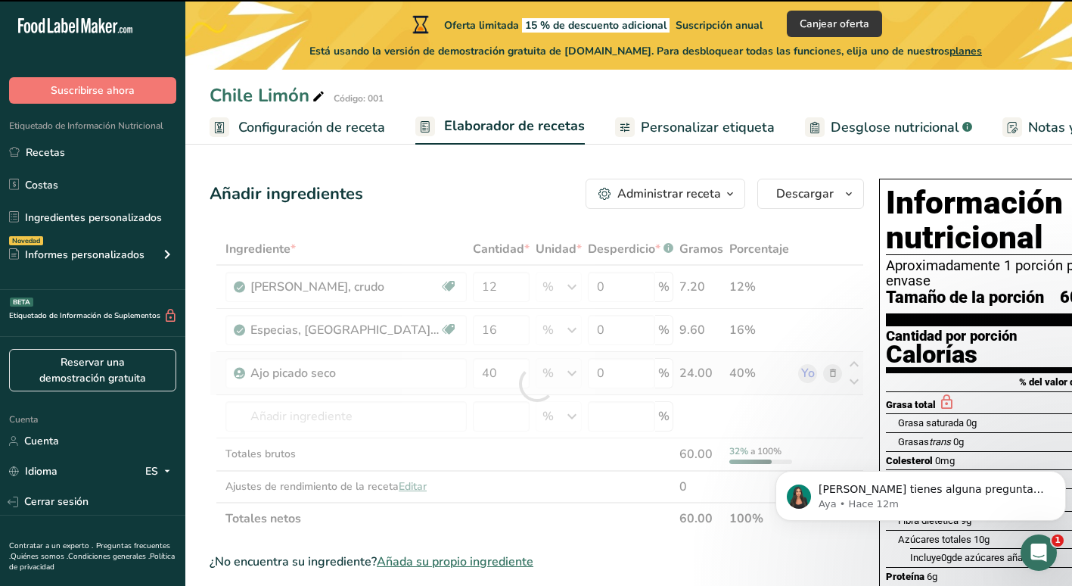
type input "0"
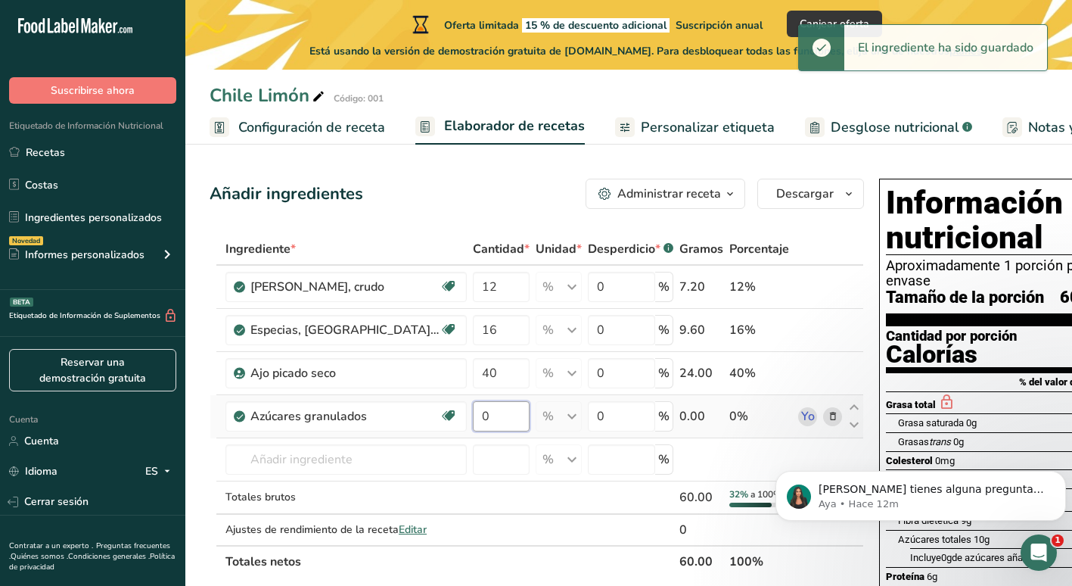
click at [473, 424] on input "0" at bounding box center [501, 416] width 57 height 30
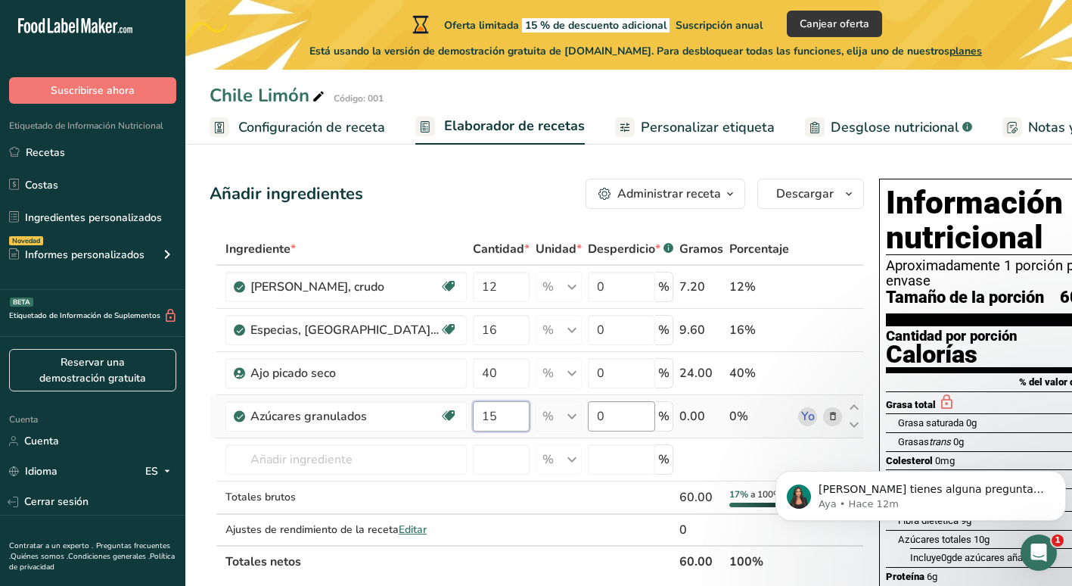
type input "15"
click at [564, 417] on div "Ingrediente * Cantidad * Unidad * Desperdicio * .a-a{fill:#347362;}.b-a{fill:#f…" at bounding box center [537, 405] width 654 height 344
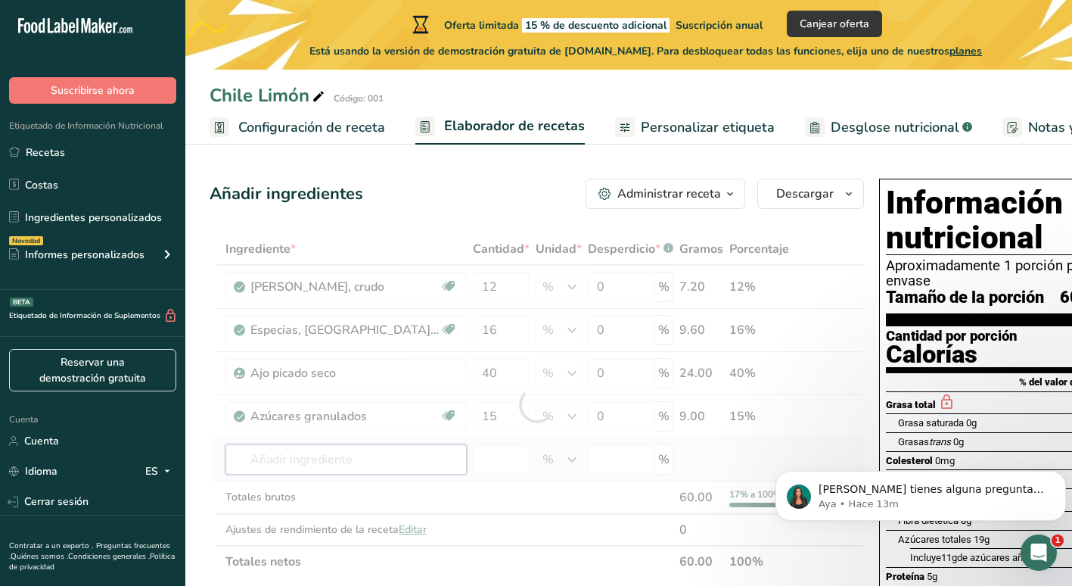
click at [312, 446] on div "Ingrediente * Cantidad * Unidad * Desperdicio * .a-a{fill:#347362;}.b-a{fill:#f…" at bounding box center [537, 405] width 654 height 344
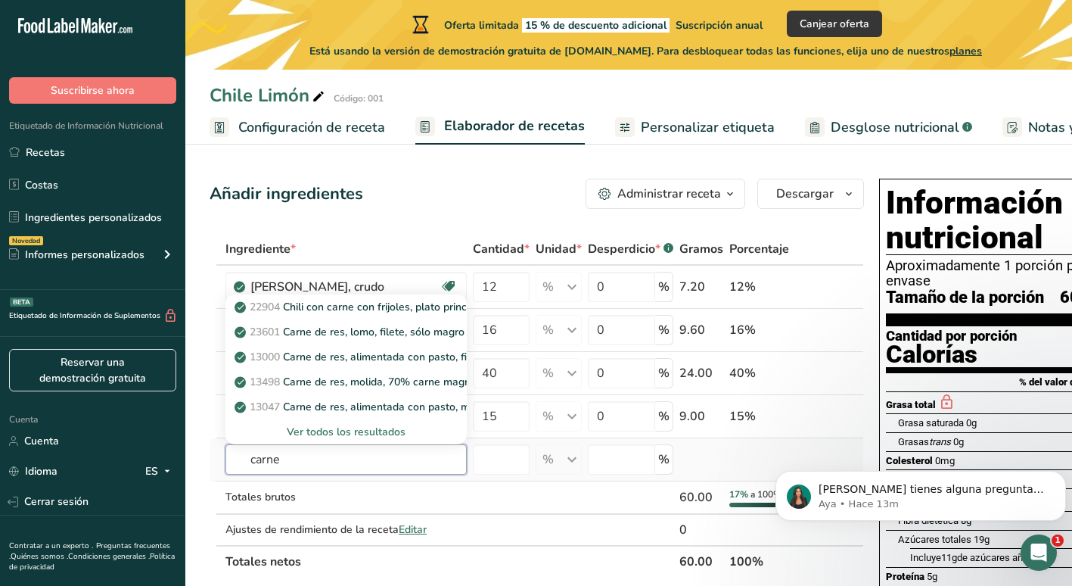
type input "carne"
click at [303, 430] on div "Ver todos los resultados" at bounding box center [346, 432] width 217 height 16
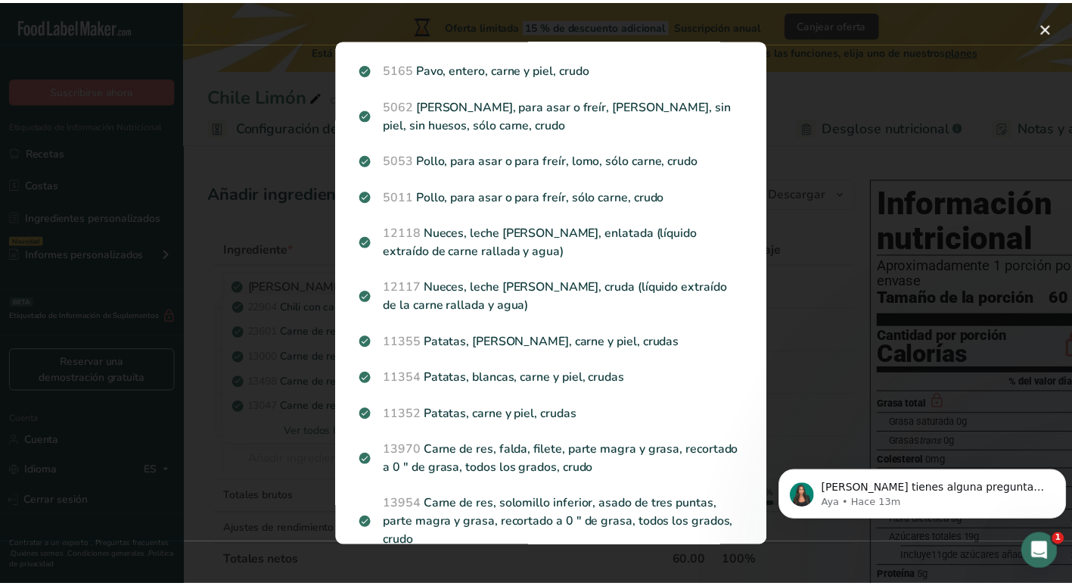
scroll to position [1210, 0]
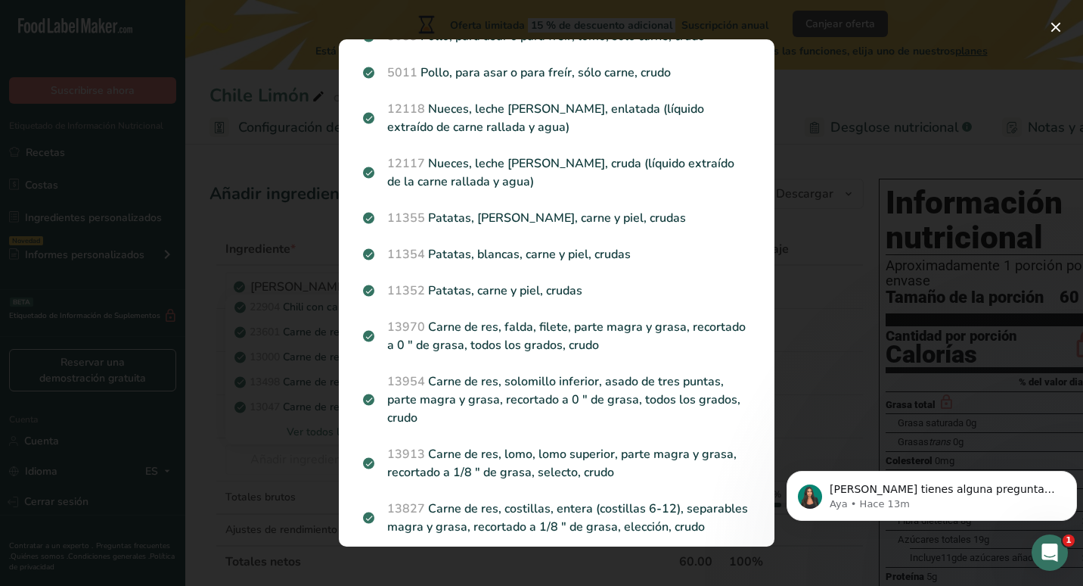
click at [297, 464] on div "Modal de resultados de búsqueda" at bounding box center [541, 293] width 1083 height 586
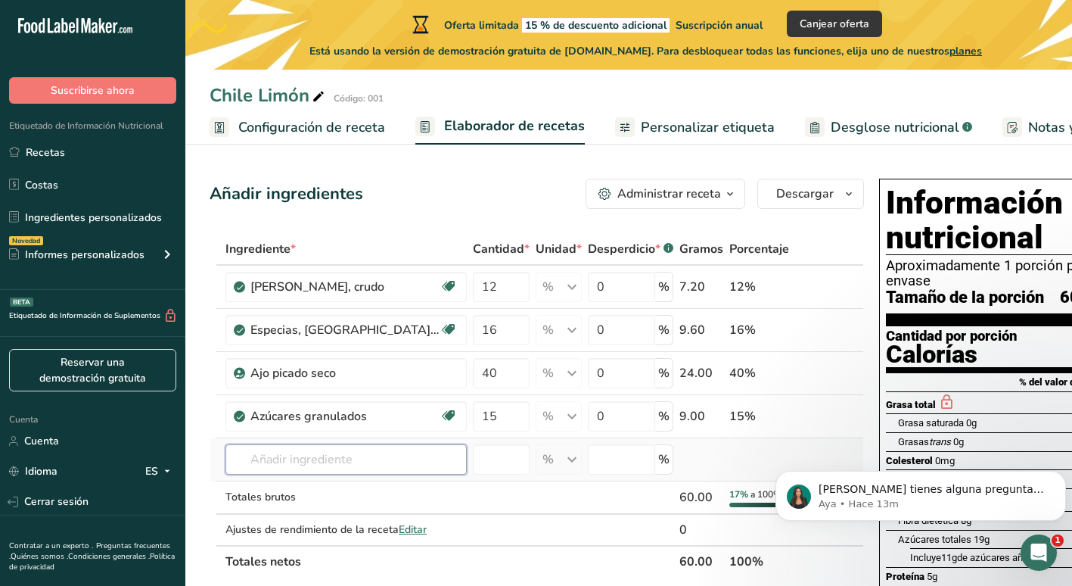
click at [345, 448] on input "text" at bounding box center [345, 459] width 241 height 30
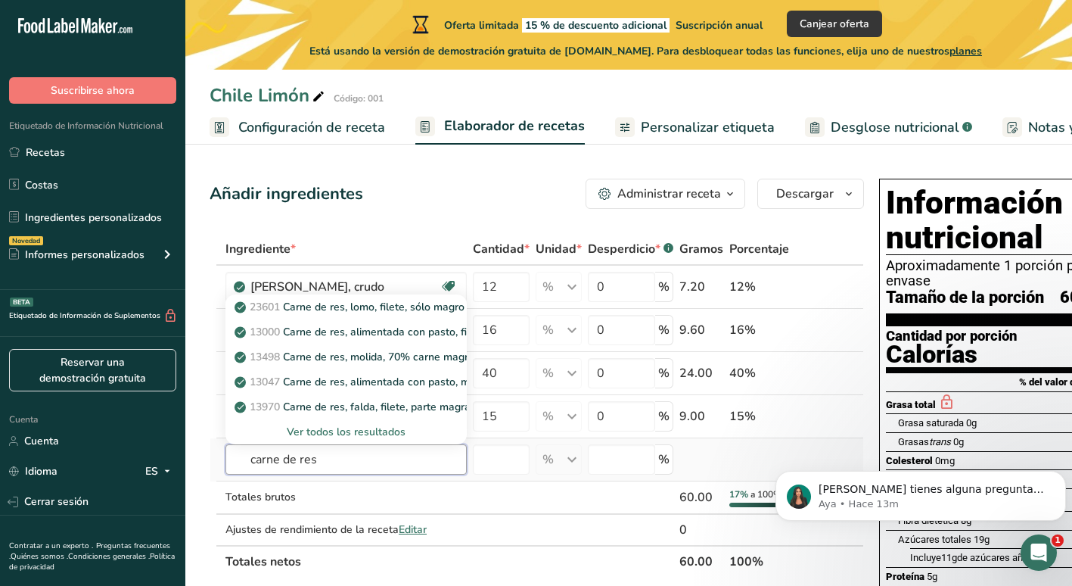
type input "carne de res"
click at [359, 427] on div "Ver todos los resultados" at bounding box center [346, 432] width 217 height 16
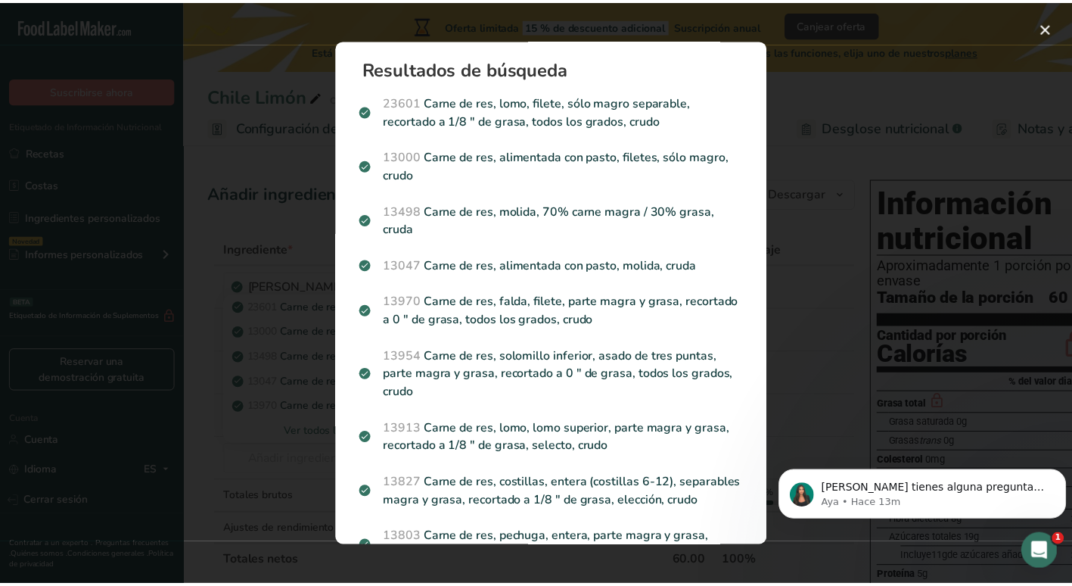
scroll to position [0, 0]
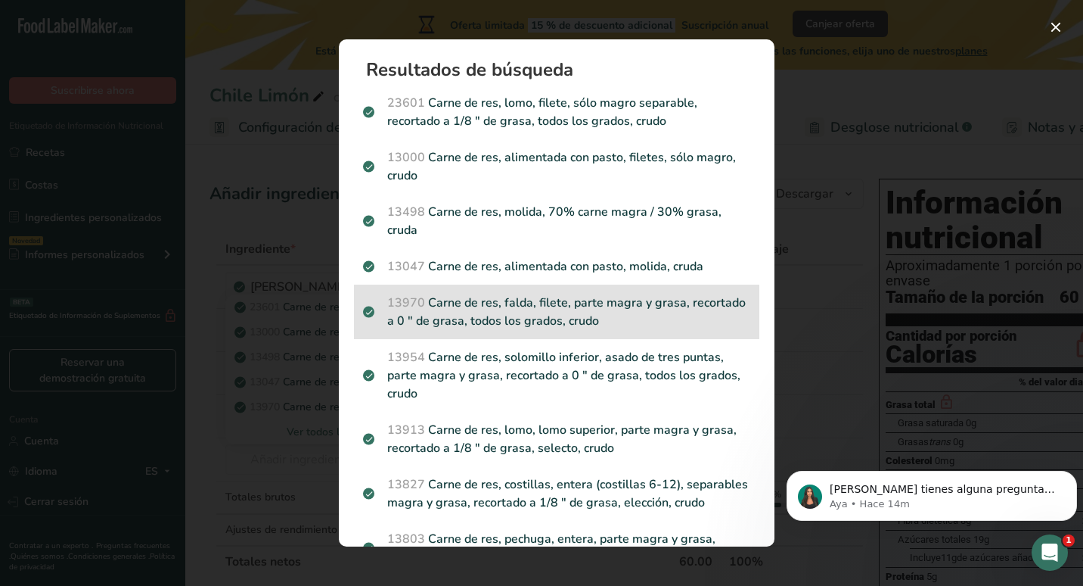
click at [687, 303] on p "13970 Carne de res, falda, filete, parte magra y grasa, recortado a 0 " de gras…" at bounding box center [556, 312] width 387 height 36
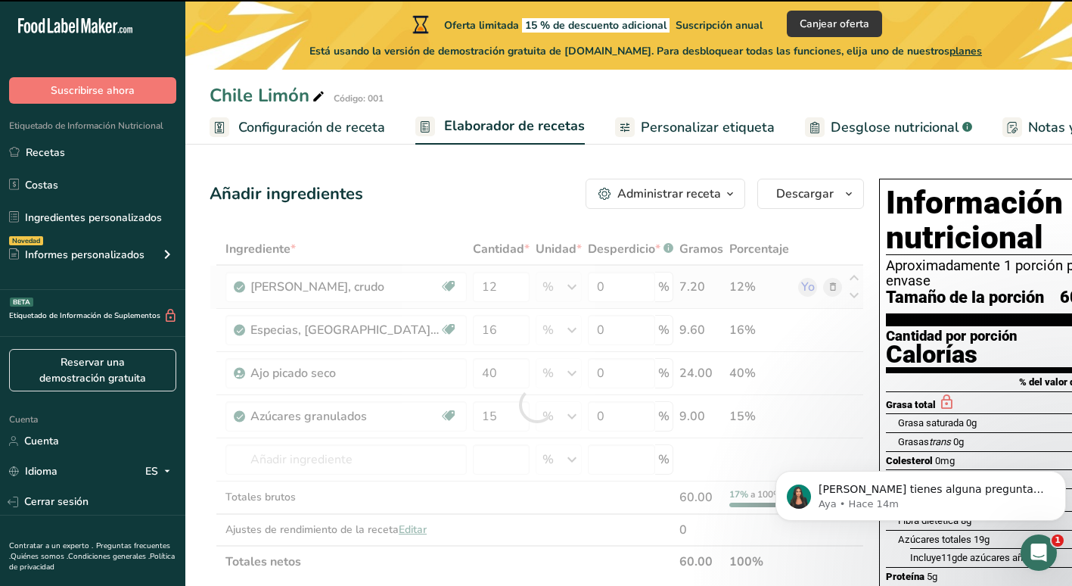
type input "0"
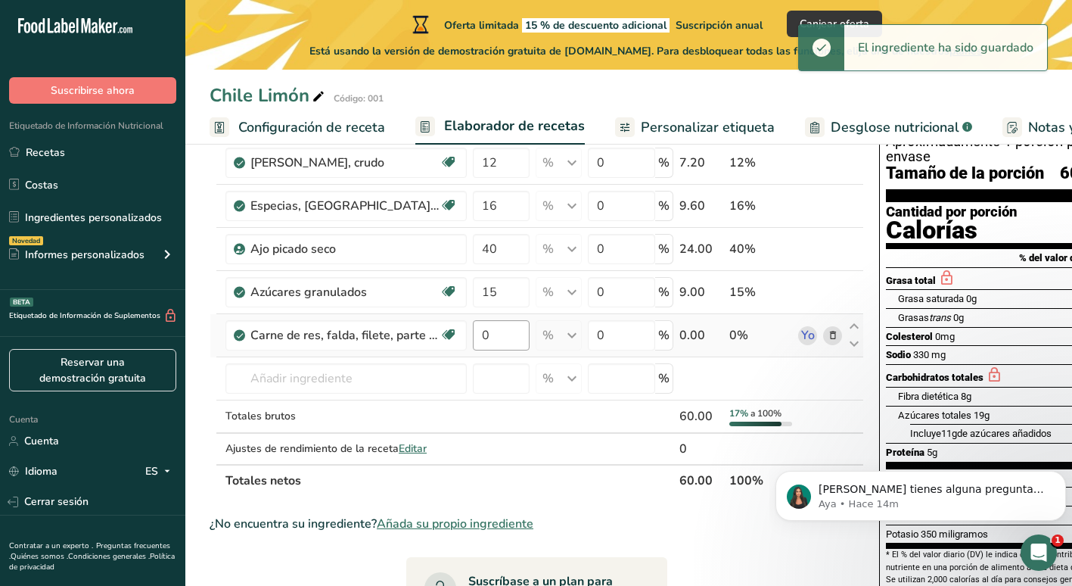
scroll to position [151, 0]
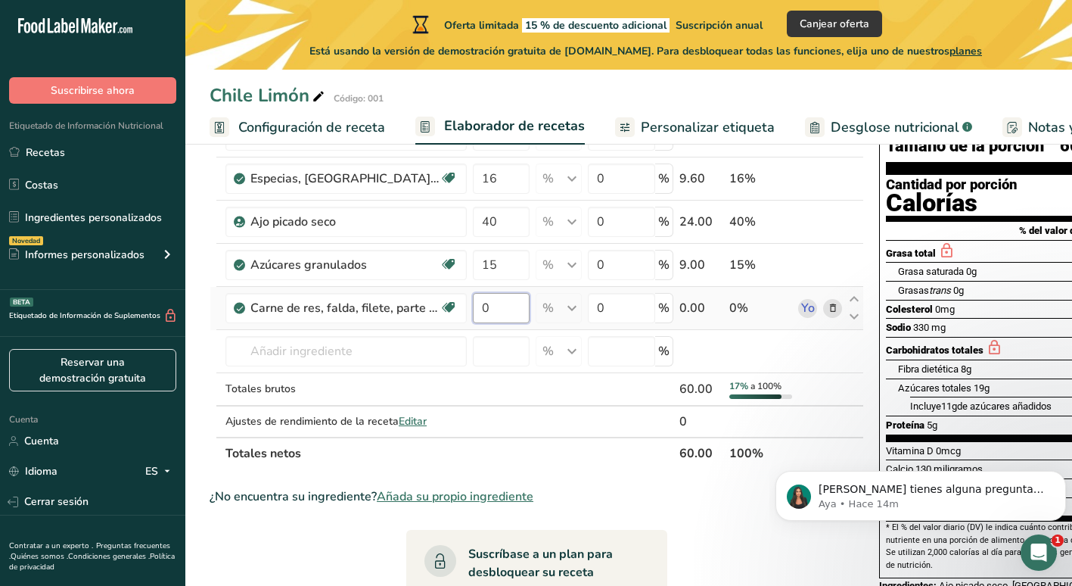
click at [507, 308] on input "0" at bounding box center [501, 308] width 57 height 30
click at [520, 312] on input "0" at bounding box center [501, 308] width 57 height 30
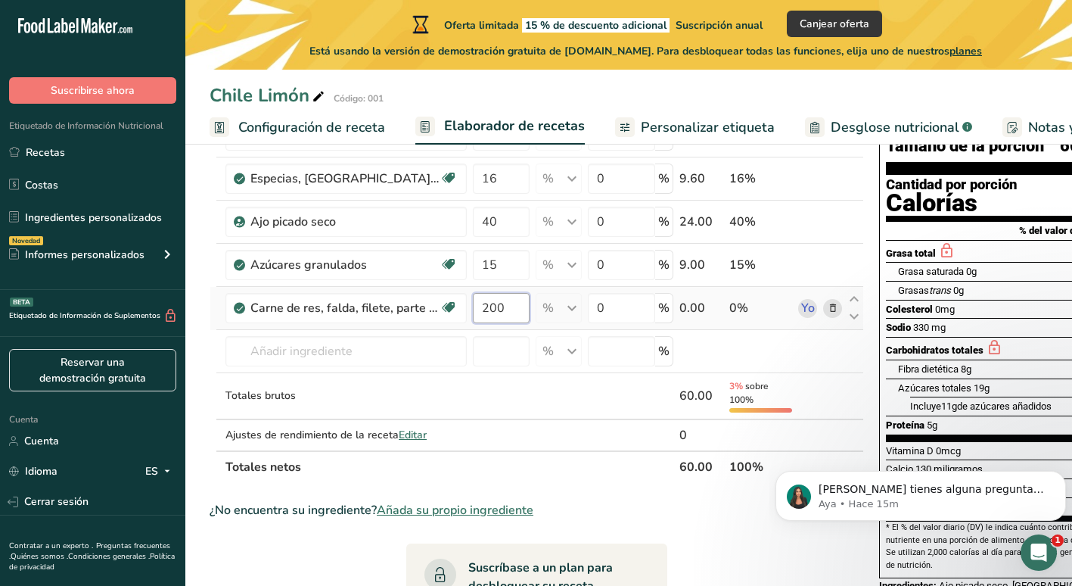
scroll to position [0, 5]
click at [618, 298] on input "0" at bounding box center [621, 308] width 67 height 30
click at [494, 295] on input "200" at bounding box center [501, 308] width 57 height 30
type input "2"
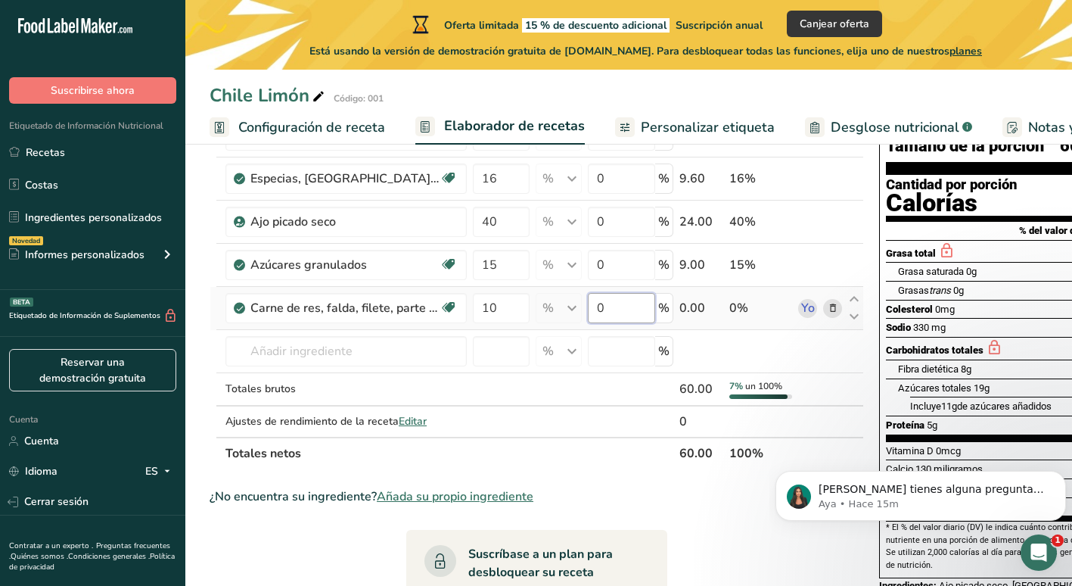
click at [614, 304] on div "Ingrediente * Cantidad * Unidad * Desperdicio * .a-a{fill:#347362;}.b-a{fill:#f…" at bounding box center [537, 275] width 654 height 387
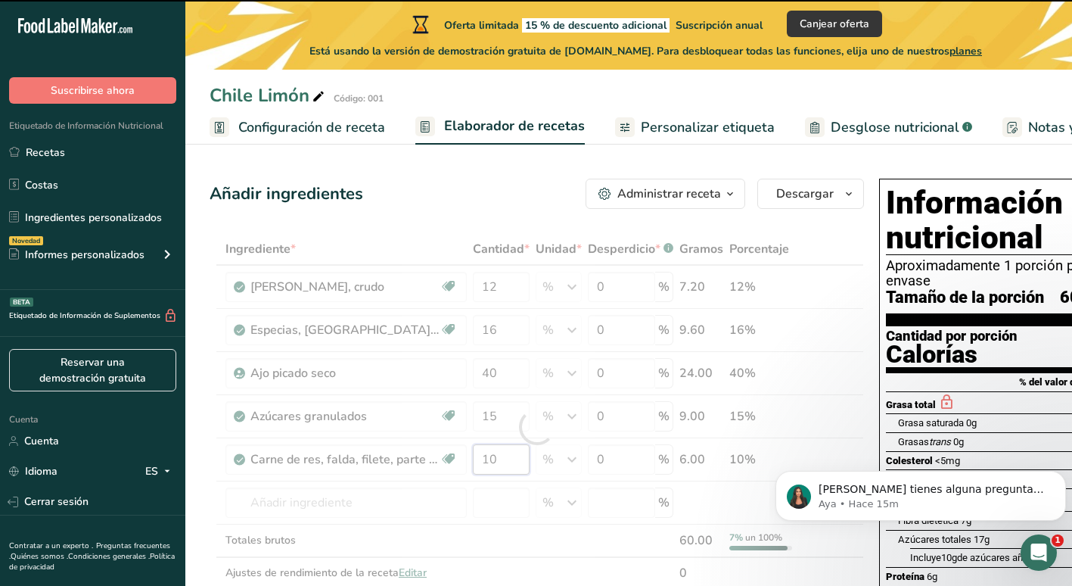
drag, startPoint x: 508, startPoint y: 459, endPoint x: 474, endPoint y: 454, distance: 33.7
click at [474, 454] on div "Ingrediente * Cantidad * Unidad * Desperdicio * .a-a{fill:#347362;}.b-a{fill:#f…" at bounding box center [537, 426] width 654 height 387
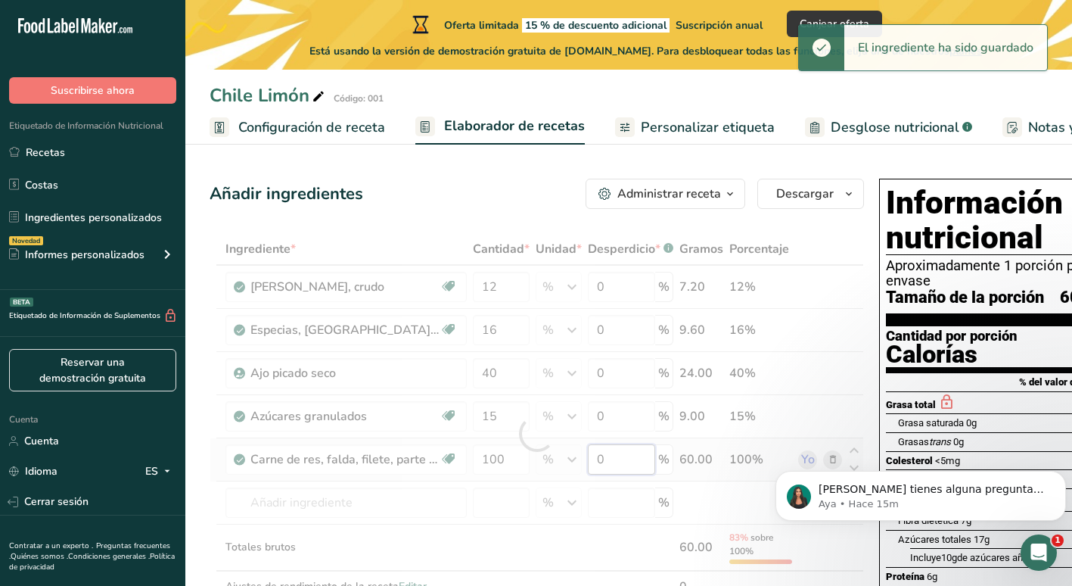
click at [610, 454] on div "Ingrediente * Cantidad * Unidad * Desperdicio * .a-a{fill:#347362;}.b-a{fill:#f…" at bounding box center [537, 433] width 654 height 401
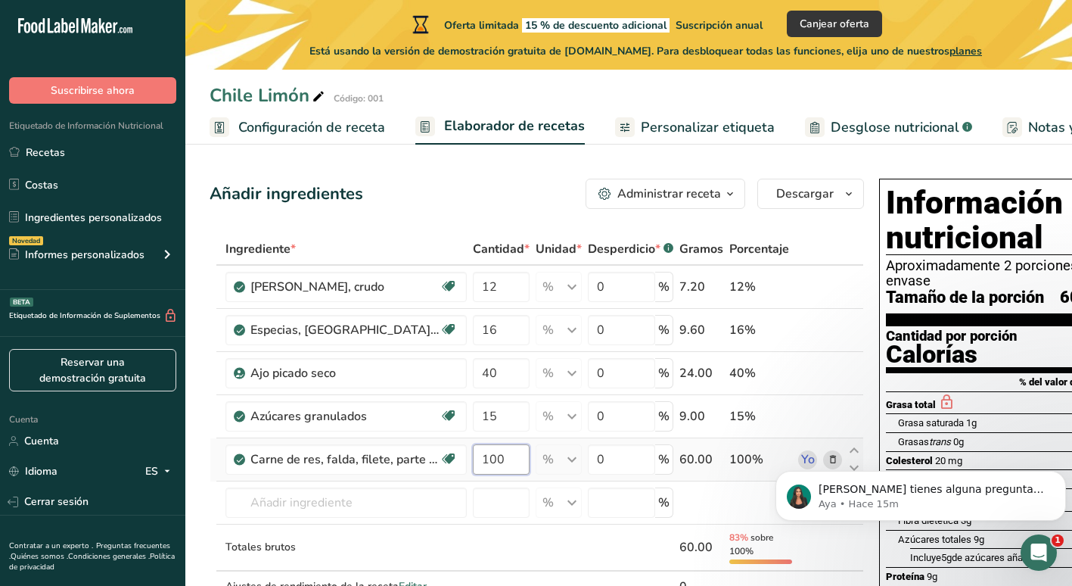
click at [509, 460] on div "Ingrediente * Cantidad * Unidad * Desperdicio * .a-a{fill:#347362;}.b-a{fill:#f…" at bounding box center [537, 433] width 654 height 401
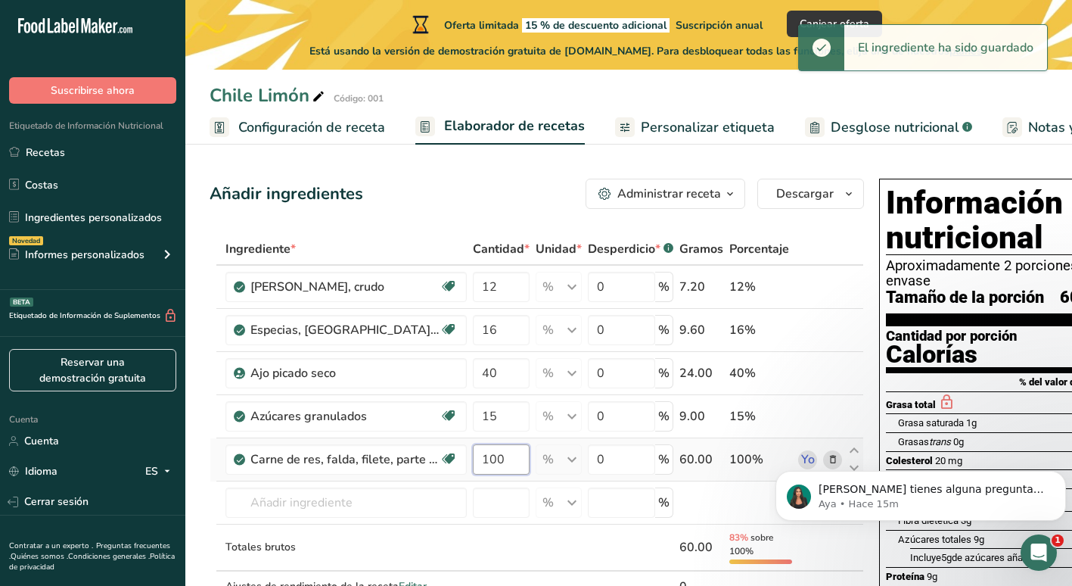
drag, startPoint x: 510, startPoint y: 458, endPoint x: 480, endPoint y: 461, distance: 29.7
click at [480, 461] on input "100" at bounding box center [501, 459] width 57 height 30
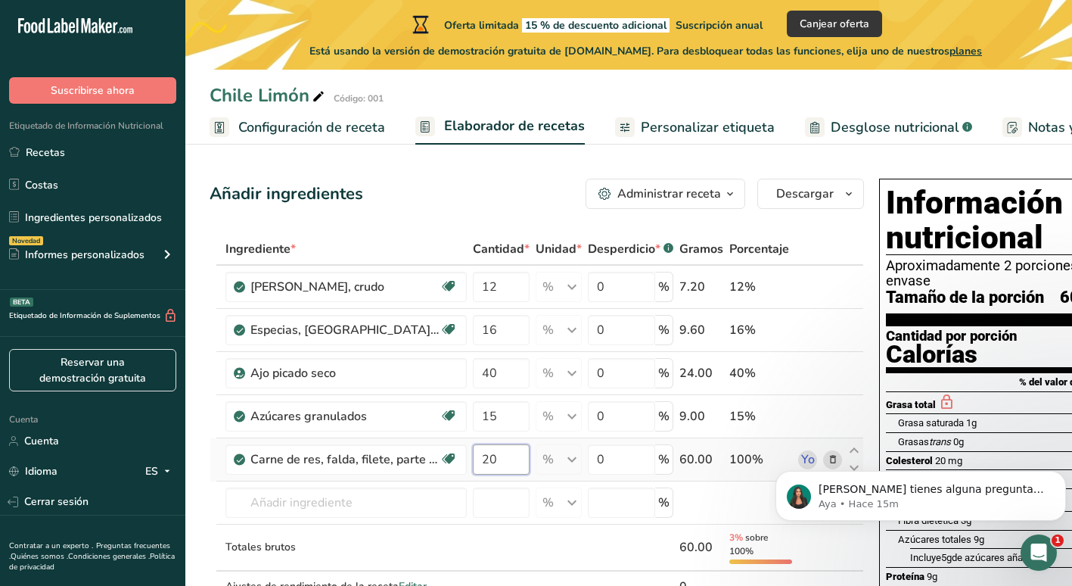
type input "2"
type input "1"
type input "200"
click at [514, 457] on input "200" at bounding box center [501, 459] width 57 height 30
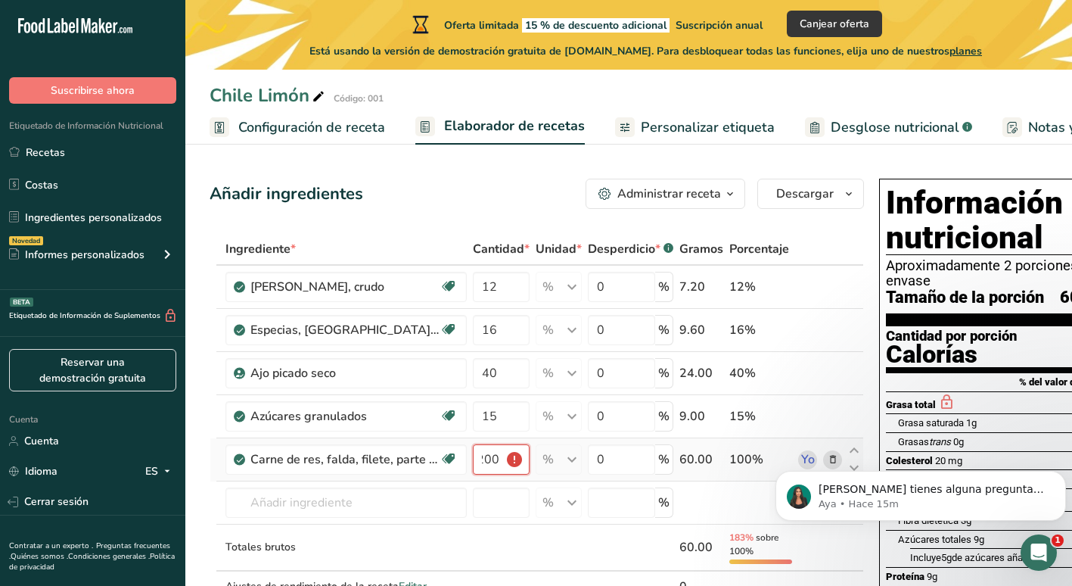
click at [514, 459] on input "200" at bounding box center [501, 459] width 57 height 30
drag, startPoint x: 502, startPoint y: 455, endPoint x: 468, endPoint y: 460, distance: 34.5
click at [468, 460] on tr "Carne de res, falda, filete, parte magra y grasa, recortado a 0 " de grasa, tod…" at bounding box center [536, 459] width 653 height 43
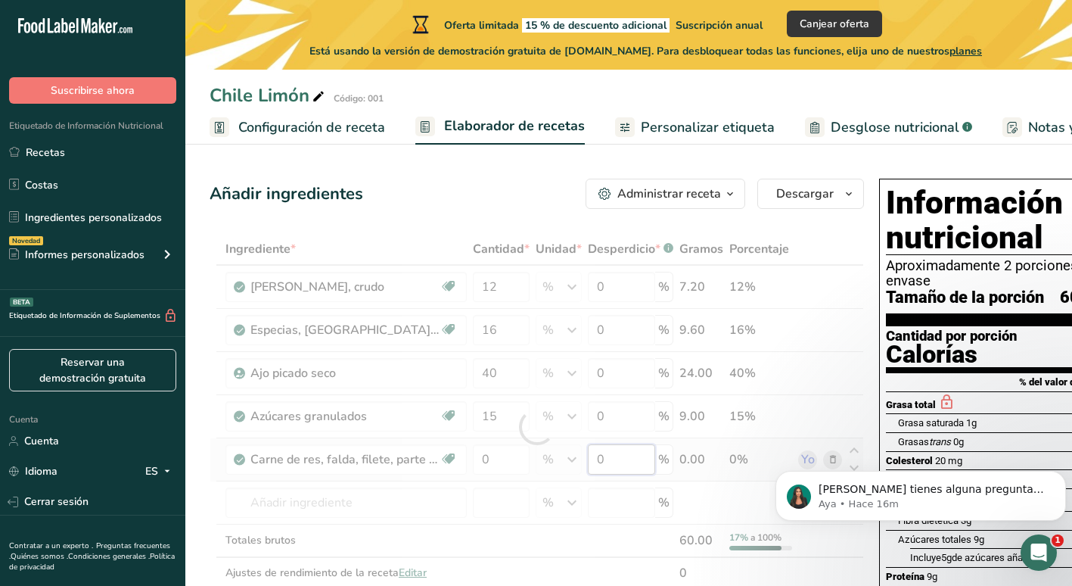
click at [634, 455] on div "Ingrediente * Cantidad * Unidad * Desperdicio * .a-a{fill:#347362;}.b-a{fill:#f…" at bounding box center [537, 426] width 654 height 387
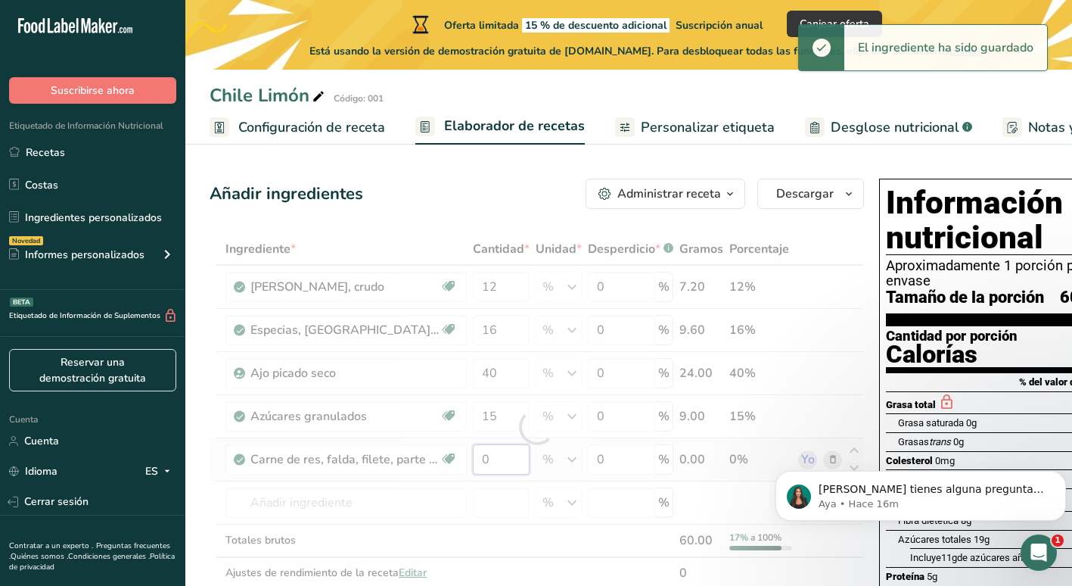
click at [502, 458] on div "Ingrediente * Cantidad * Unidad * Desperdicio * .a-a{fill:#347362;}.b-a{fill:#f…" at bounding box center [537, 426] width 654 height 387
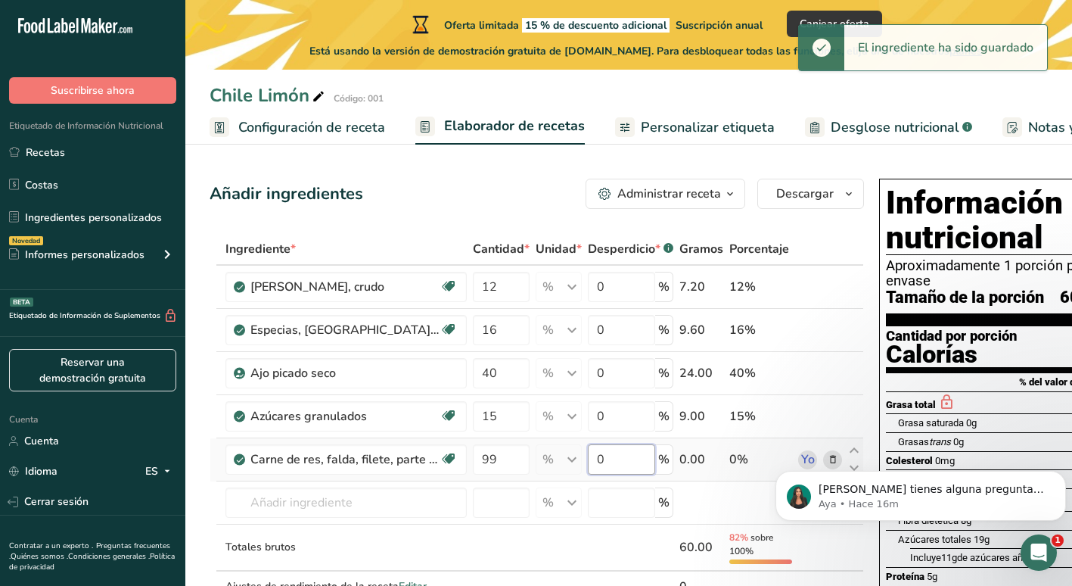
click at [635, 447] on div "Ingrediente * Cantidad * Unidad * Desperdicio * .a-a{fill:#347362;}.b-a{fill:#f…" at bounding box center [537, 433] width 654 height 401
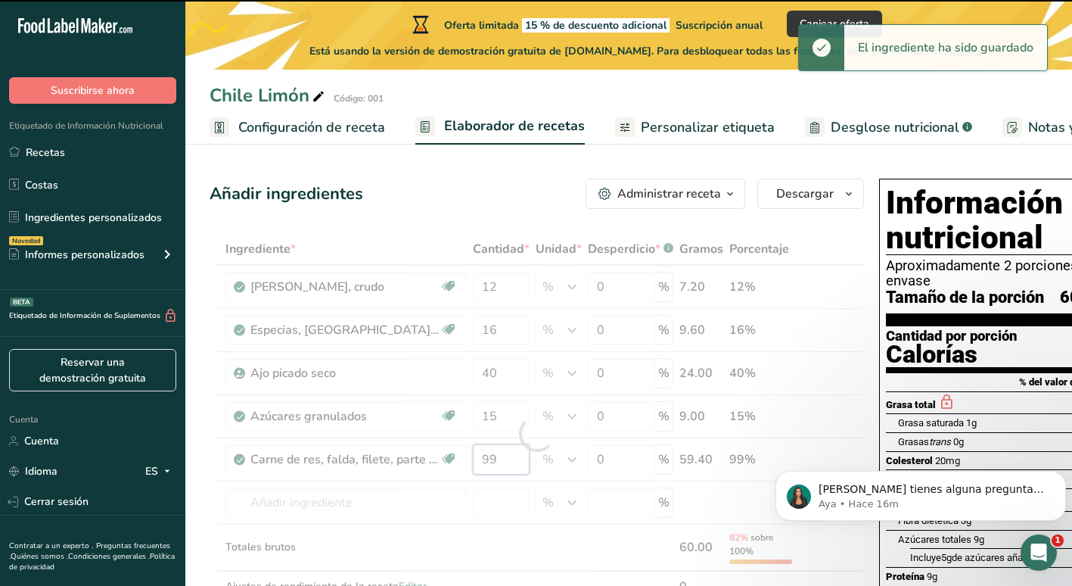
click at [502, 455] on div "Ingrediente * Cantidad * Unidad * Desperdicio * .a-a{fill:#347362;}.b-a{fill:#f…" at bounding box center [537, 433] width 654 height 401
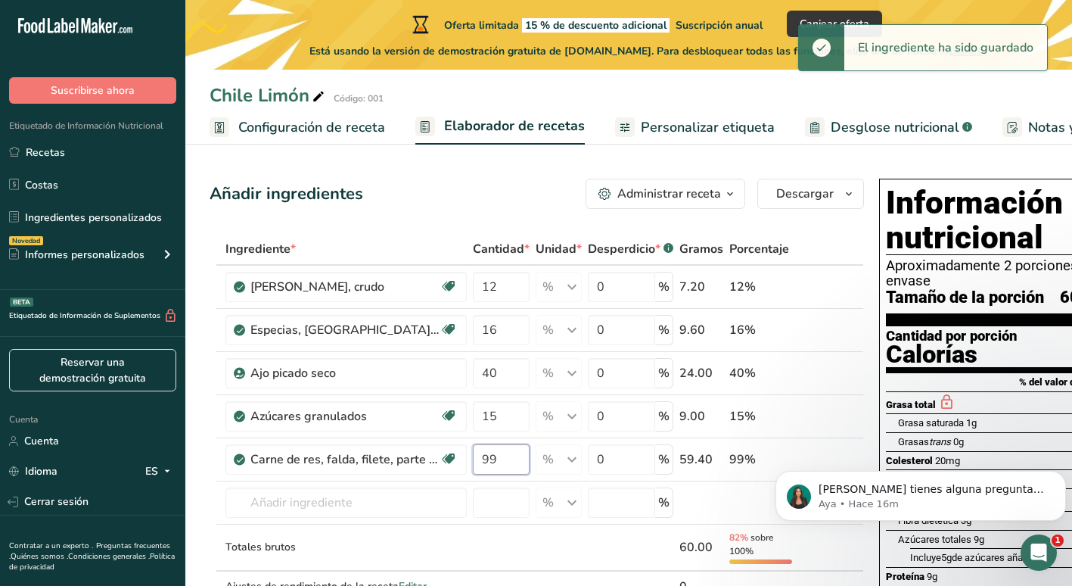
type input "9"
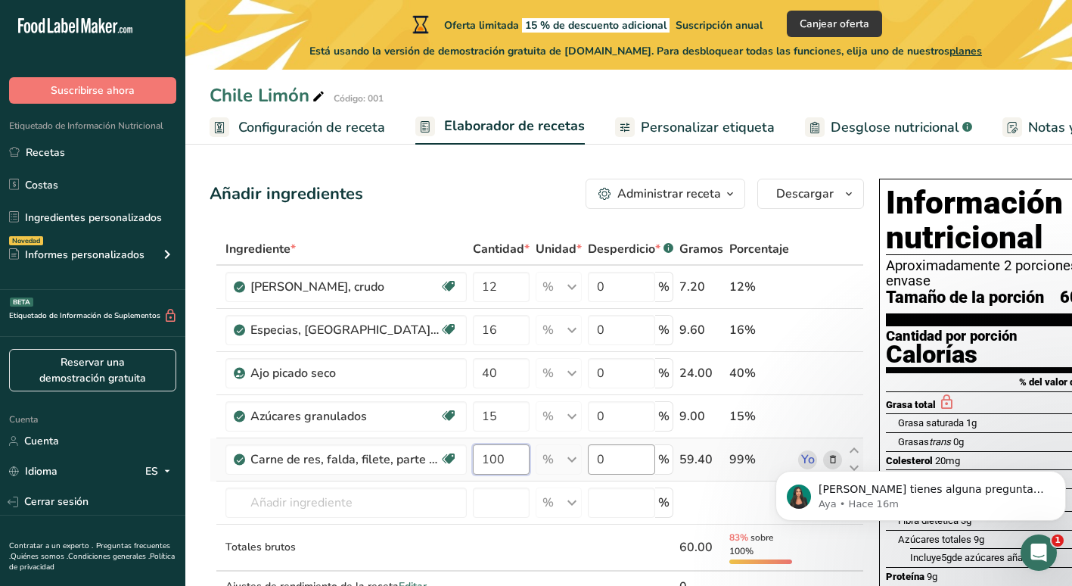
type input "100"
click at [616, 464] on div "Ingrediente * Cantidad * Unidad * Desperdicio * .a-a{fill:#347362;}.b-a{fill:#f…" at bounding box center [537, 433] width 654 height 401
